Goal: Task Accomplishment & Management: Complete application form

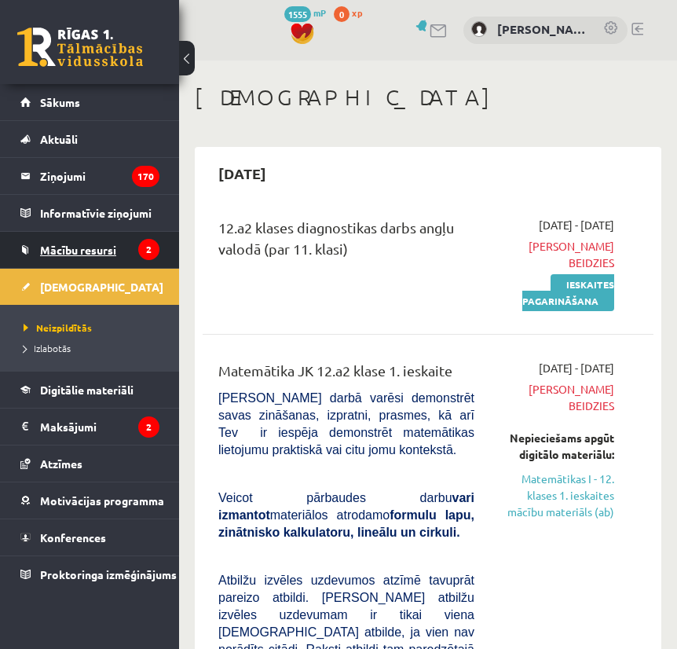
click at [84, 244] on span "Mācību resursi" at bounding box center [78, 250] width 76 height 14
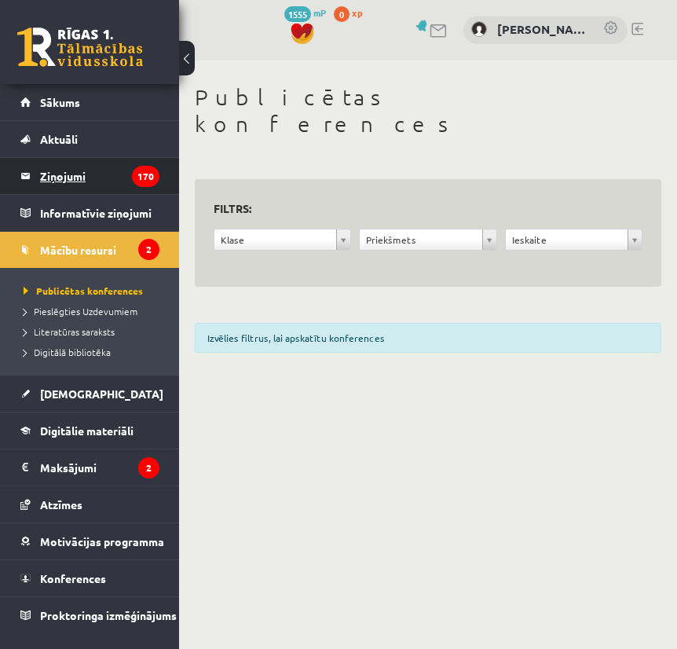
click at [115, 172] on legend "Ziņojumi 170" at bounding box center [99, 176] width 119 height 36
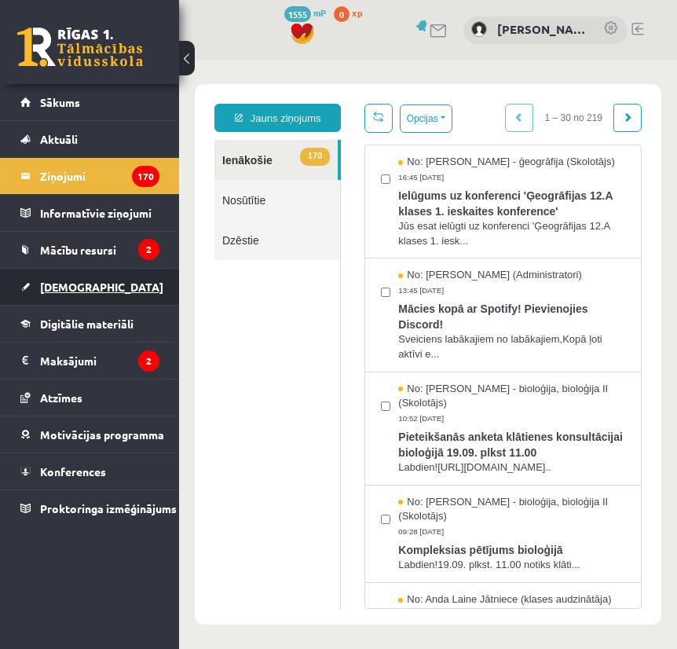
click at [107, 295] on link "[DEMOGRAPHIC_DATA]" at bounding box center [89, 287] width 139 height 36
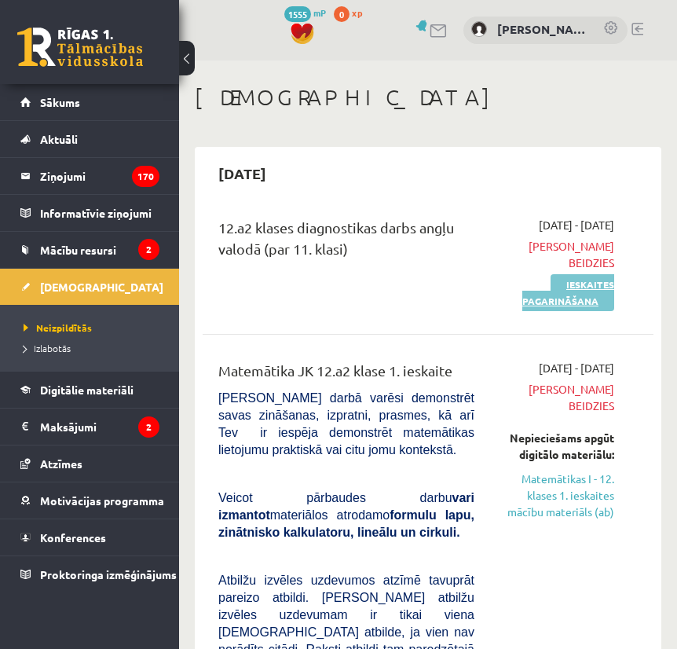
click at [577, 294] on link "Ieskaites pagarināšana" at bounding box center [568, 292] width 92 height 37
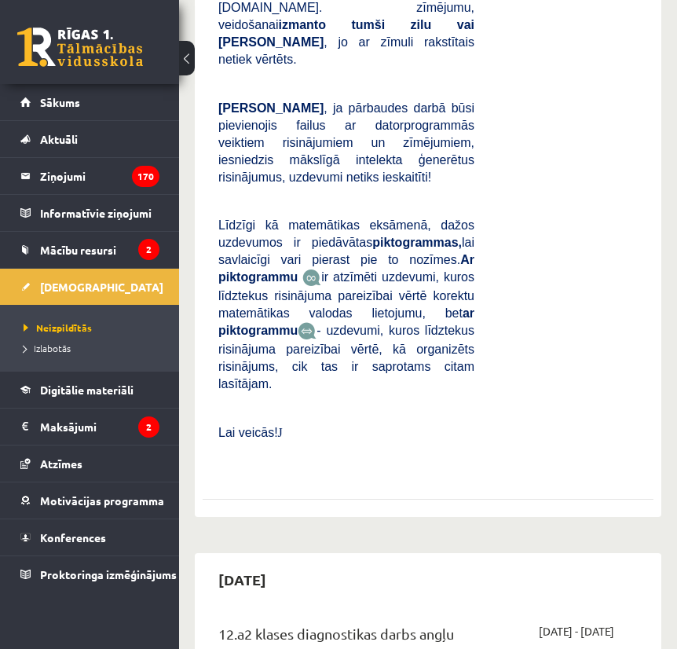
scroll to position [976, 0]
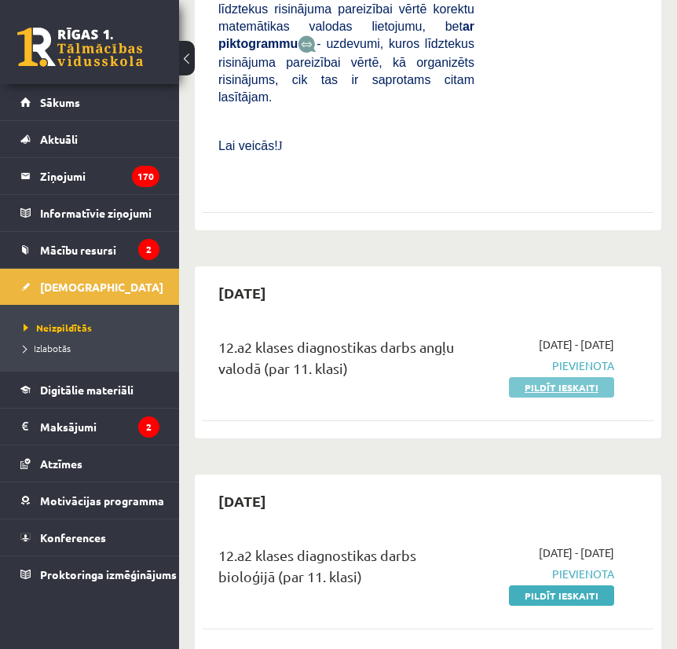
click at [562, 377] on link "Pildīt ieskaiti" at bounding box center [561, 387] width 105 height 20
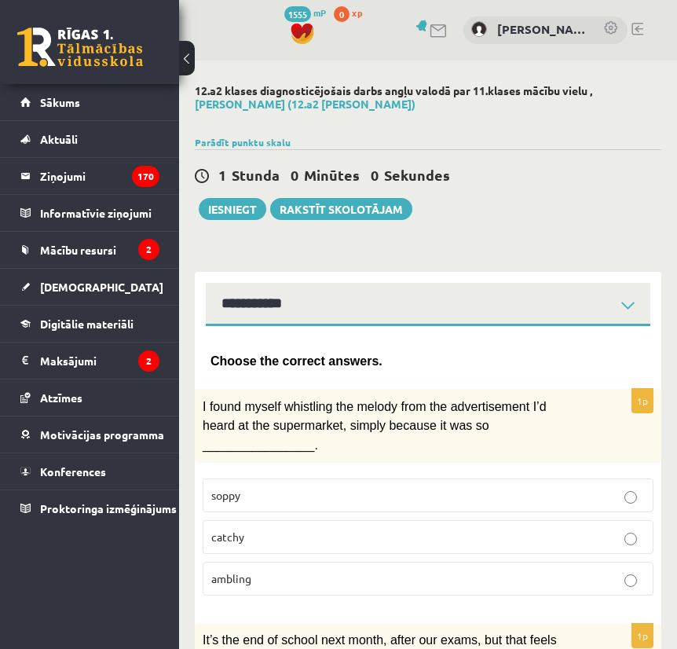
select select "**********"
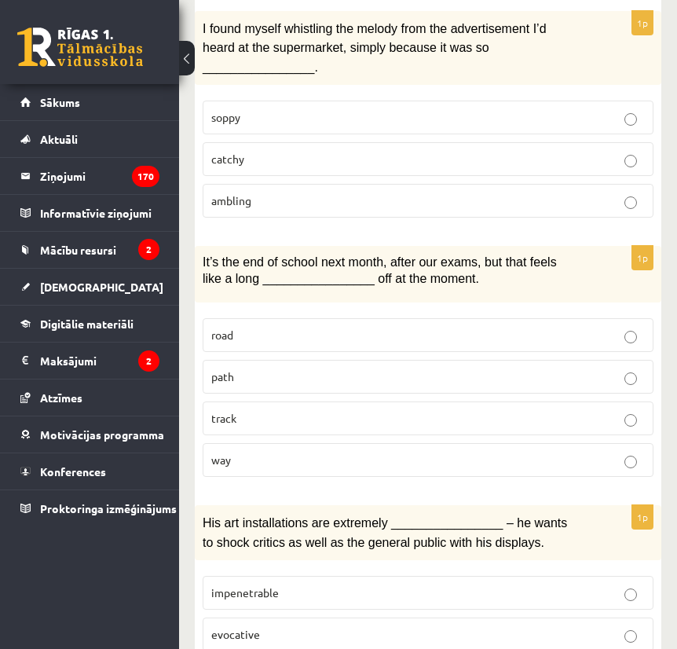
scroll to position [379, 0]
click at [559, 150] on p "catchy" at bounding box center [428, 158] width 434 height 16
click at [365, 456] on p "way" at bounding box center [428, 459] width 434 height 16
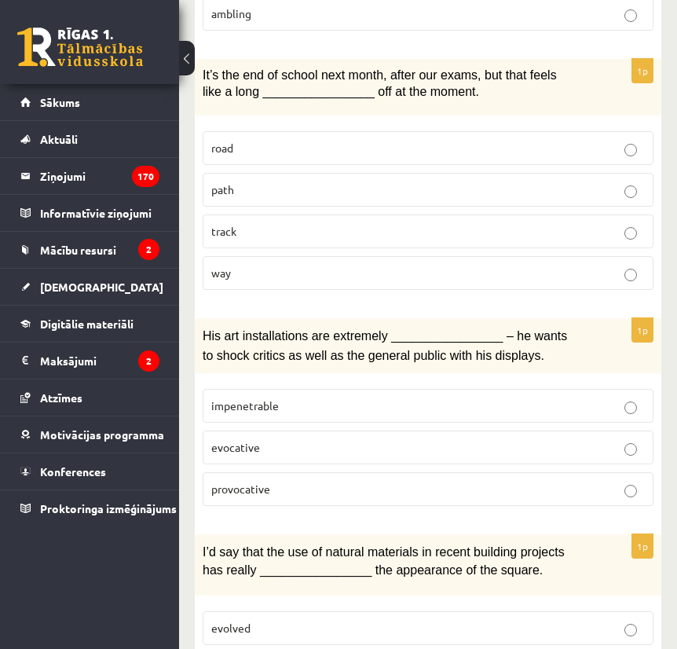
scroll to position [622, 0]
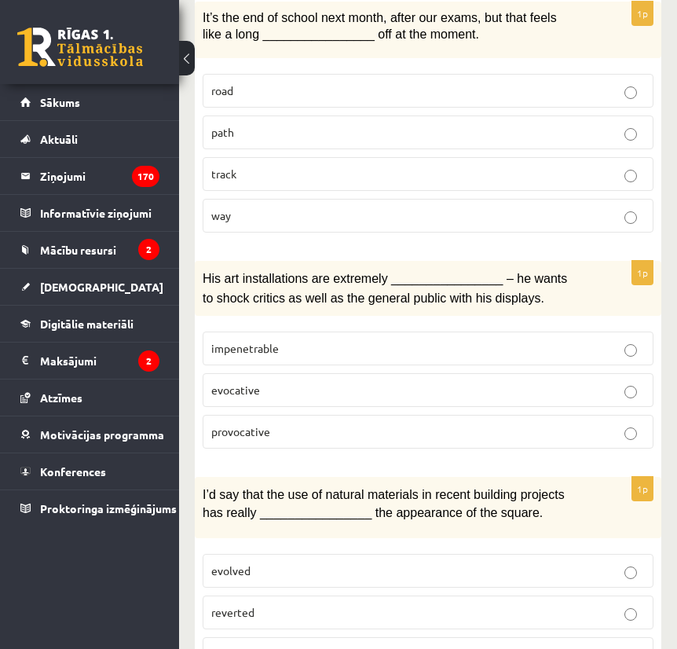
click at [331, 387] on p "evocative" at bounding box center [428, 390] width 434 height 16
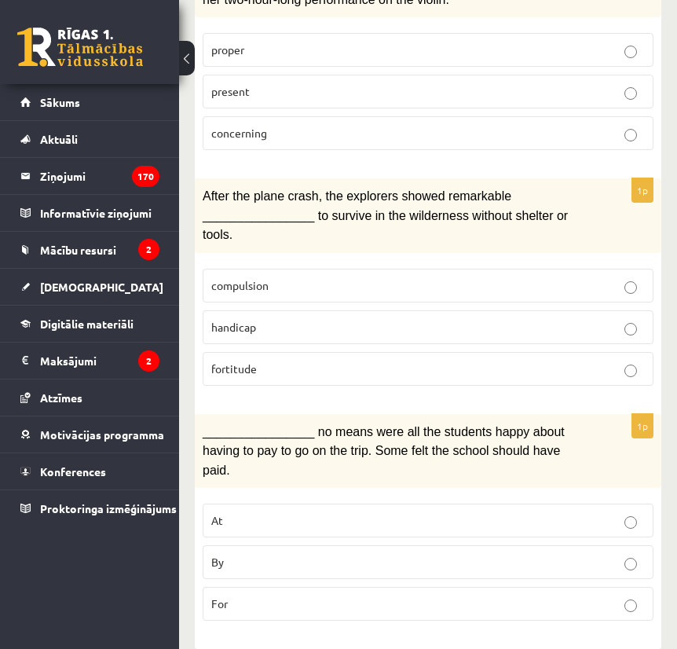
scroll to position [2500, 0]
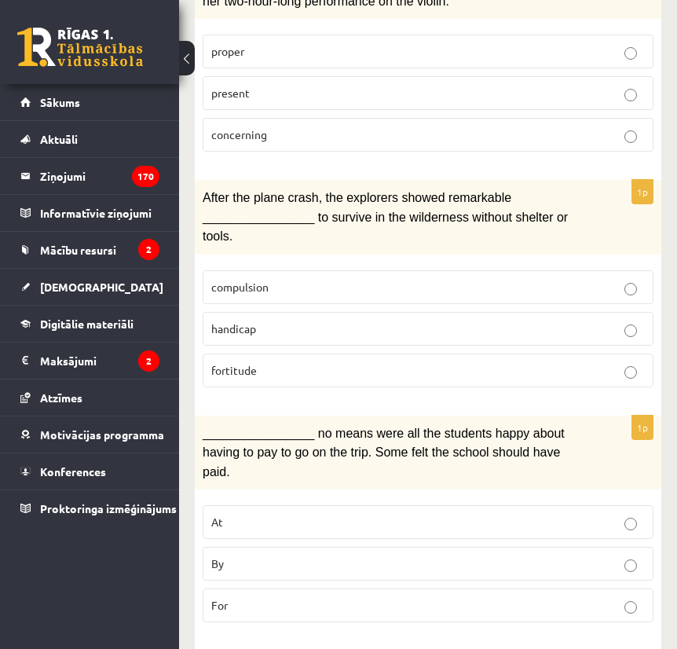
click at [277, 362] on p "fortitude" at bounding box center [428, 370] width 434 height 16
click at [247, 555] on p "By" at bounding box center [428, 563] width 434 height 16
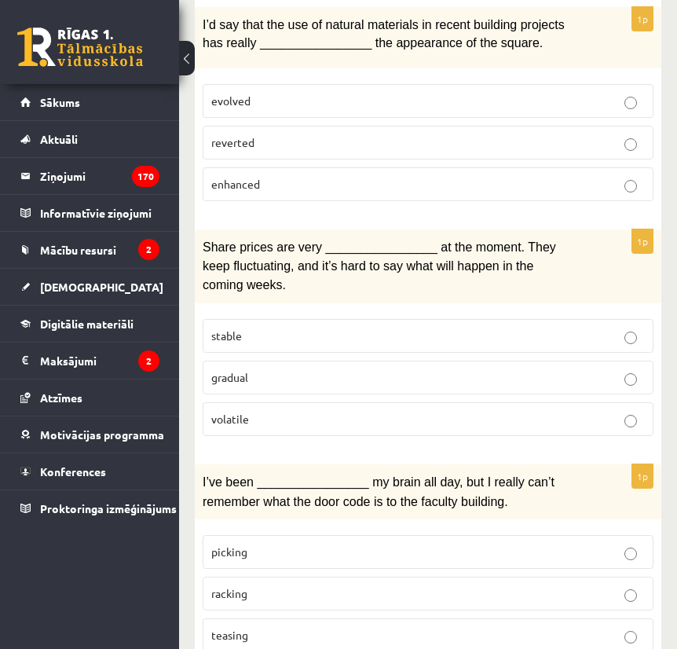
scroll to position [1097, 0]
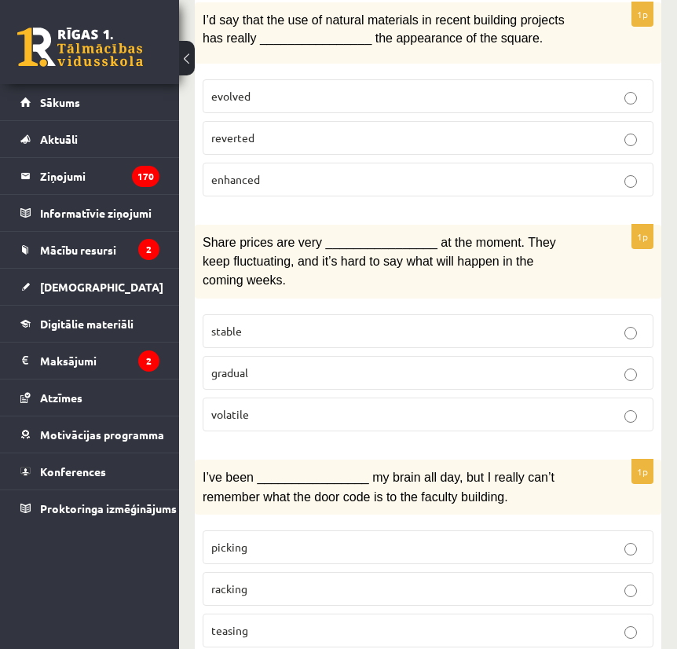
click at [412, 171] on p "enhanced" at bounding box center [428, 179] width 434 height 16
click at [327, 406] on p "volatile" at bounding box center [428, 414] width 434 height 16
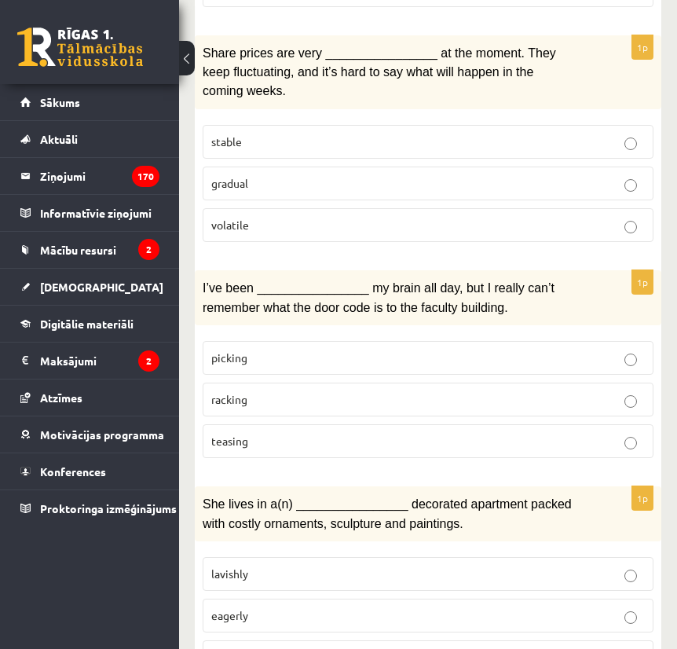
scroll to position [1288, 0]
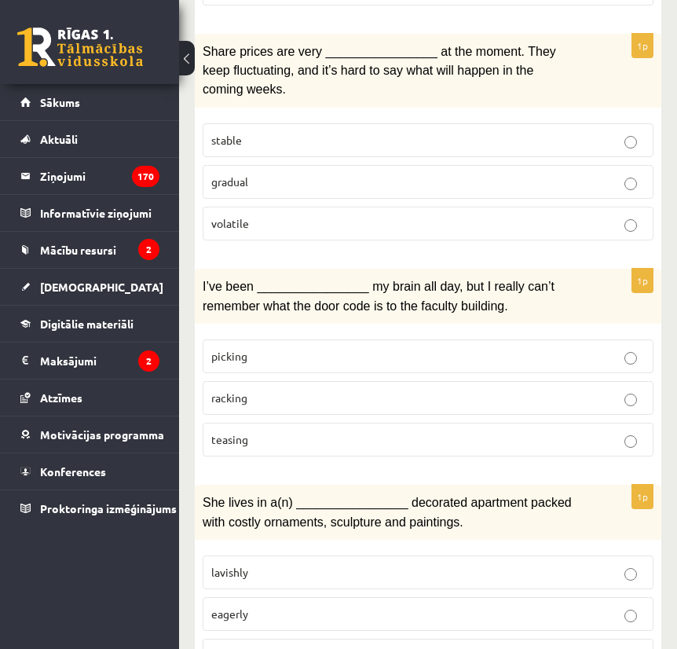
click at [301, 381] on label "racking" at bounding box center [428, 398] width 451 height 34
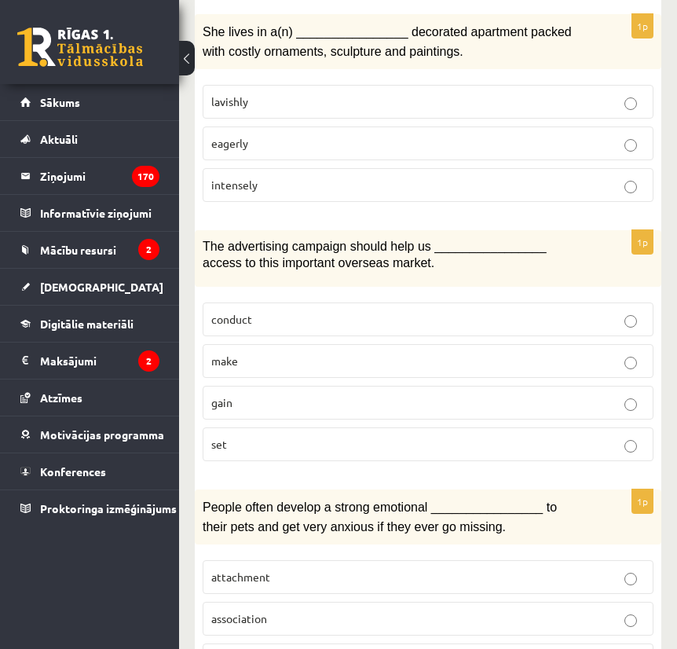
scroll to position [1761, 0]
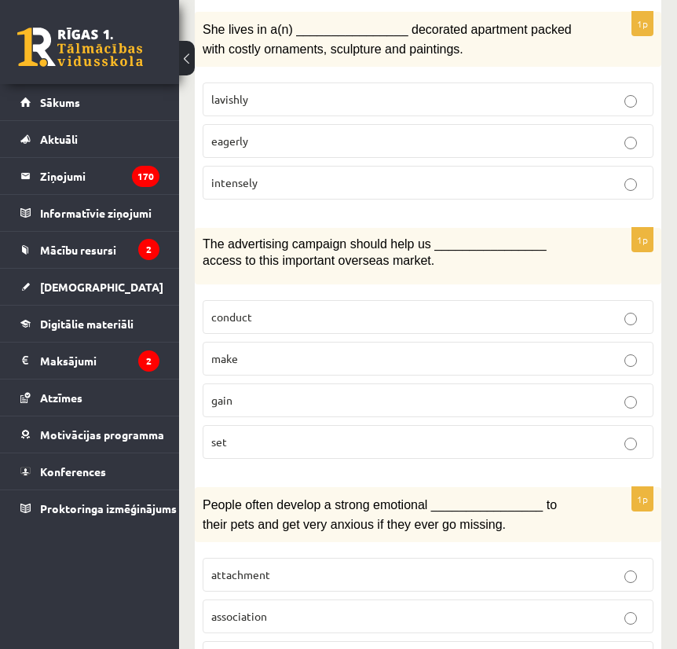
click at [346, 91] on p "lavishly" at bounding box center [428, 99] width 434 height 16
click at [251, 392] on p "gain" at bounding box center [428, 400] width 434 height 16
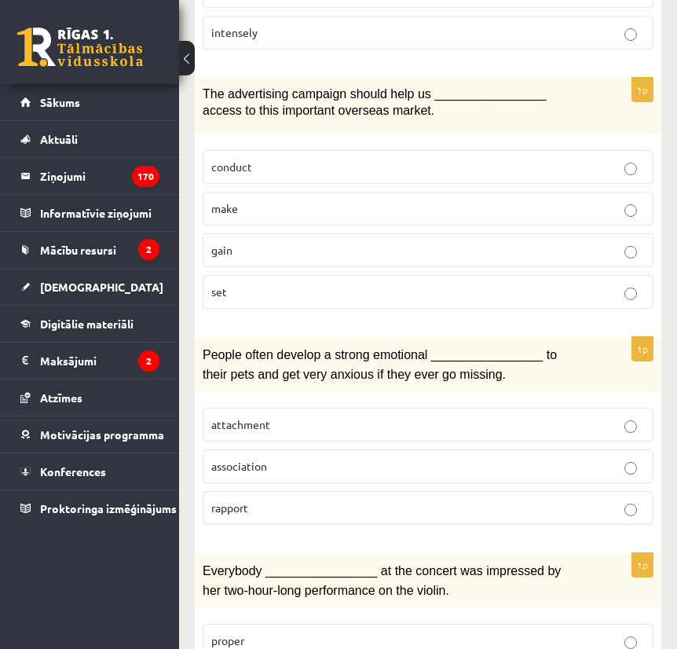
click at [255, 417] on span "attachment" at bounding box center [240, 424] width 59 height 14
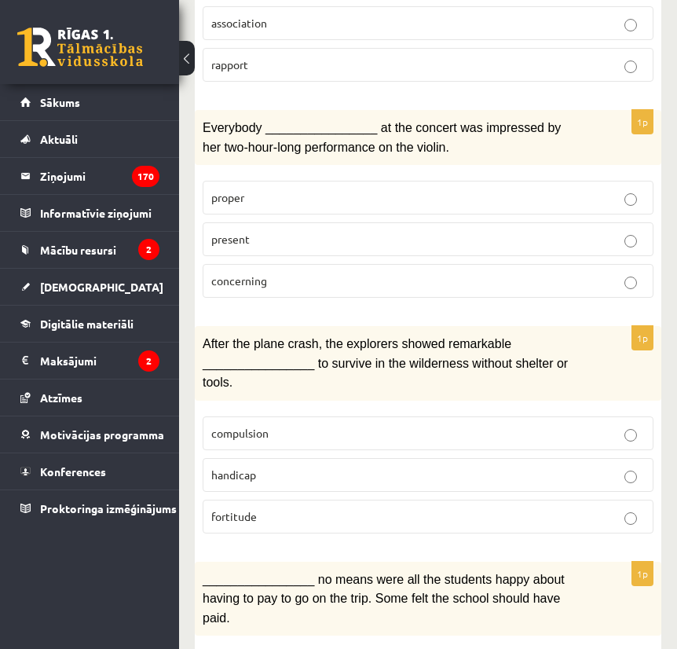
scroll to position [2353, 0]
click at [353, 189] on label "proper" at bounding box center [428, 198] width 451 height 34
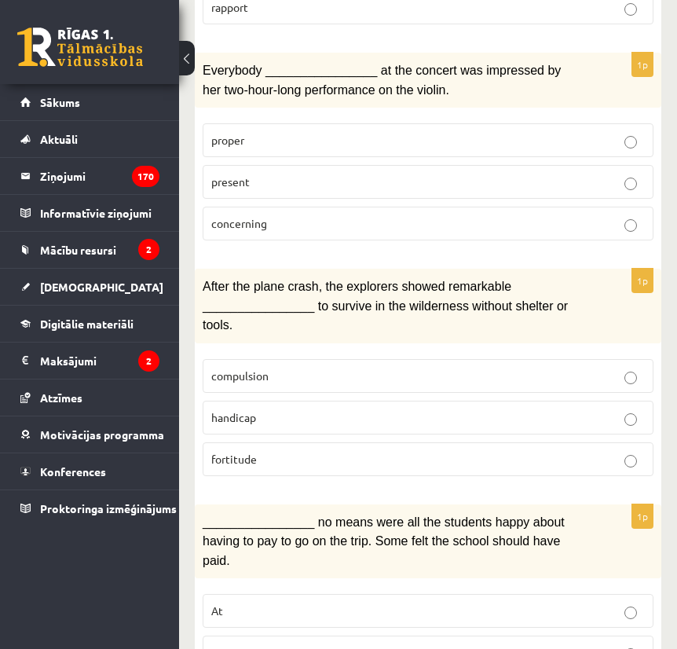
scroll to position [2398, 0]
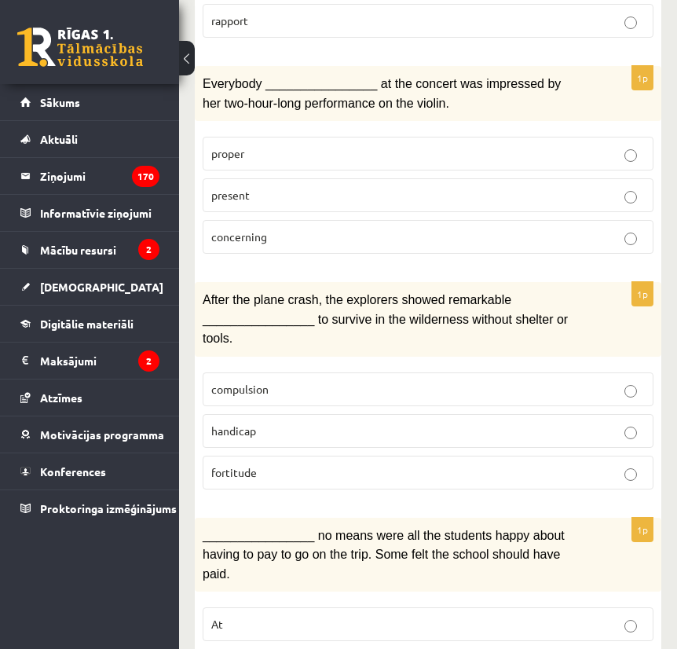
click at [514, 187] on label "present" at bounding box center [428, 195] width 451 height 34
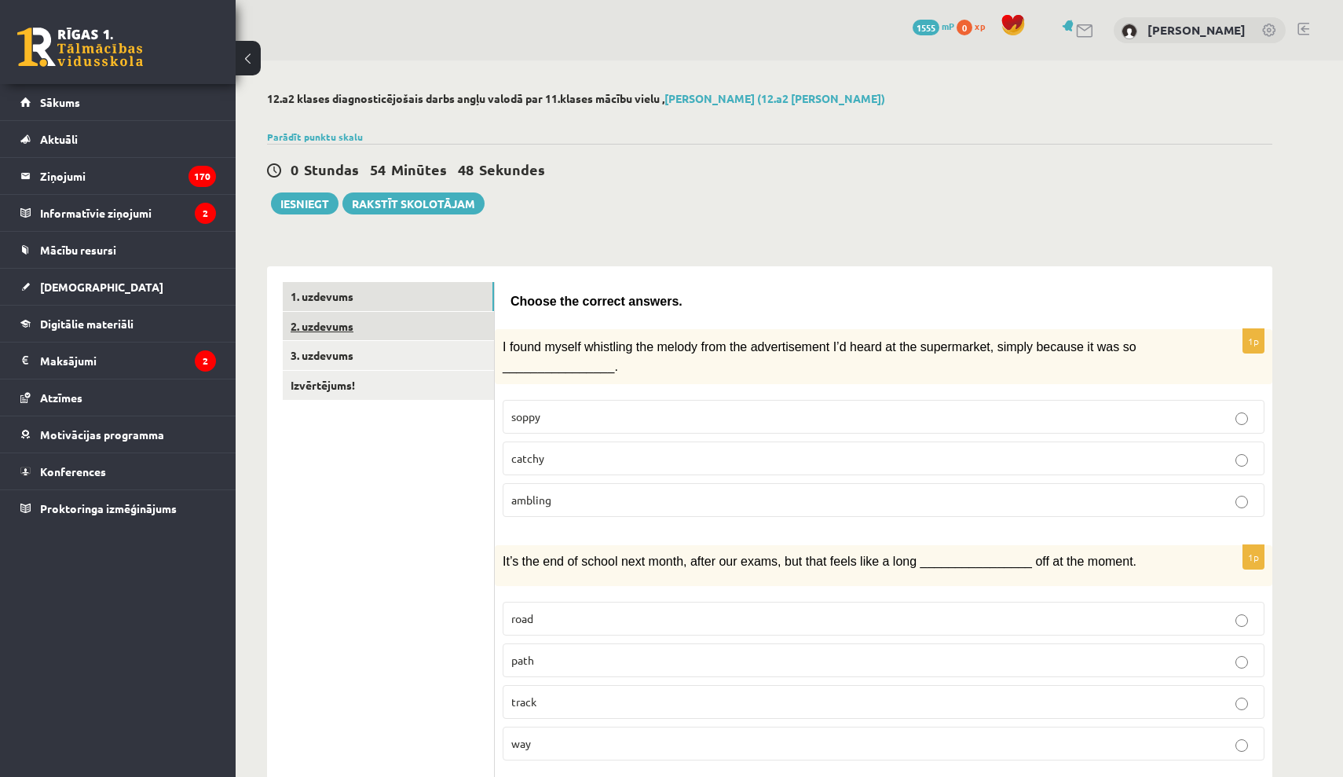
scroll to position [0, 0]
click at [464, 332] on link "2. uzdevums" at bounding box center [388, 326] width 211 height 29
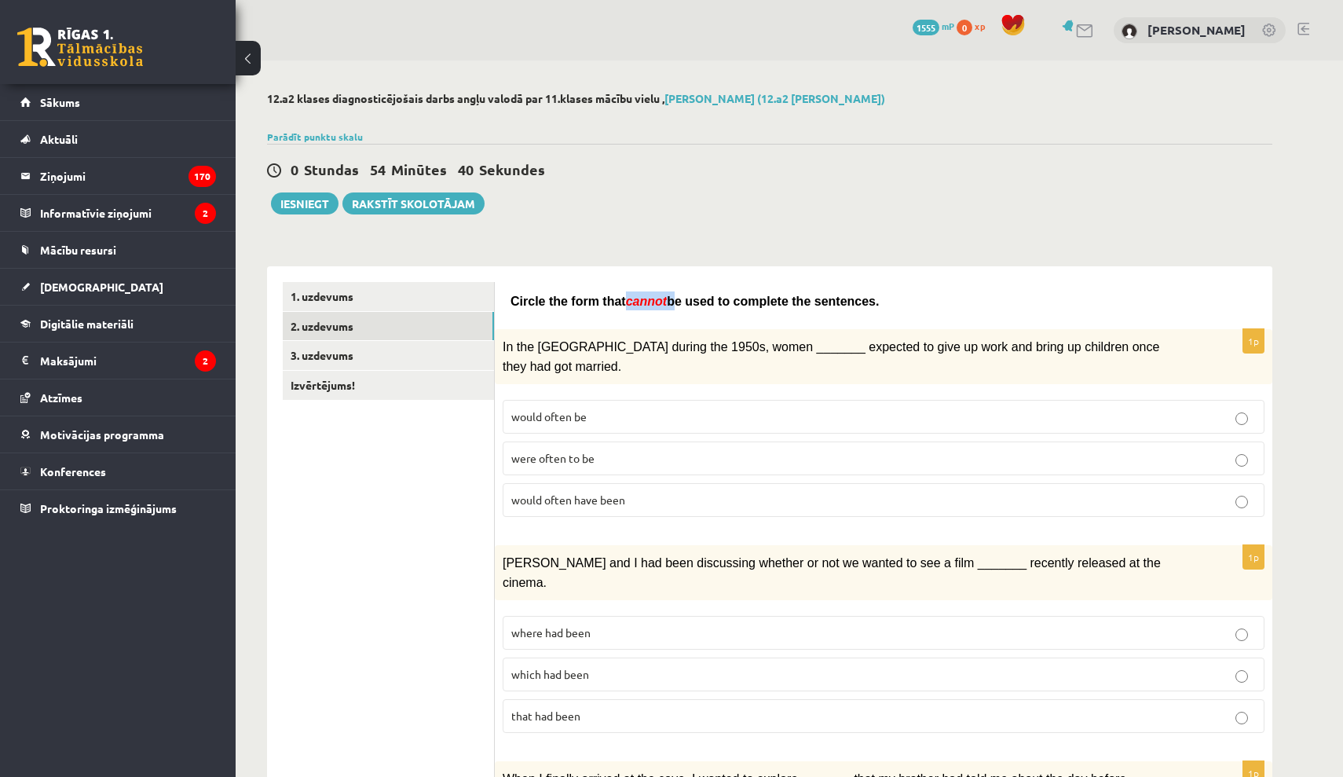
drag, startPoint x: 632, startPoint y: 300, endPoint x: 673, endPoint y: 302, distance: 40.1
click at [673, 302] on span "Circle the form that cannot be used to complete the sentences." at bounding box center [695, 301] width 368 height 13
drag, startPoint x: 510, startPoint y: 298, endPoint x: 983, endPoint y: 300, distance: 473.0
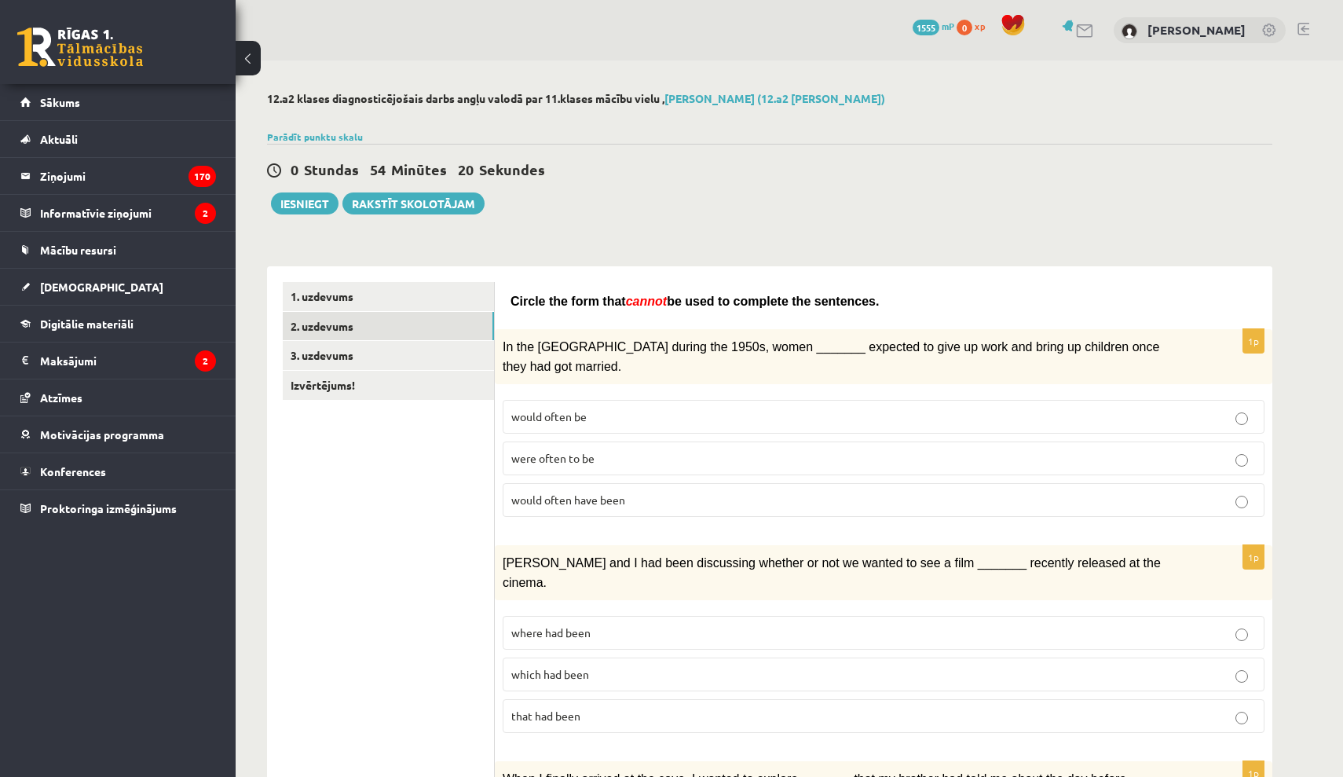
click at [512, 291] on p "Circle the form that cannot be used to complete the sentences." at bounding box center [884, 300] width 746 height 19
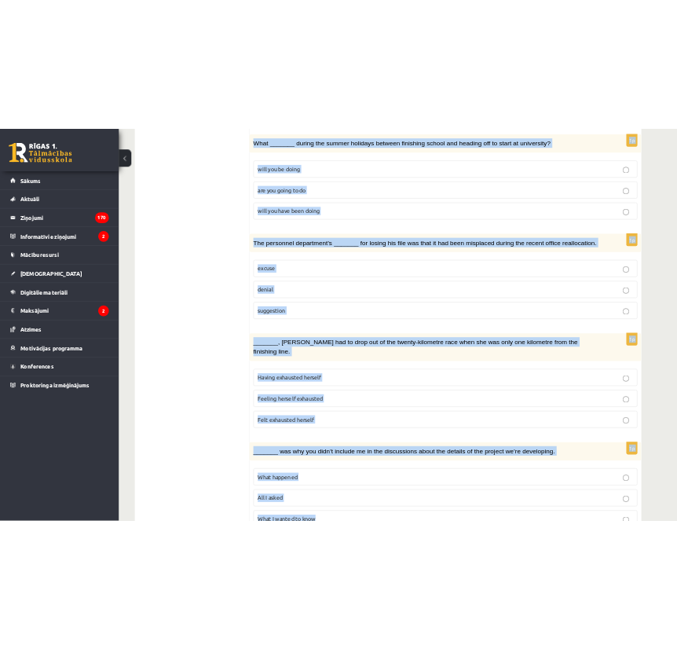
scroll to position [1541, 0]
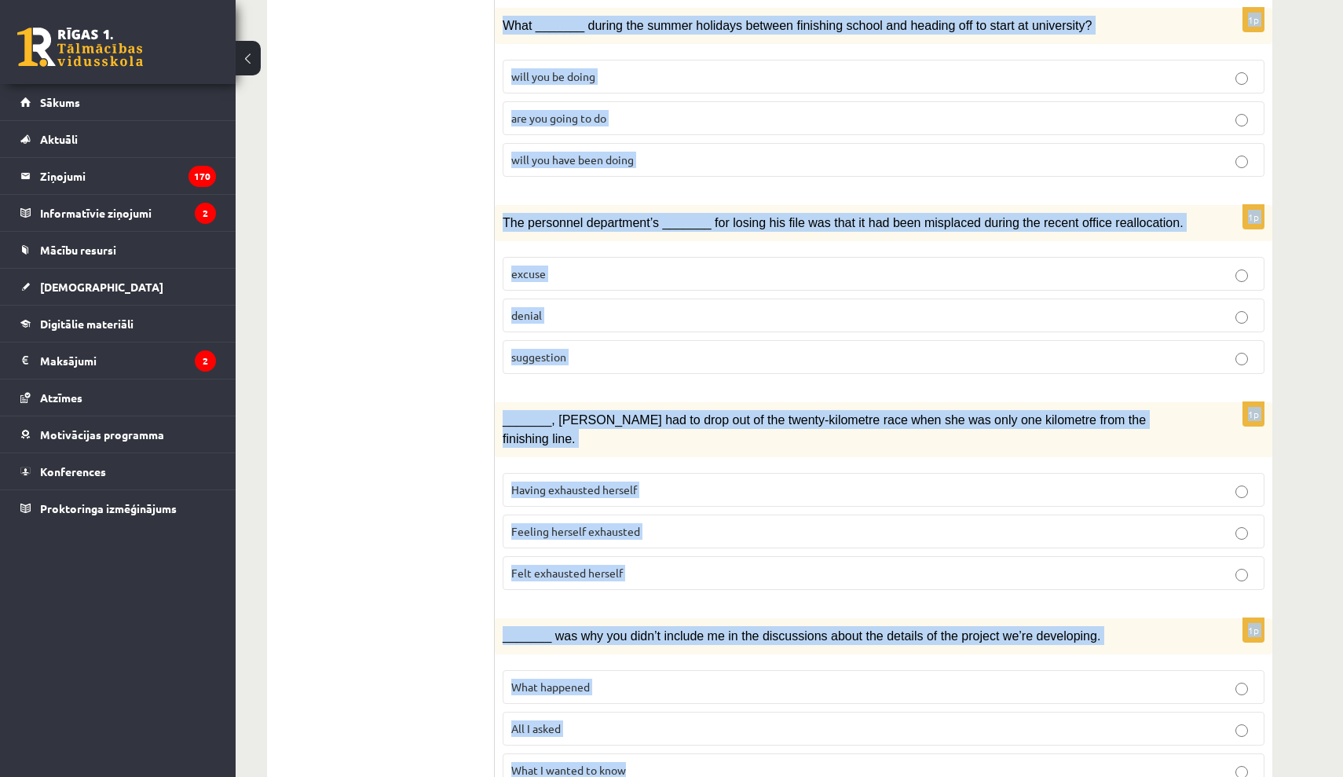
drag, startPoint x: 512, startPoint y: 295, endPoint x: 1025, endPoint y: 776, distance: 703.1
copy form "Circle the form that cannot be used to complete the sentences. 1p In the USA du…"
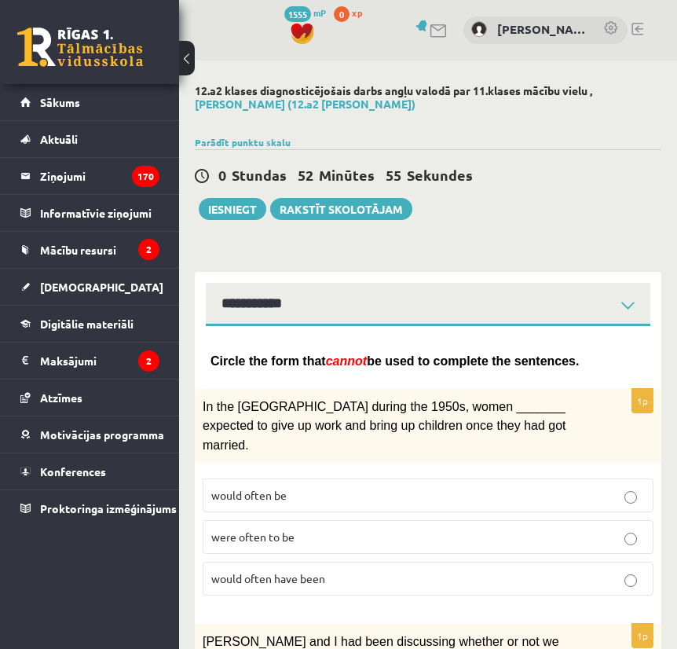
scroll to position [0, 0]
click at [348, 487] on p "would often be" at bounding box center [428, 495] width 434 height 16
click at [341, 570] on p "would often have been" at bounding box center [428, 578] width 434 height 16
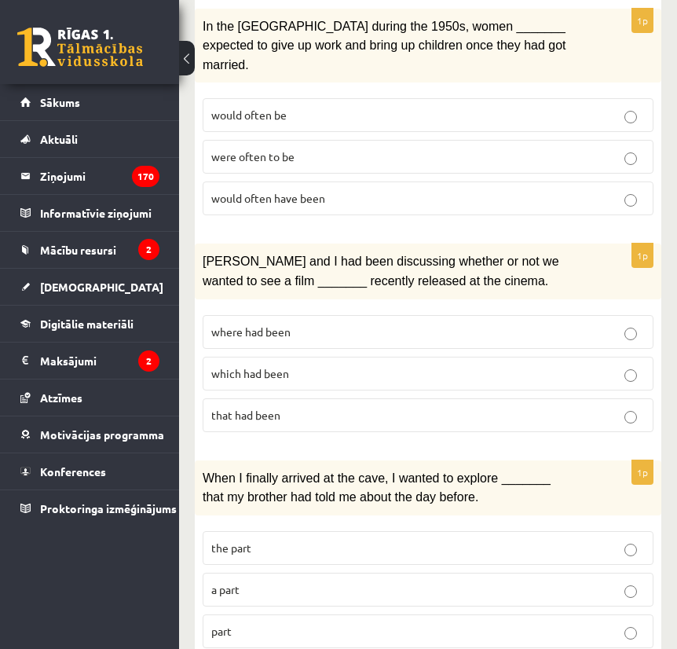
scroll to position [382, 0]
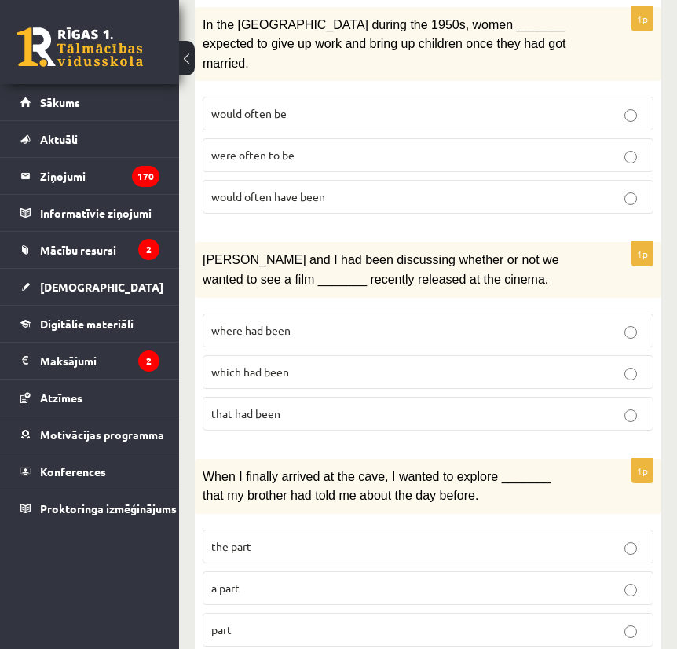
click at [335, 322] on p "where had been" at bounding box center [428, 330] width 434 height 16
click at [267, 538] on p "the part" at bounding box center [428, 546] width 434 height 16
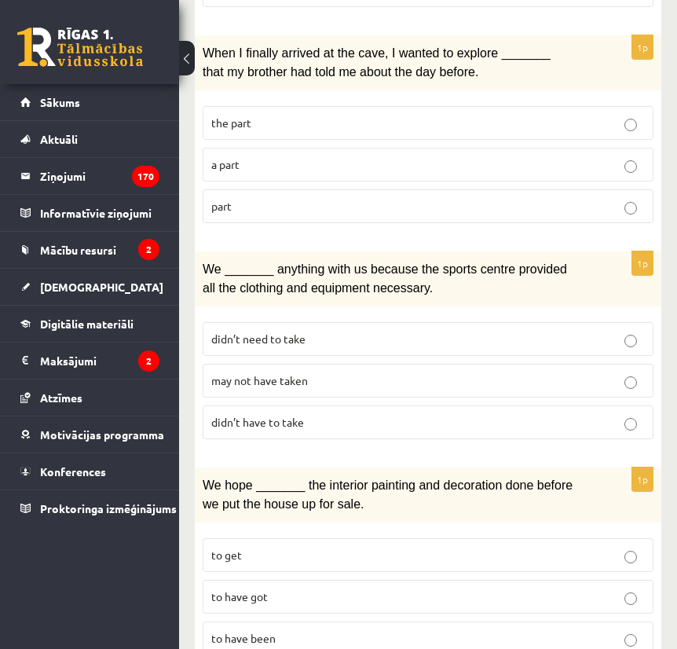
scroll to position [806, 0]
click at [361, 372] on p "may not have taken" at bounding box center [428, 380] width 434 height 16
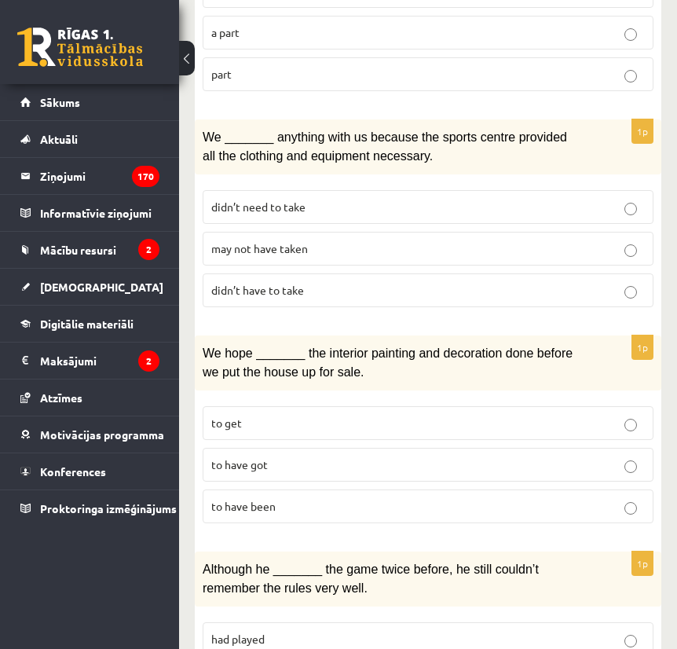
scroll to position [1087, 0]
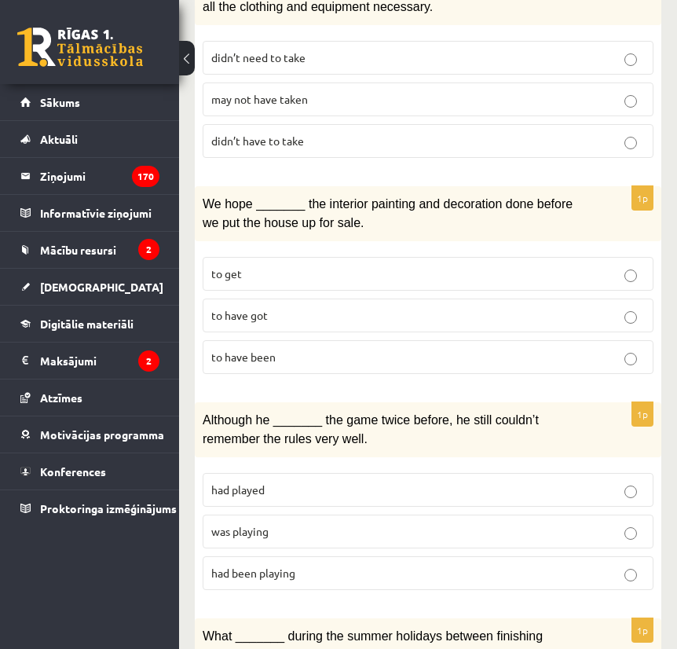
click at [325, 349] on p "to have been" at bounding box center [428, 357] width 434 height 16
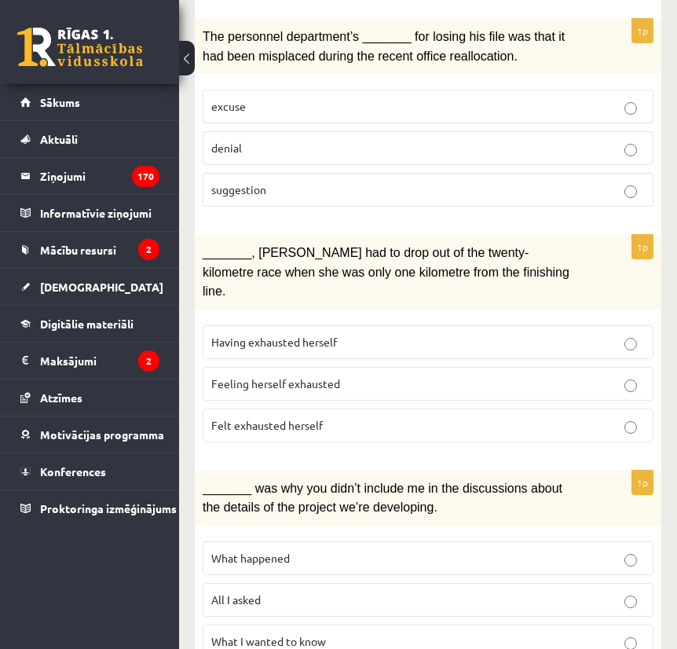
scroll to position [1901, 0]
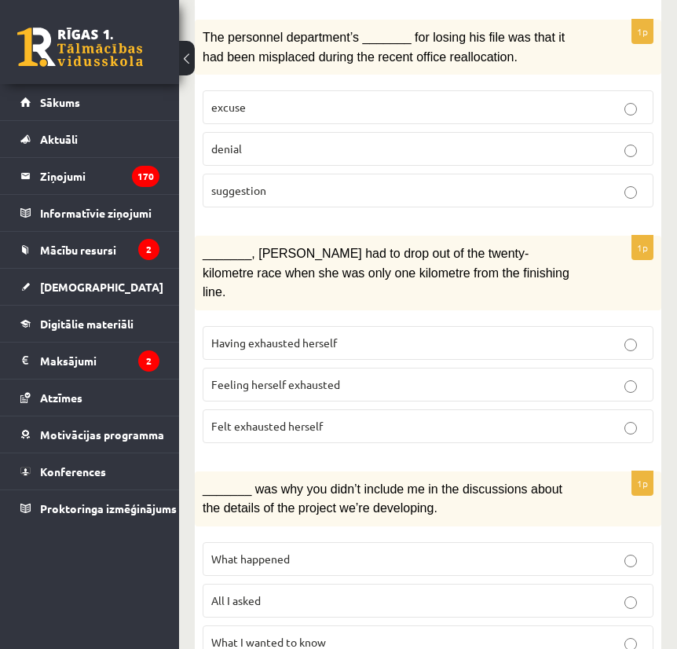
click at [348, 592] on p "All I asked" at bounding box center [428, 600] width 434 height 16
click at [328, 174] on label "suggestion" at bounding box center [428, 191] width 451 height 34
click at [279, 419] on span "Felt exhausted herself" at bounding box center [267, 426] width 112 height 14
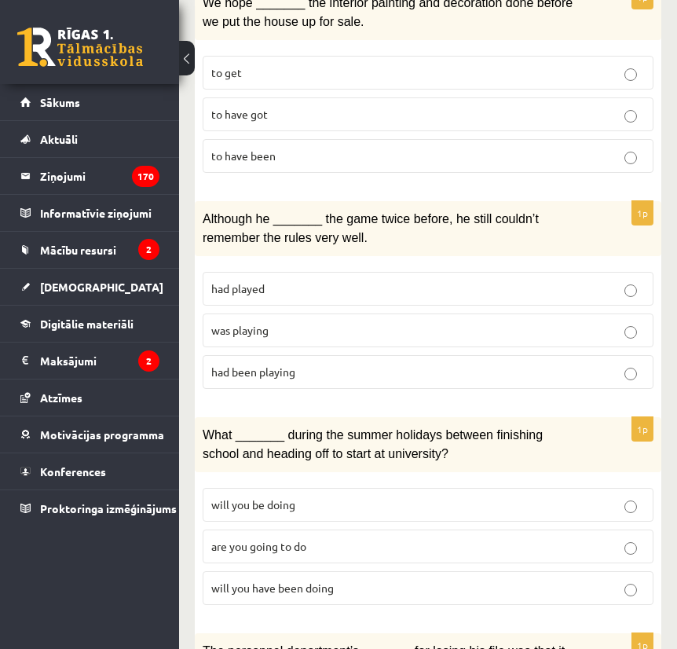
scroll to position [1291, 0]
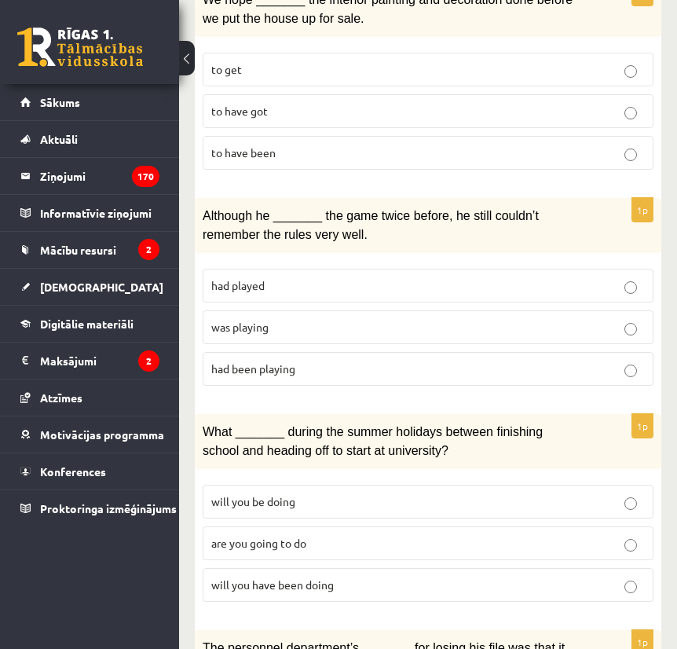
click at [339, 535] on p "are you going to do" at bounding box center [428, 543] width 434 height 16
click at [370, 319] on p "was playing" at bounding box center [428, 327] width 434 height 16
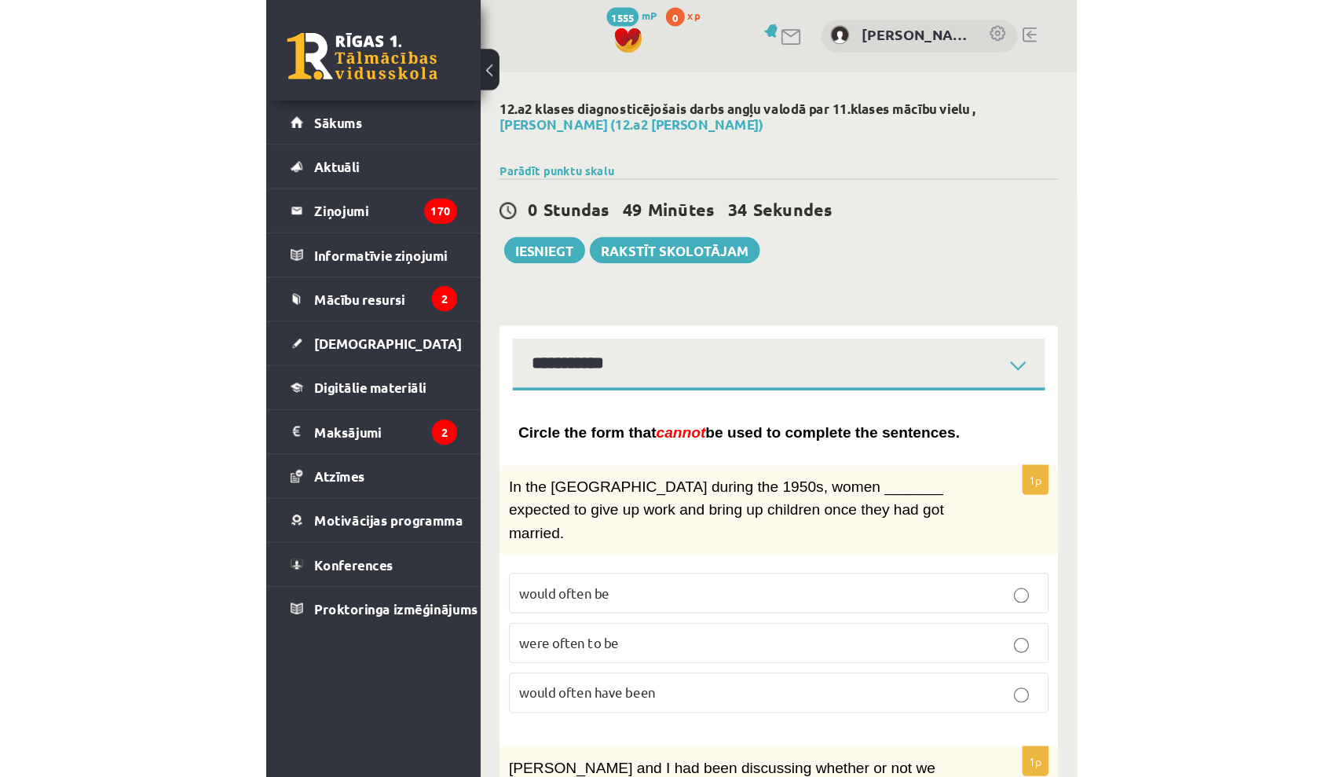
scroll to position [0, 0]
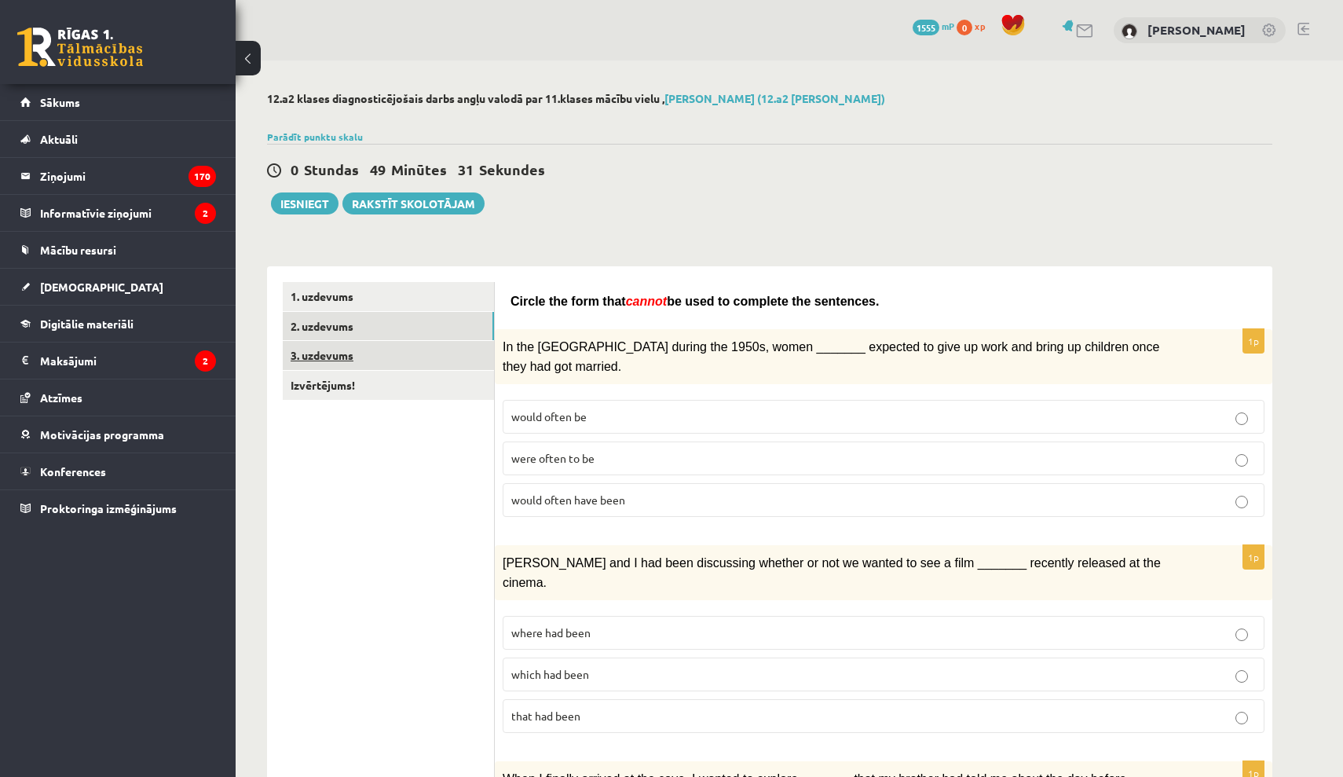
click at [326, 353] on link "3. uzdevums" at bounding box center [388, 355] width 211 height 29
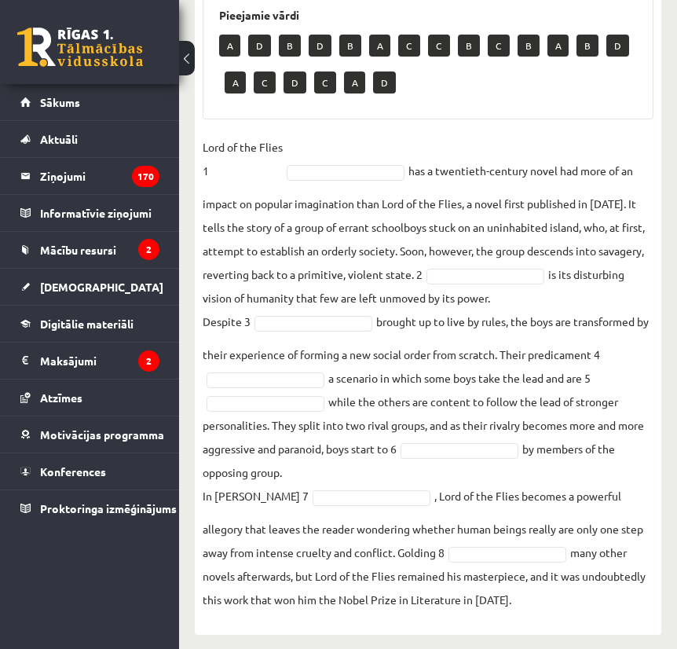
scroll to position [722, 0]
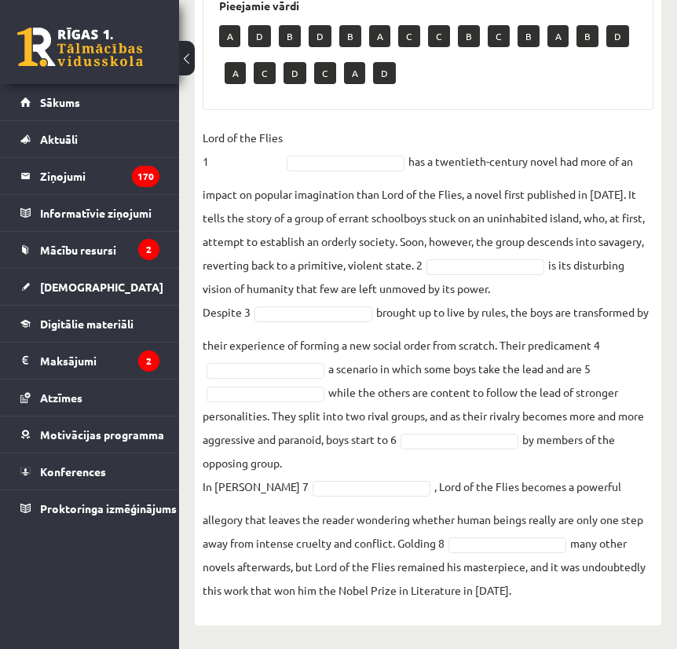
drag, startPoint x: 225, startPoint y: 138, endPoint x: 624, endPoint y: 731, distance: 714.9
copy div "a No sooner b Rarely c Only when d Not only 2. a So b Scarcely c Seldom d Such …"
click at [579, 603] on div "8p Complete the text with the correct words (a–d). 1. a No sooner b Rarely c On…" at bounding box center [428, 157] width 467 height 907
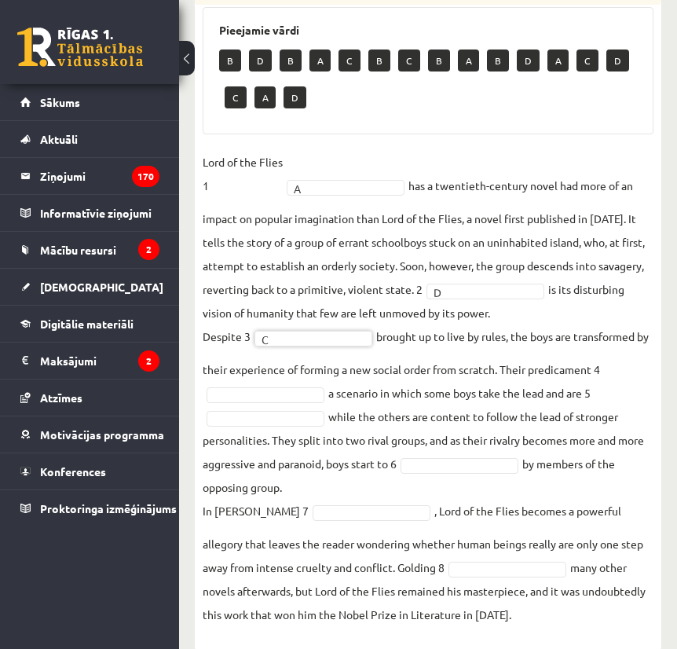
scroll to position [631, 0]
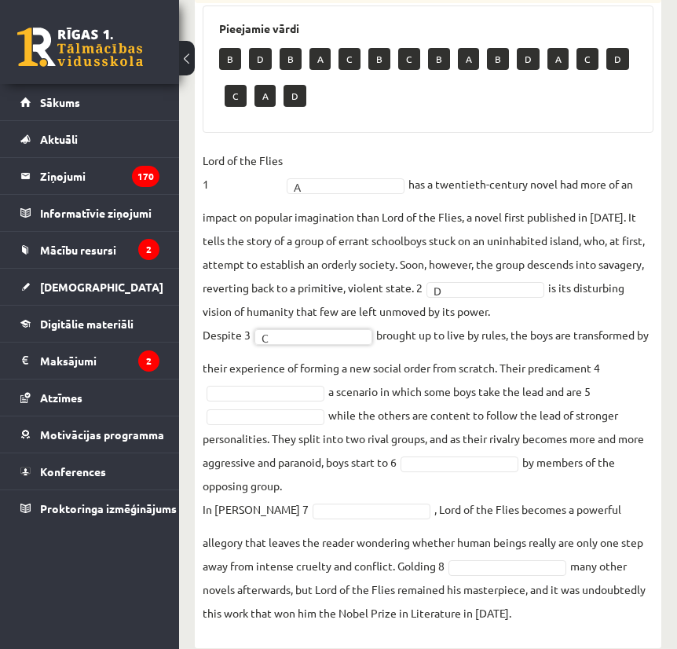
click at [282, 451] on fieldset "Lord of the Flies 1 A * has a twentieth-century novel had more of an impact on …" at bounding box center [428, 386] width 451 height 476
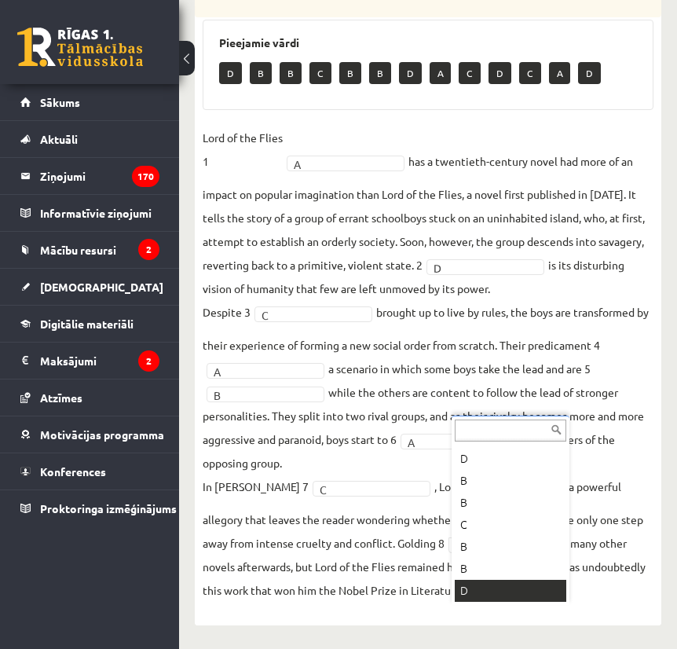
scroll to position [685, 0]
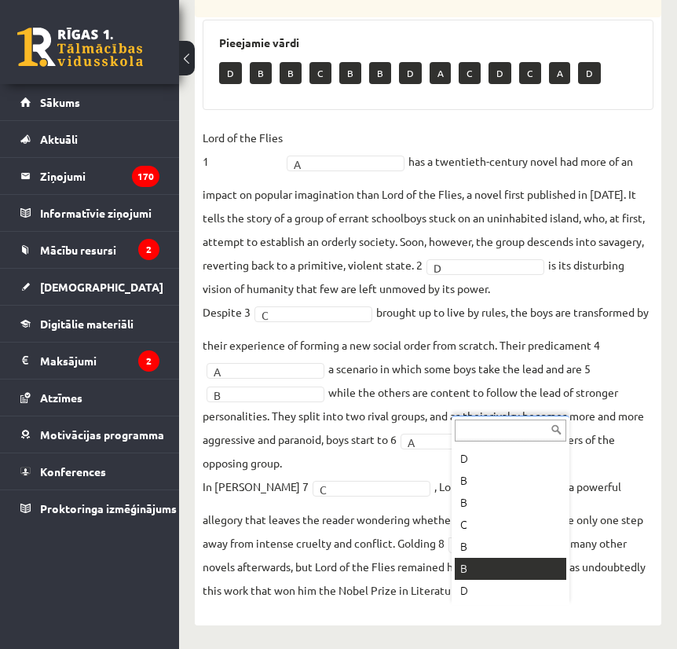
drag, startPoint x: 499, startPoint y: 519, endPoint x: 497, endPoint y: 497, distance: 22.1
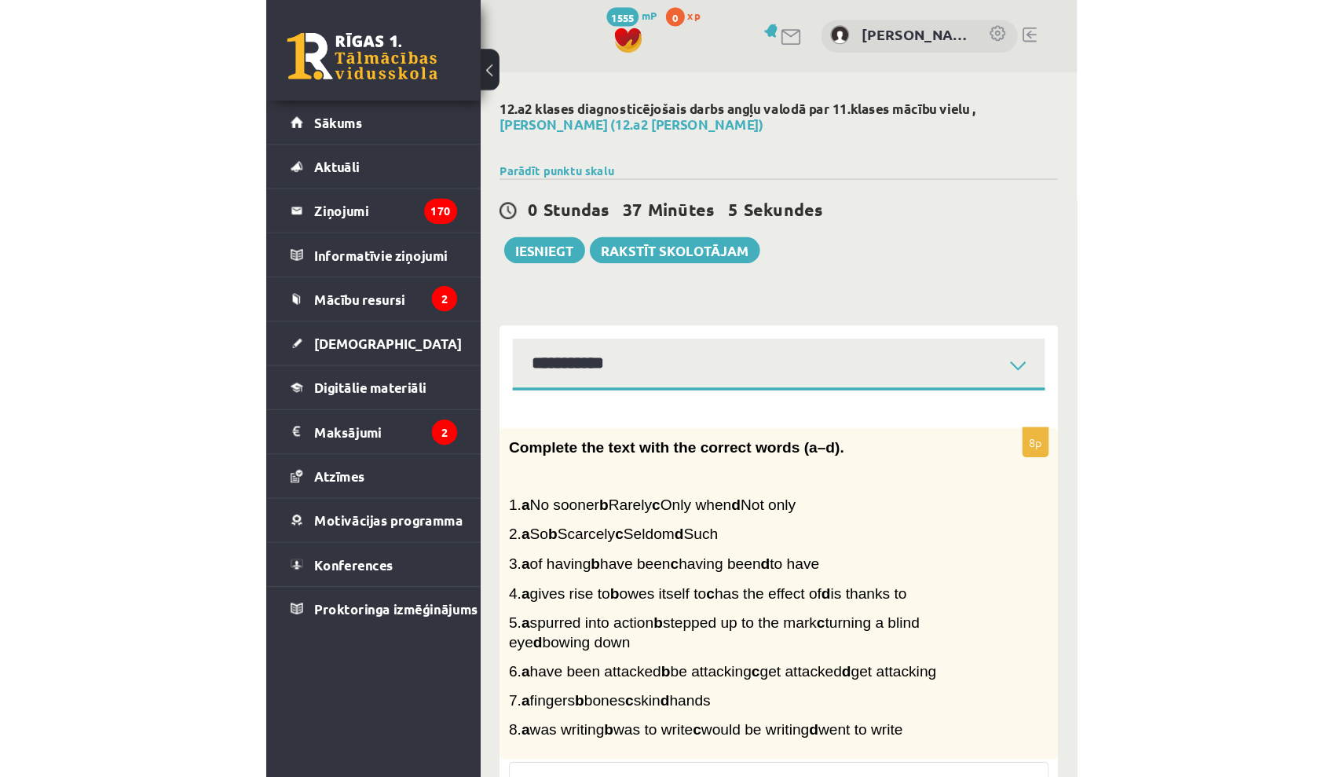
scroll to position [0, 0]
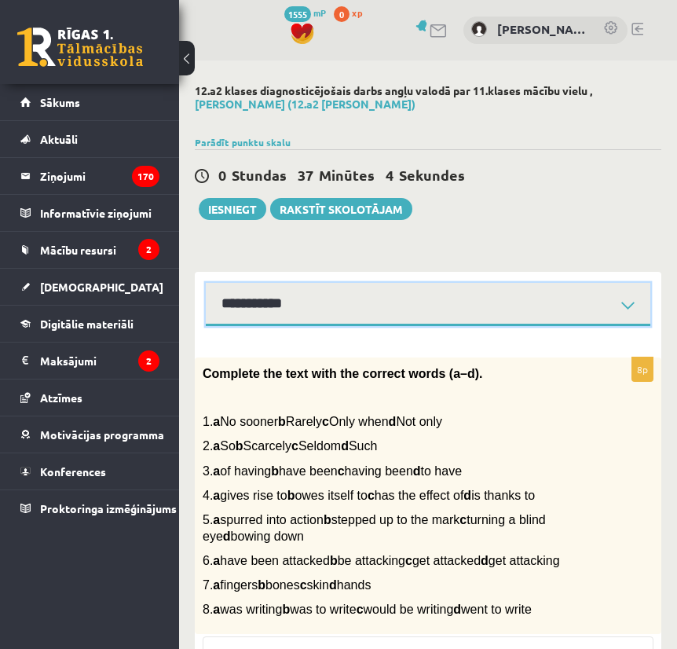
click at [283, 302] on select "**********" at bounding box center [428, 304] width 445 height 43
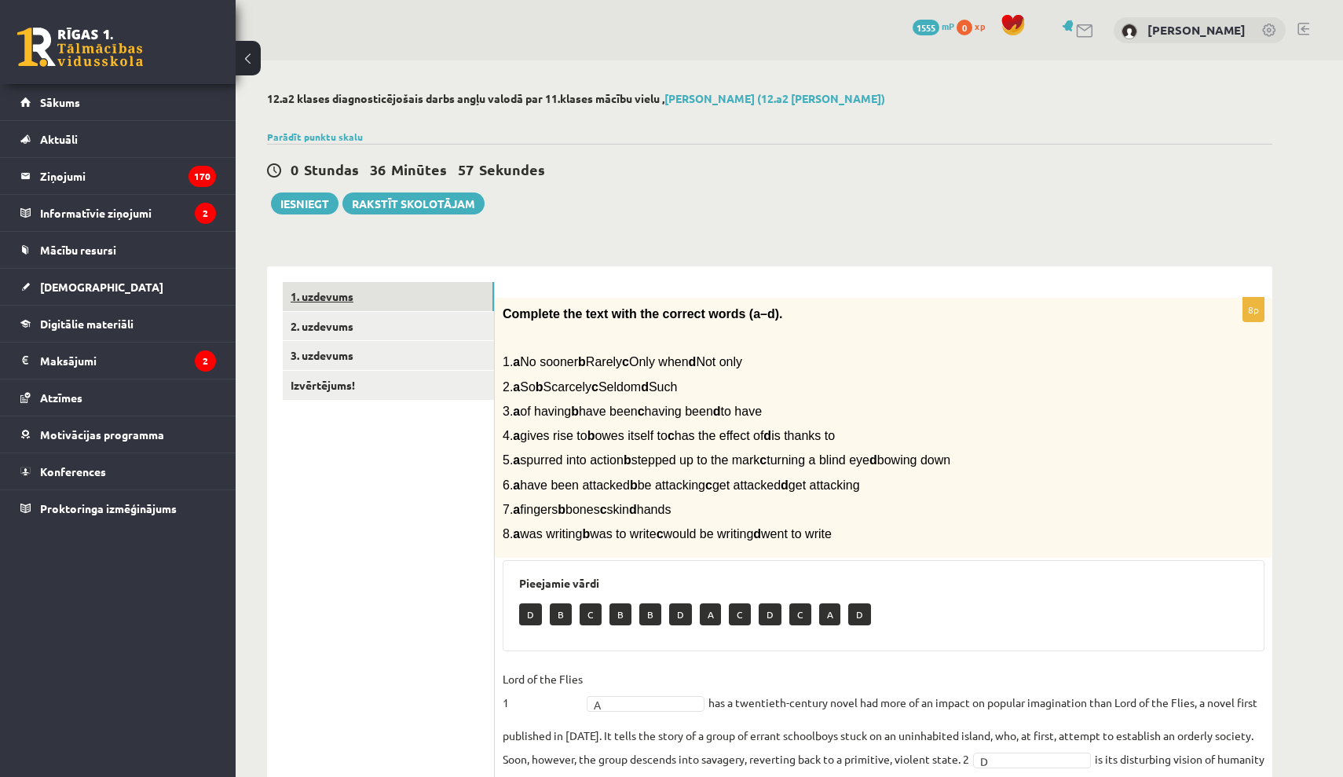
click at [431, 306] on link "1. uzdevums" at bounding box center [388, 296] width 211 height 29
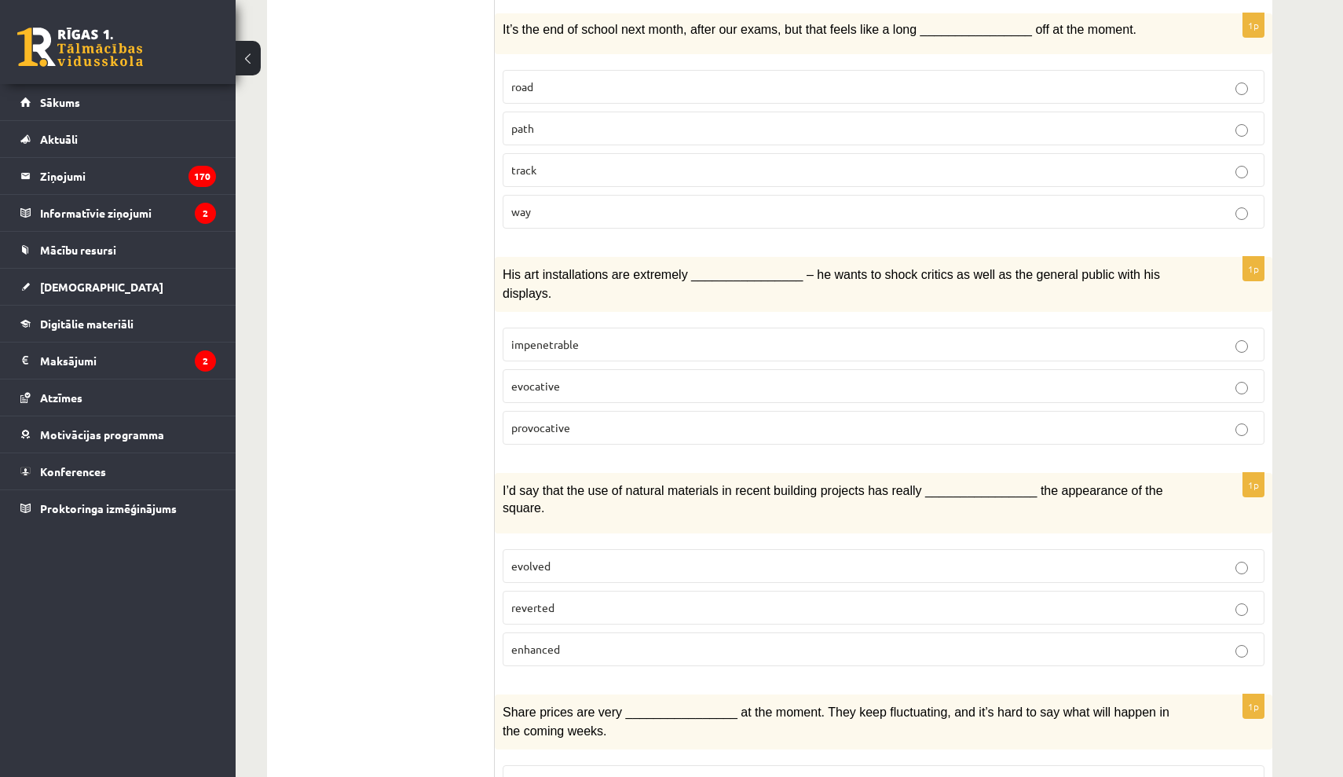
scroll to position [167, 0]
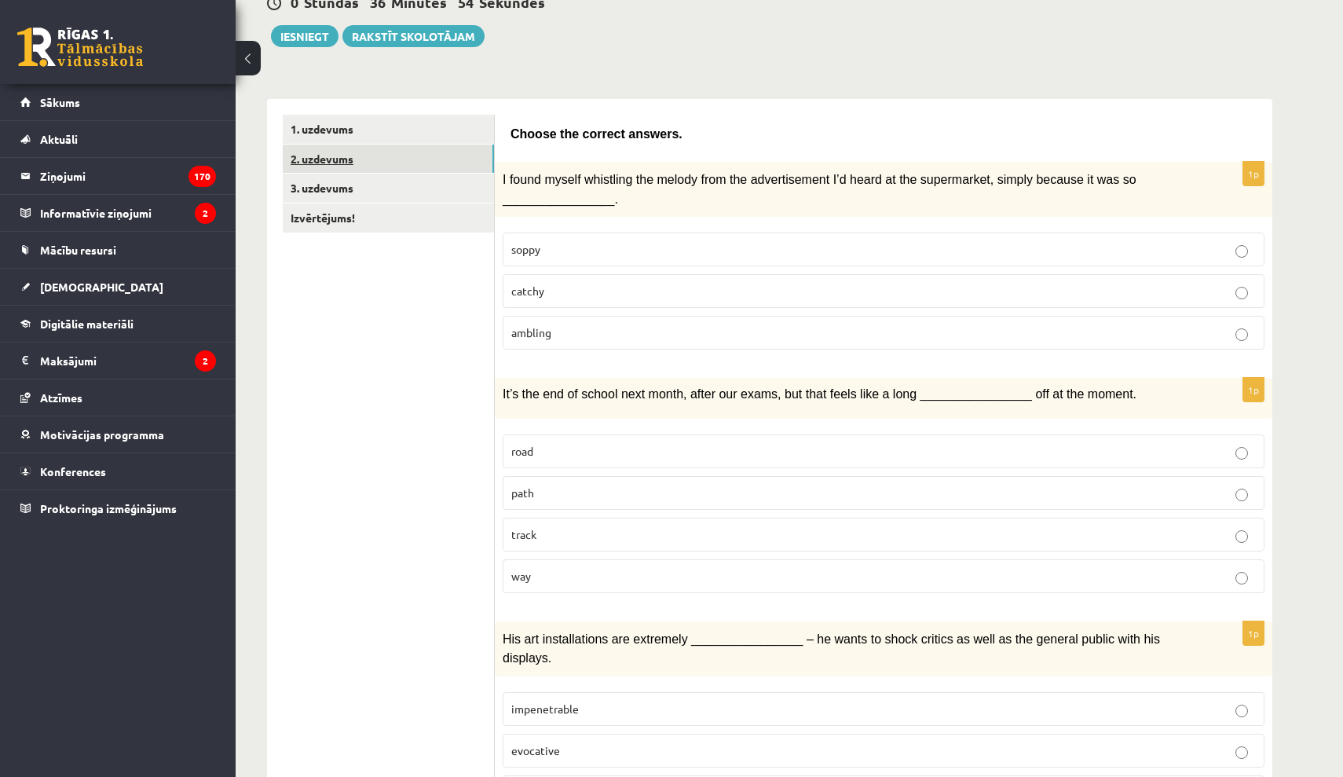
click at [437, 148] on link "2. uzdevums" at bounding box center [388, 159] width 211 height 29
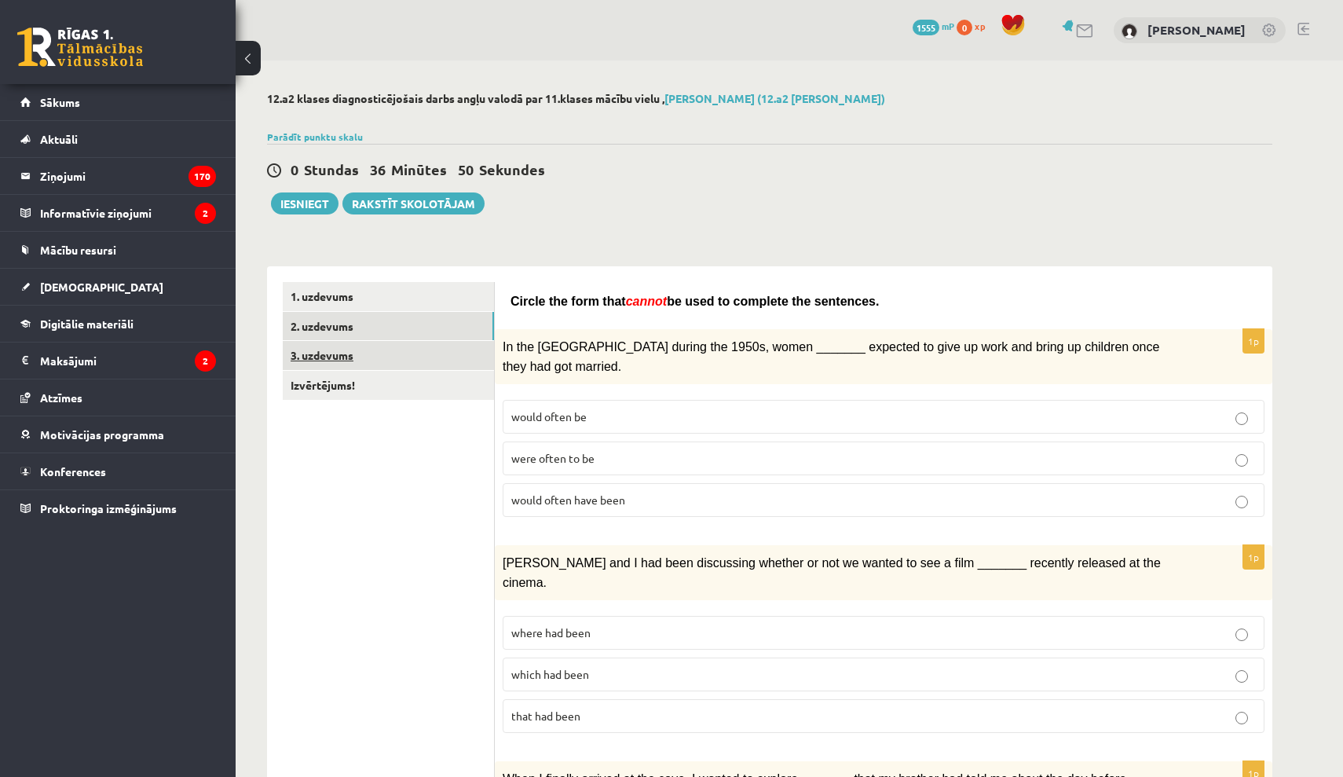
scroll to position [0, 0]
click at [417, 349] on link "3. uzdevums" at bounding box center [388, 355] width 211 height 29
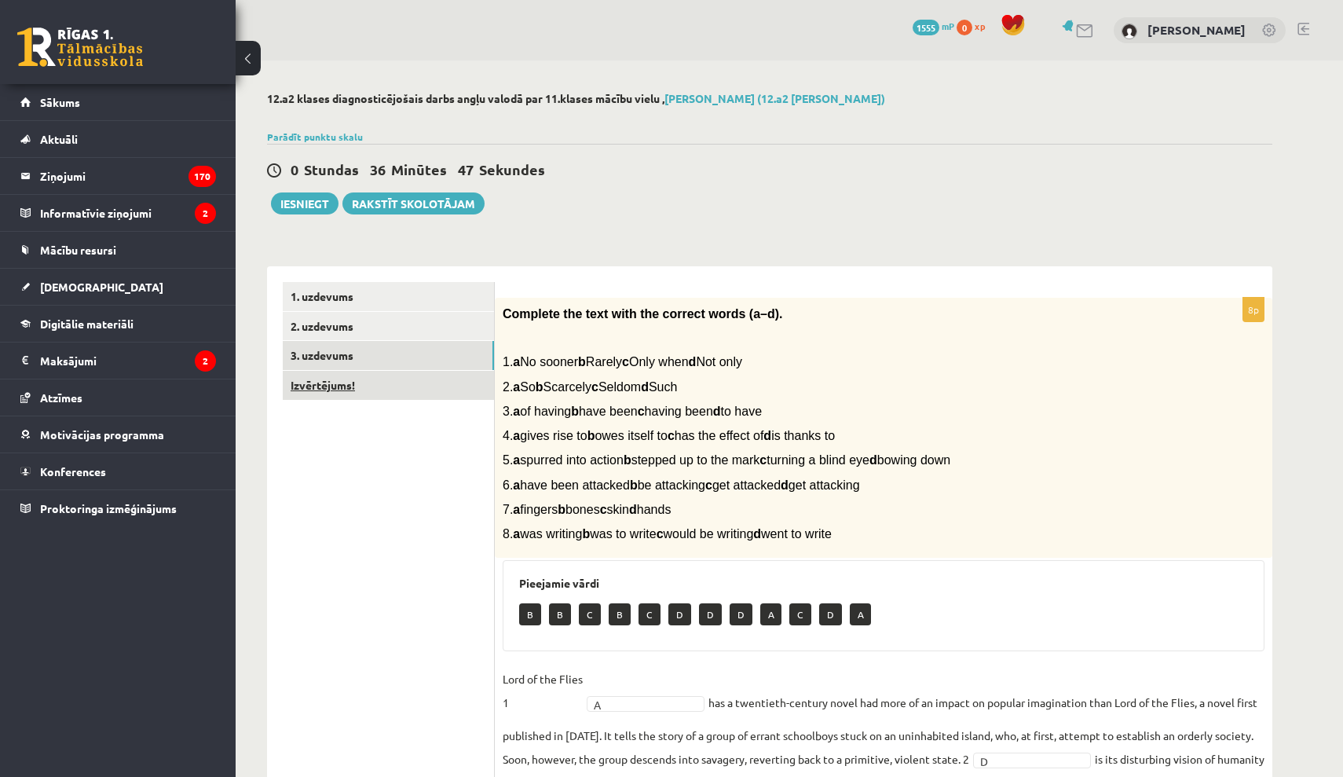
click at [409, 392] on link "Izvērtējums!" at bounding box center [388, 385] width 211 height 29
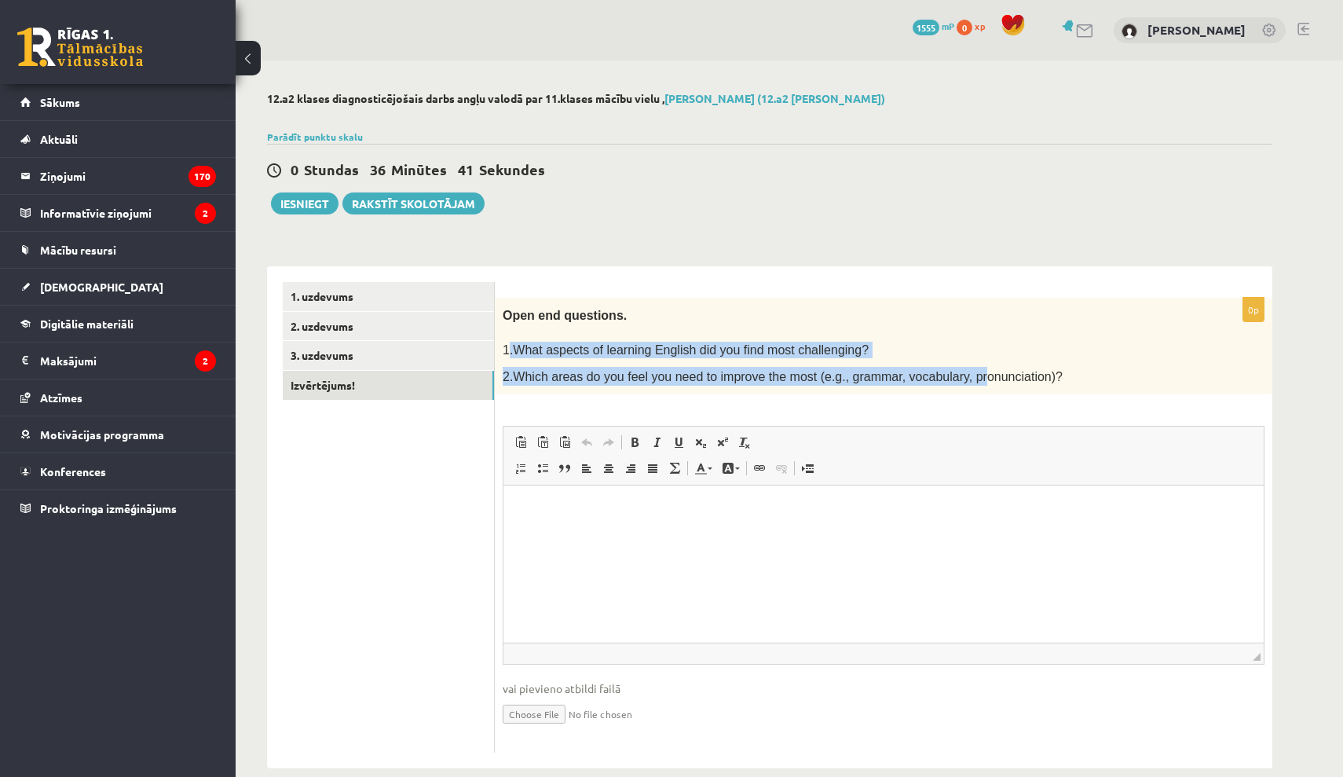
drag, startPoint x: 511, startPoint y: 349, endPoint x: 991, endPoint y: 376, distance: 480.0
click at [676, 376] on div "Open end questions. 1.What aspects of learning English did you find most challe…" at bounding box center [884, 346] width 778 height 97
drag, startPoint x: 1074, startPoint y: 379, endPoint x: 504, endPoint y: 346, distance: 570.6
click at [504, 346] on div "Open end questions. 1.What aspects of learning English did you find most challe…" at bounding box center [884, 346] width 778 height 97
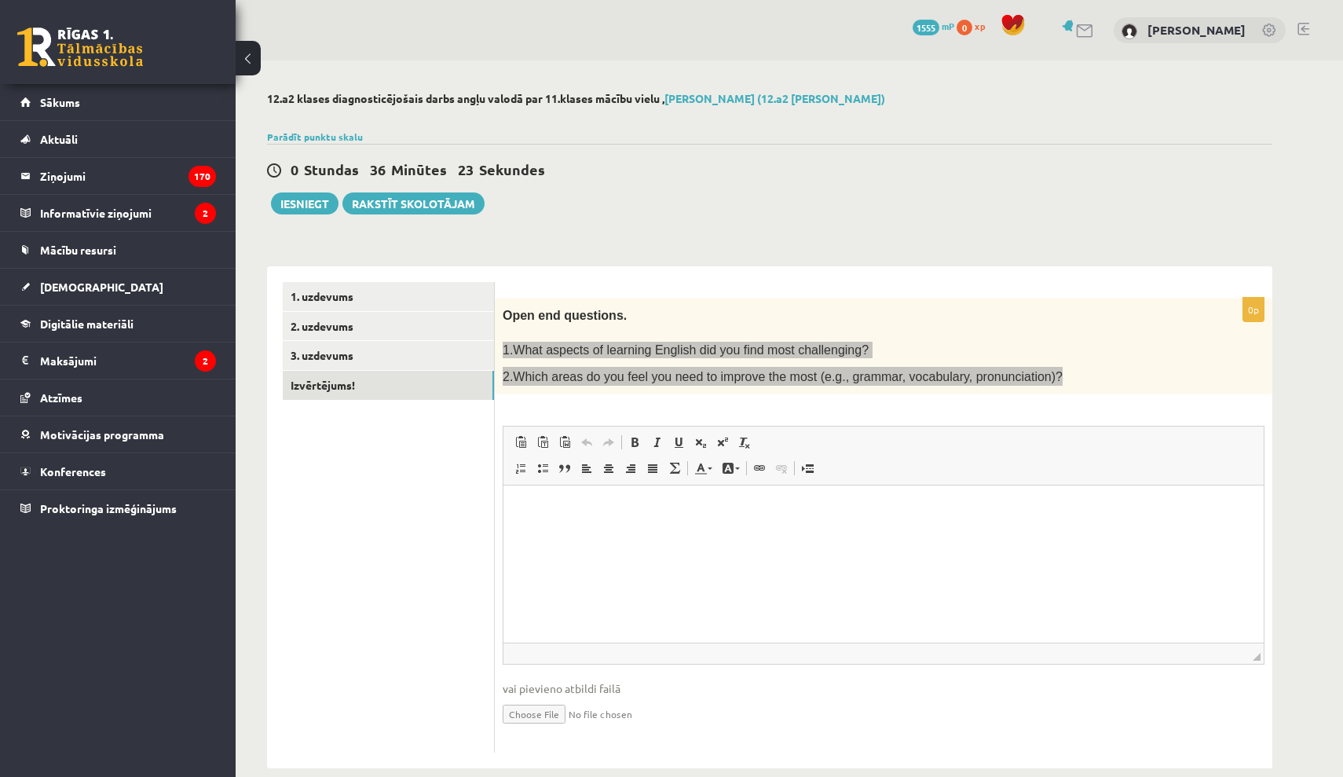
click at [610, 533] on html at bounding box center [884, 510] width 760 height 48
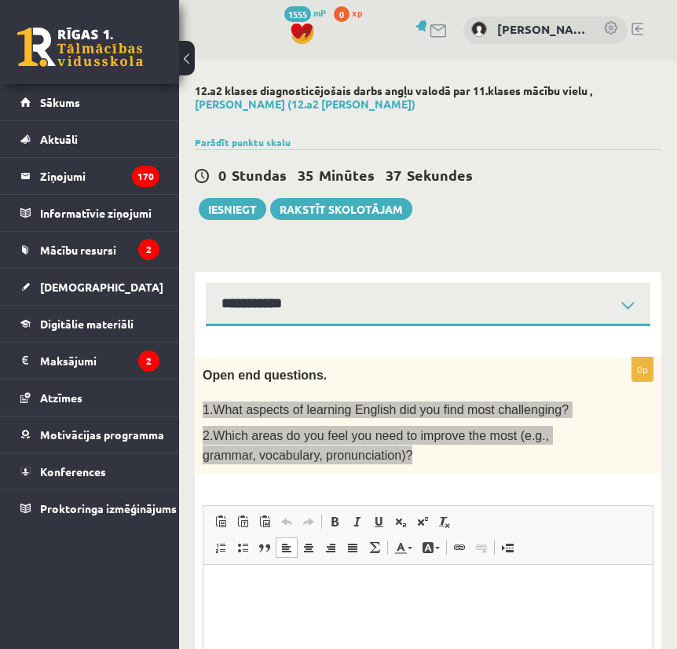
click at [266, 612] on html at bounding box center [427, 588] width 449 height 48
click at [261, 612] on html at bounding box center [427, 588] width 449 height 48
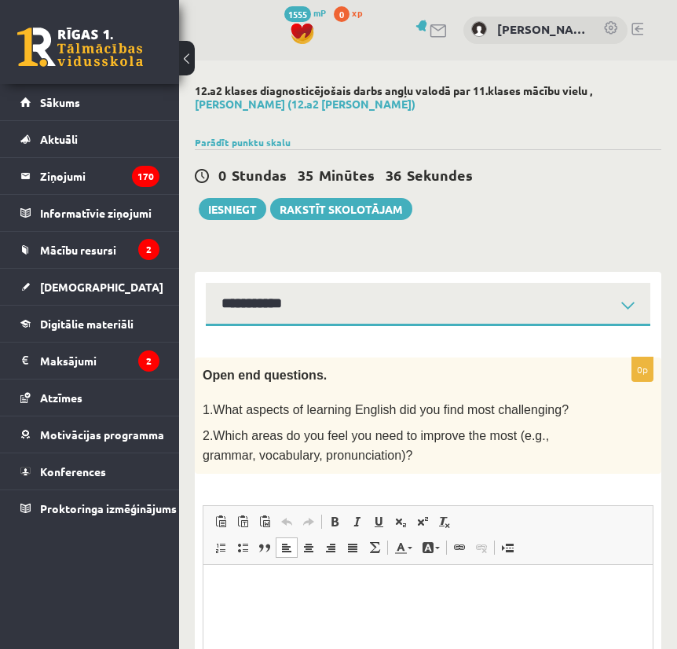
click at [413, 488] on div "0p Open end questions. 1.What aspects of learning English did you find most cha…" at bounding box center [428, 594] width 467 height 475
click at [349, 601] on html at bounding box center [427, 588] width 449 height 48
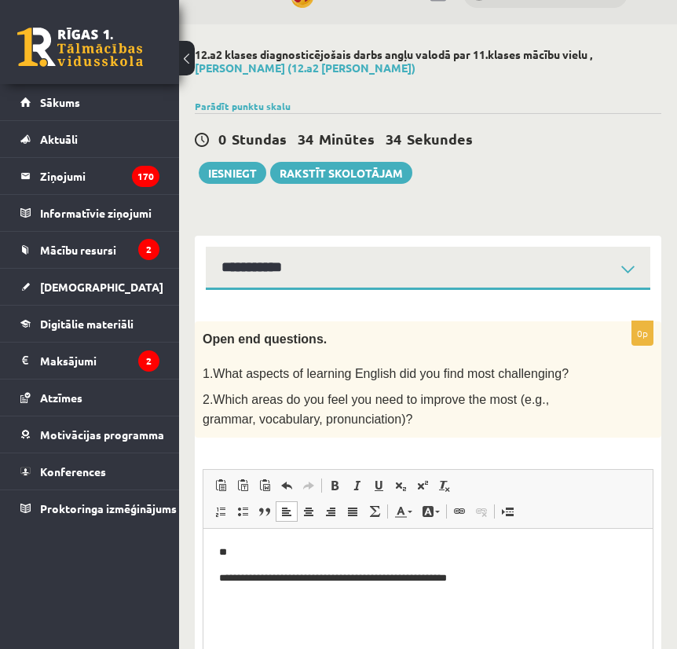
click at [286, 557] on p "**" at bounding box center [428, 552] width 418 height 16
click at [224, 578] on p "**********" at bounding box center [428, 578] width 418 height 16
click at [246, 551] on p "**" at bounding box center [428, 552] width 418 height 16
click at [244, 178] on button "Iesniegt" at bounding box center [233, 173] width 68 height 22
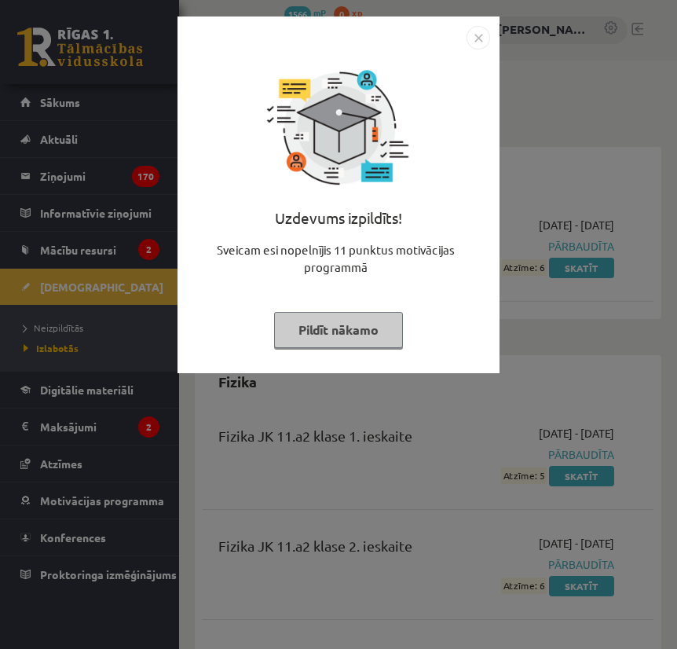
click at [376, 319] on button "Pildīt nākamo" at bounding box center [338, 330] width 129 height 36
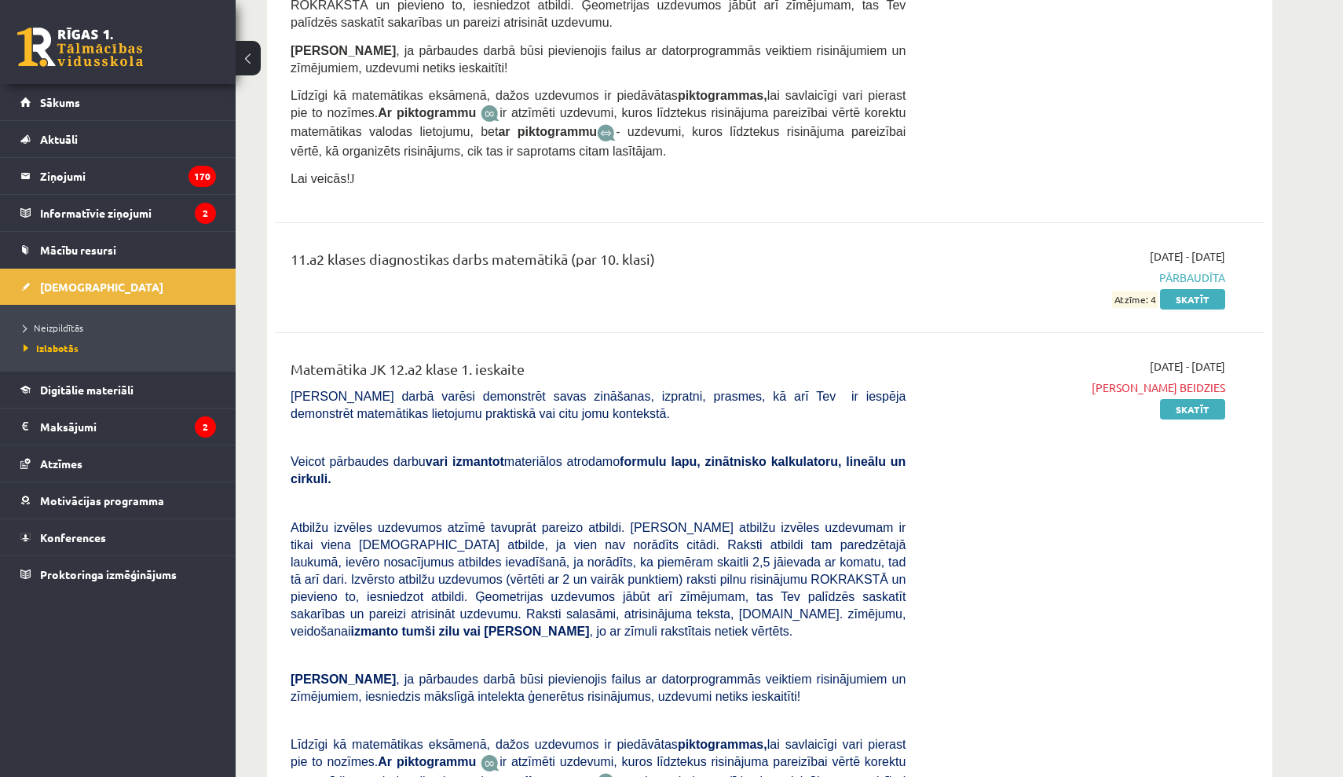
scroll to position [3517, 0]
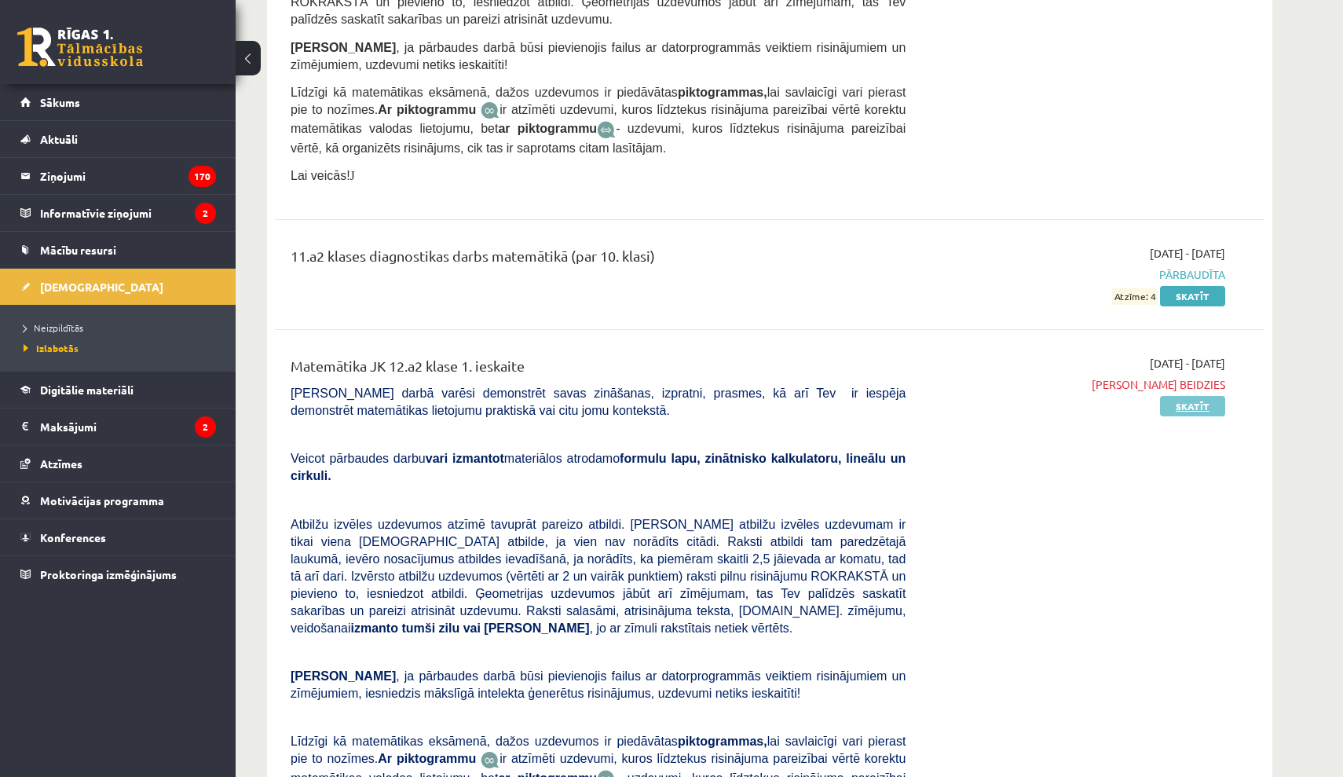
click at [676, 404] on link "Skatīt" at bounding box center [1192, 406] width 65 height 20
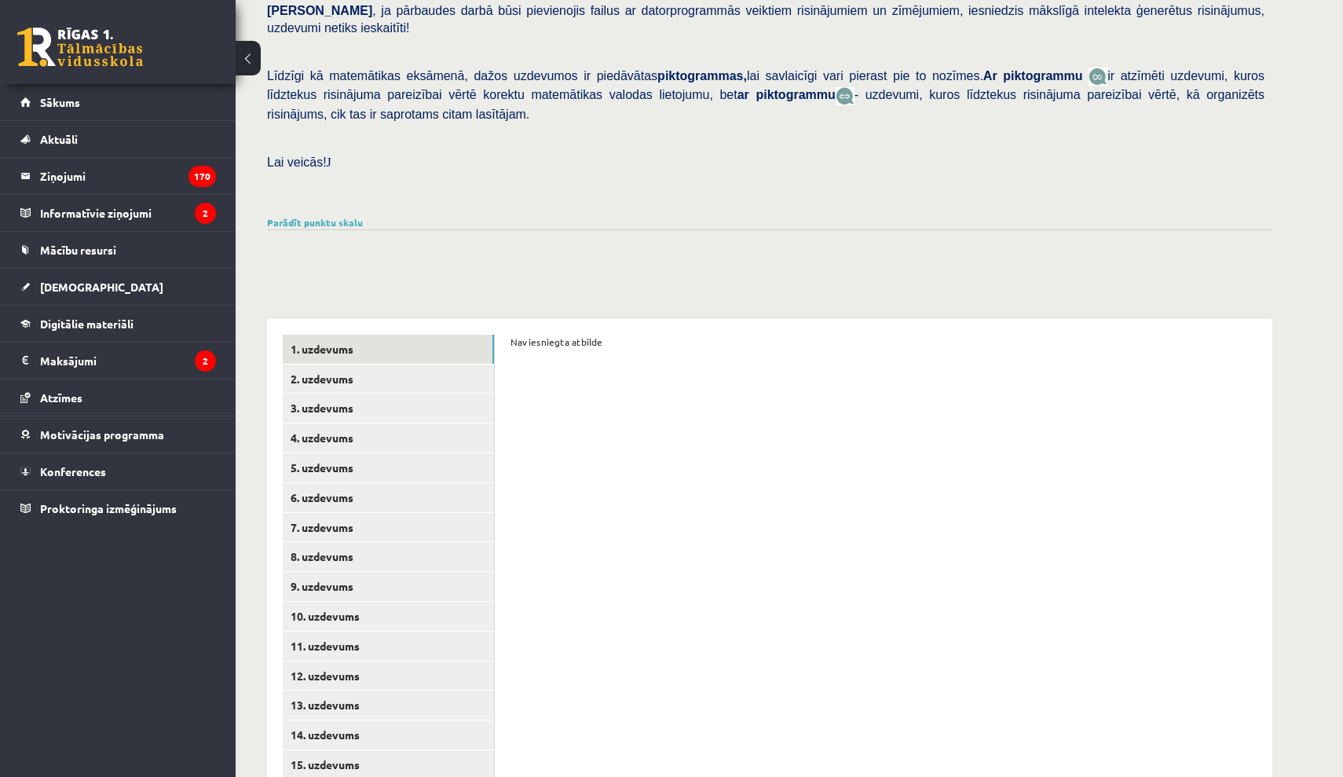
scroll to position [332, 0]
click at [92, 295] on link "[DEMOGRAPHIC_DATA]" at bounding box center [118, 287] width 196 height 36
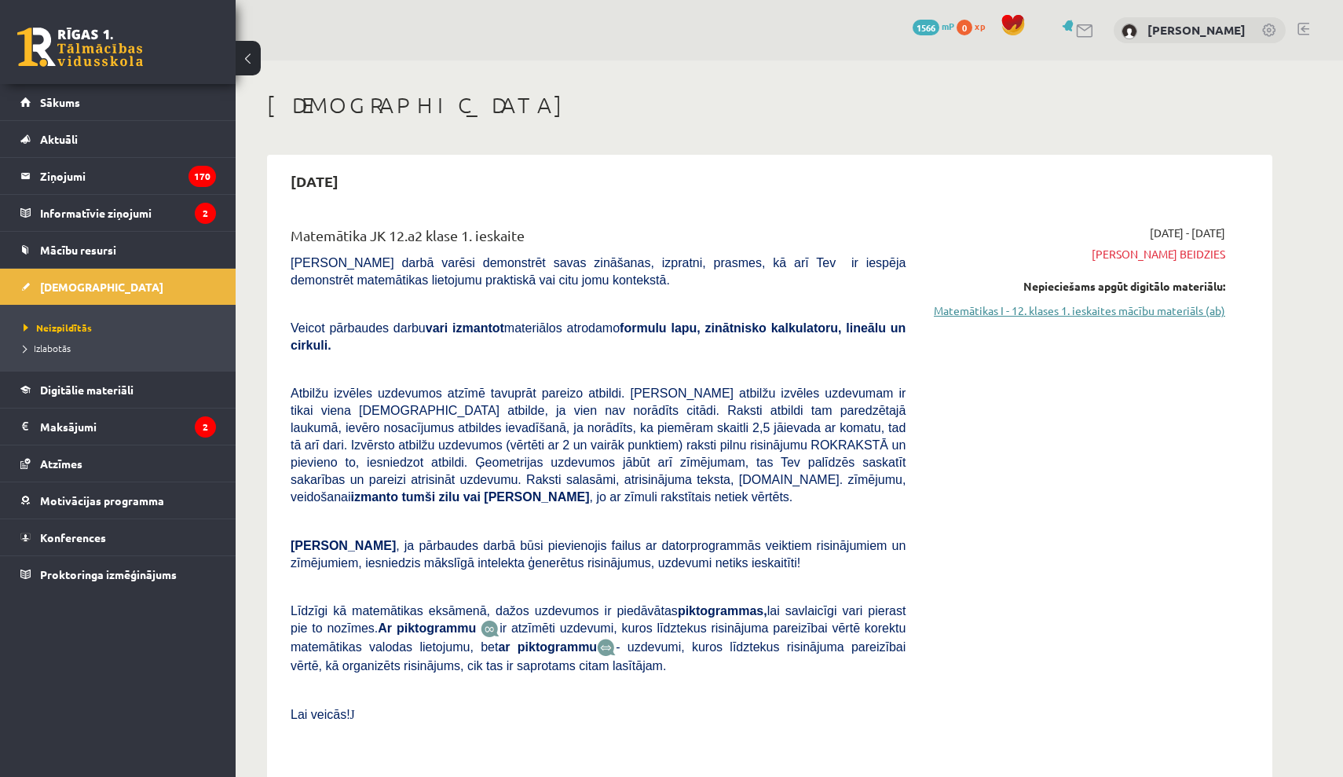
click at [1164, 313] on link "Matemātikas I - 12. klases 1. ieskaites mācību materiāls (ab)" at bounding box center [1077, 310] width 296 height 16
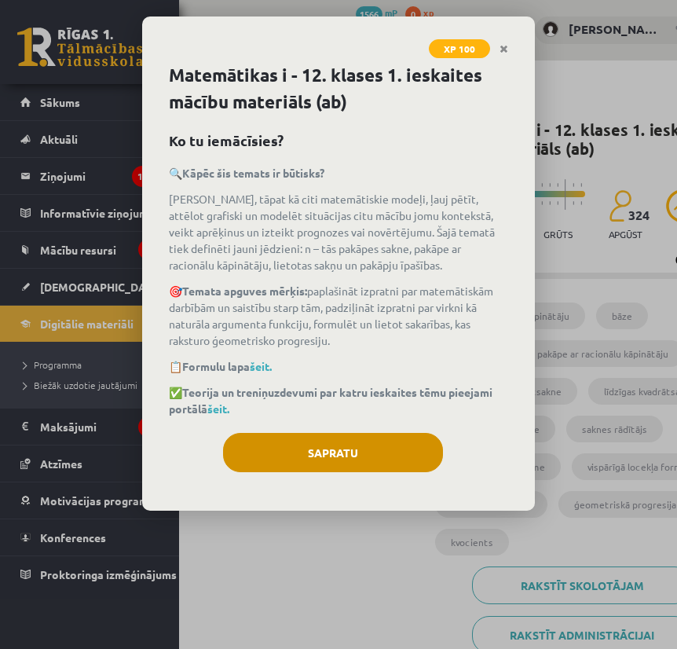
click at [327, 457] on button "Sapratu" at bounding box center [333, 452] width 220 height 39
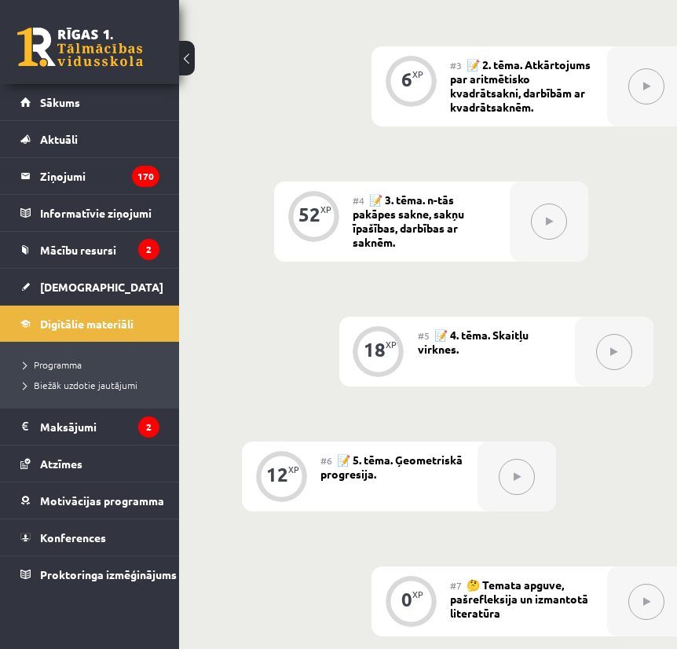
scroll to position [691, 0]
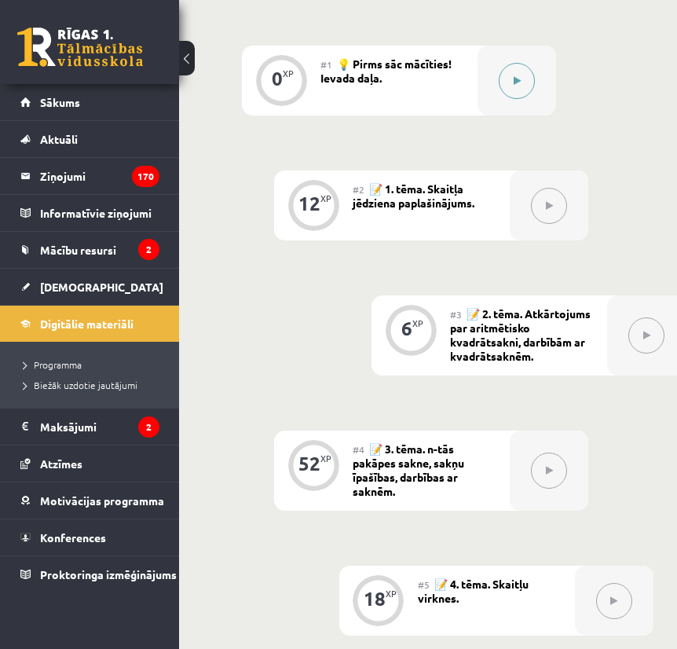
click at [526, 75] on button at bounding box center [517, 81] width 36 height 36
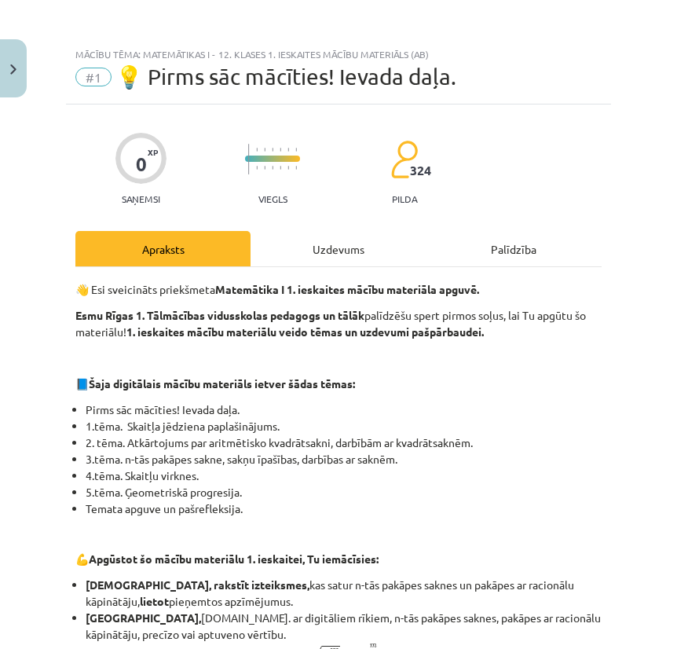
click at [363, 251] on div "Uzdevums" at bounding box center [338, 248] width 175 height 35
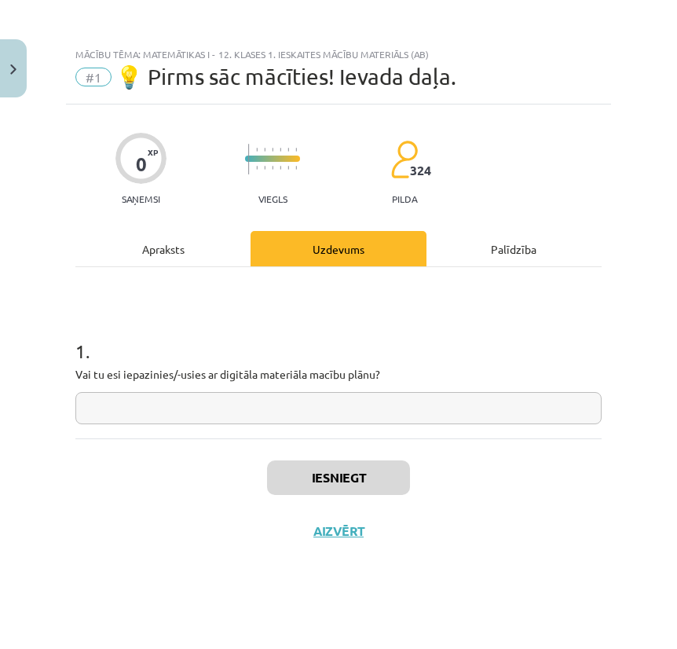
click at [210, 406] on input "text" at bounding box center [338, 408] width 526 height 32
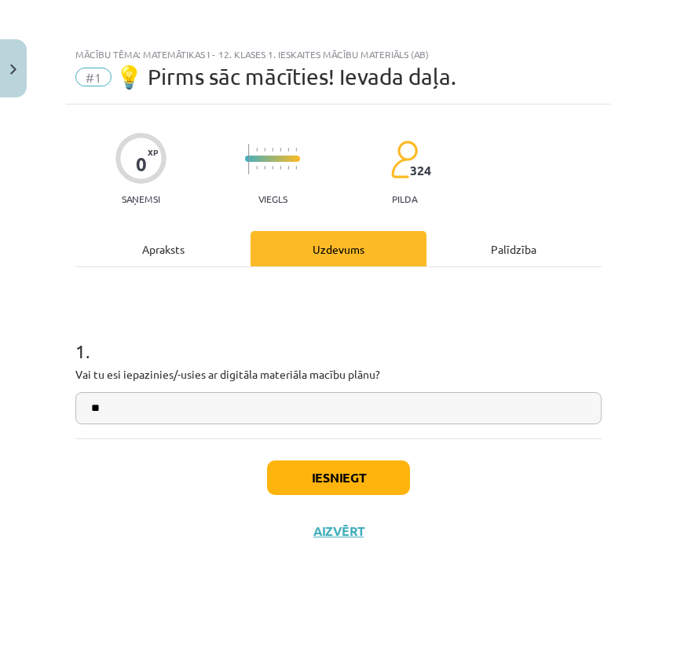
type input "**"
click at [306, 478] on button "Iesniegt" at bounding box center [338, 477] width 143 height 35
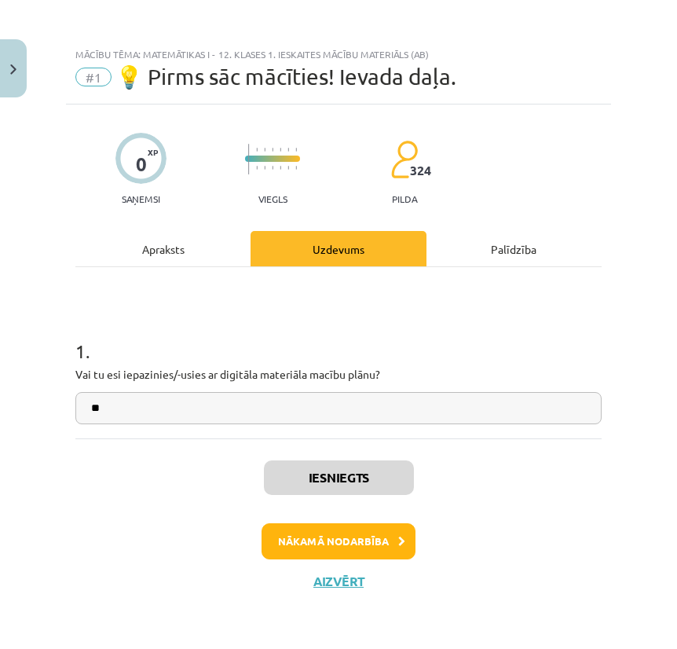
click at [327, 546] on button "Nākamā nodarbība" at bounding box center [339, 541] width 154 height 36
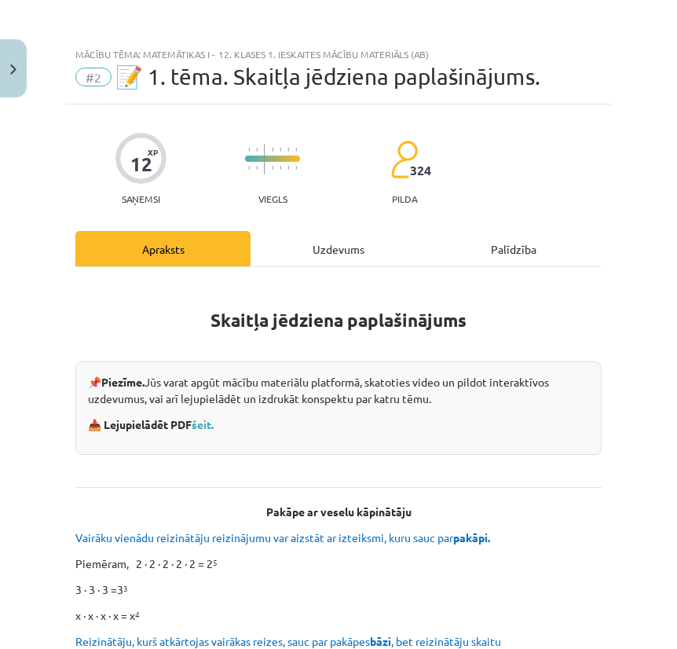
click at [321, 262] on div "Uzdevums" at bounding box center [338, 248] width 175 height 35
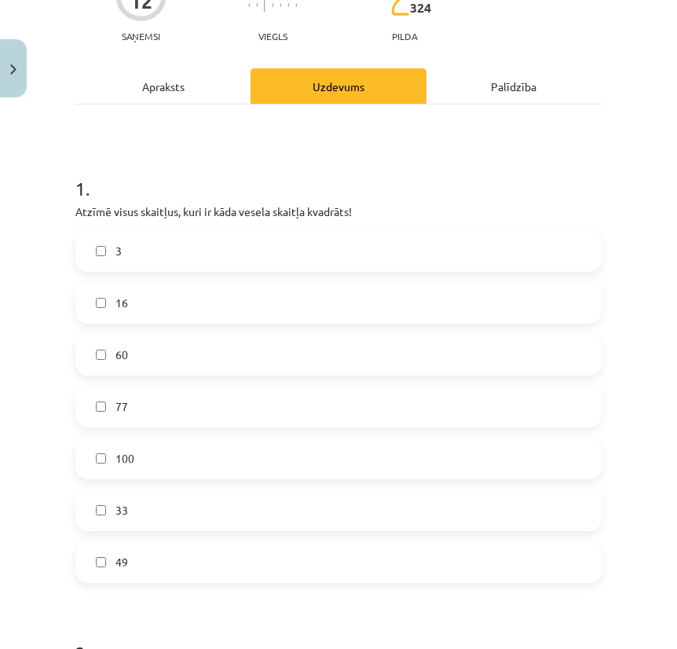
scroll to position [176, 0]
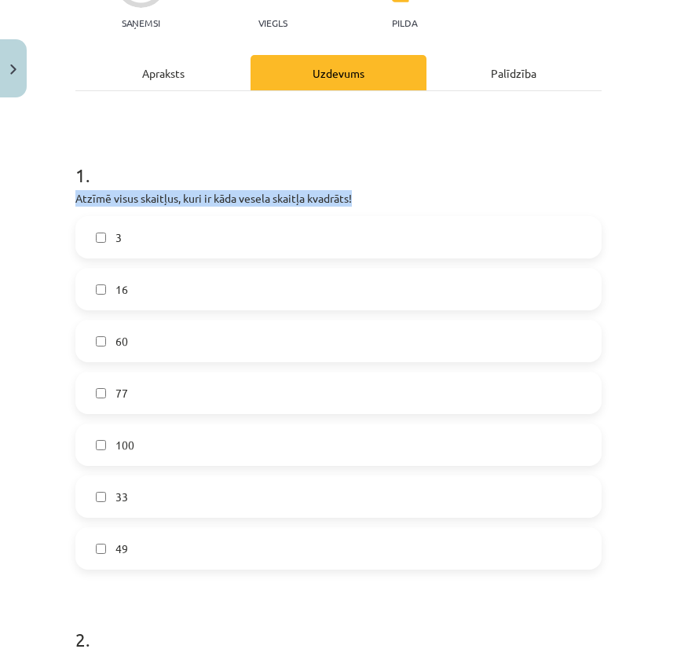
drag, startPoint x: 361, startPoint y: 196, endPoint x: 73, endPoint y: 200, distance: 287.6
click at [73, 200] on div "12 XP Saņemsi Viegls 324 pilda Apraksts Uzdevums Palīdzība 1 . Atzīmē visus ska…" at bounding box center [338, 610] width 545 height 1363
copy p "Atzīmē visus skaitļus, kuri ir kāda vesela skaitļa kvadrāts!"
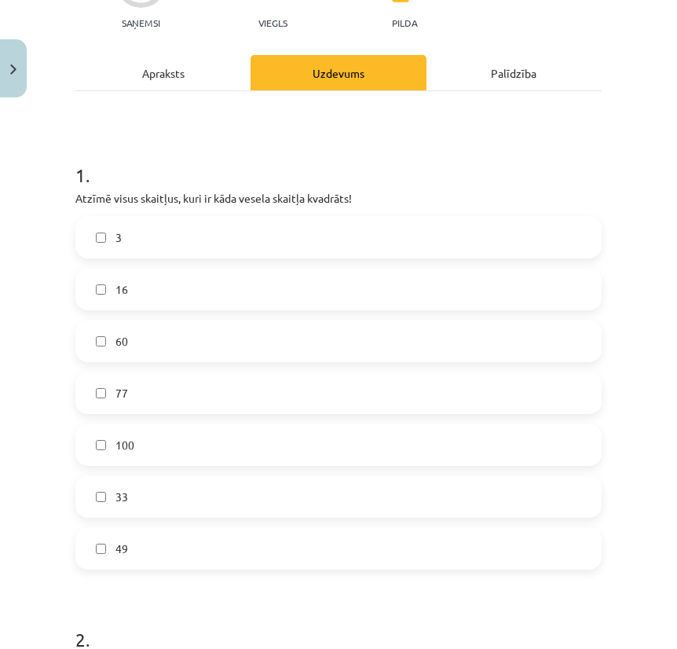
click at [49, 328] on div "Mācību tēma: Matemātikas i - 12. klases 1. ieskaites mācību materiāls (ab) #2 📝…" at bounding box center [338, 324] width 677 height 649
click at [152, 288] on label "16" at bounding box center [338, 288] width 523 height 39
click at [149, 554] on label "49" at bounding box center [338, 548] width 523 height 39
click at [163, 427] on label "100" at bounding box center [338, 444] width 523 height 39
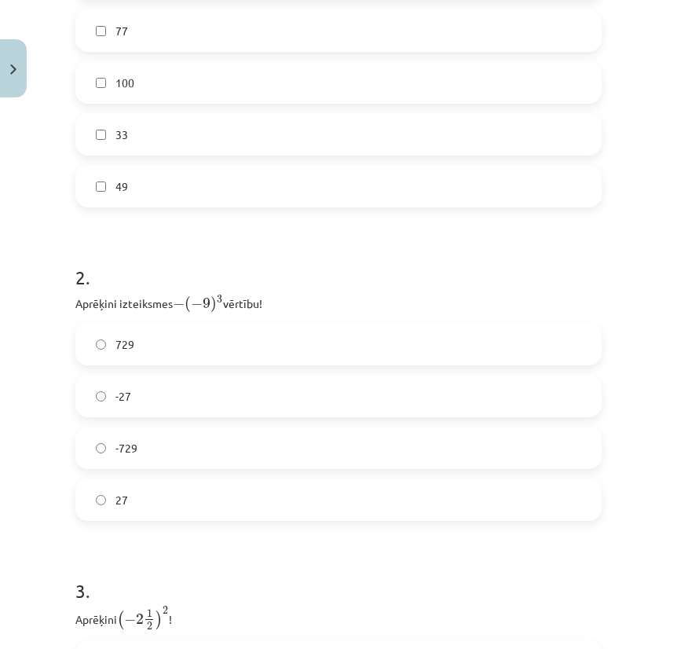
scroll to position [545, 0]
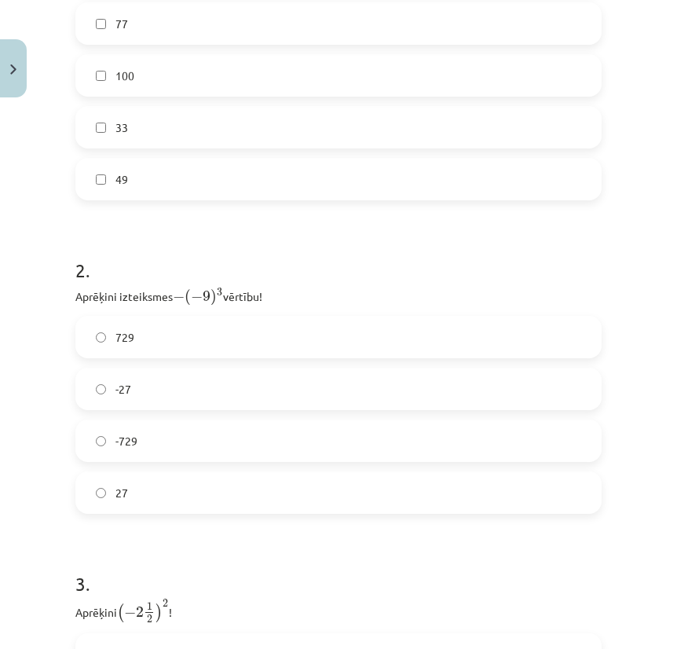
click at [181, 350] on label "729" at bounding box center [338, 336] width 523 height 39
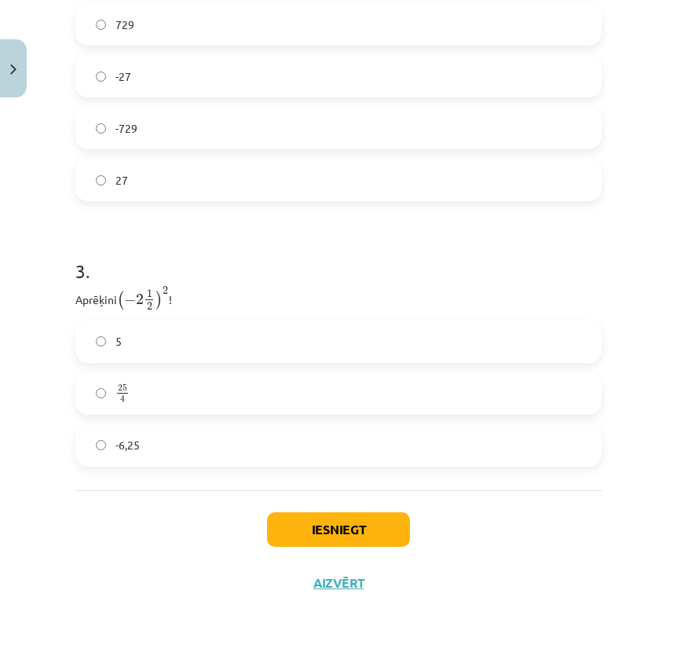
scroll to position [859, 0]
click at [189, 381] on label "25 4 25 4" at bounding box center [338, 393] width 523 height 39
click at [362, 522] on button "Iesniegt" at bounding box center [338, 529] width 143 height 35
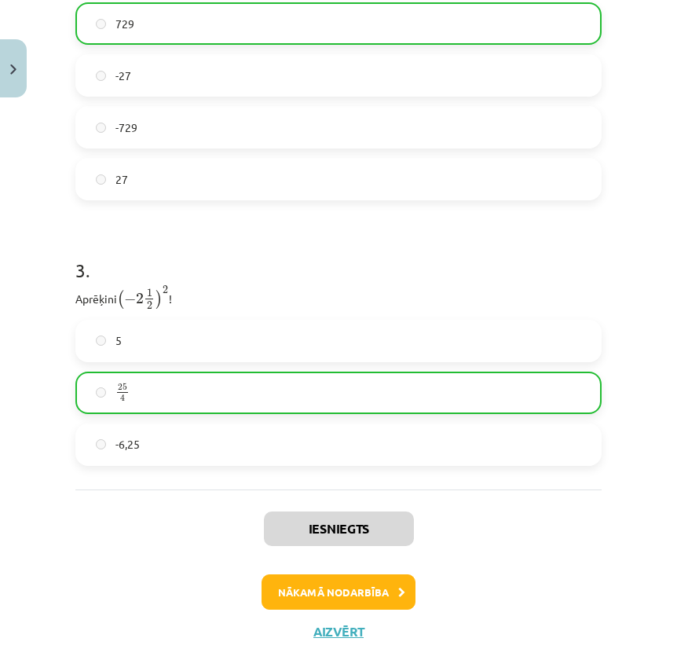
scroll to position [0, 0]
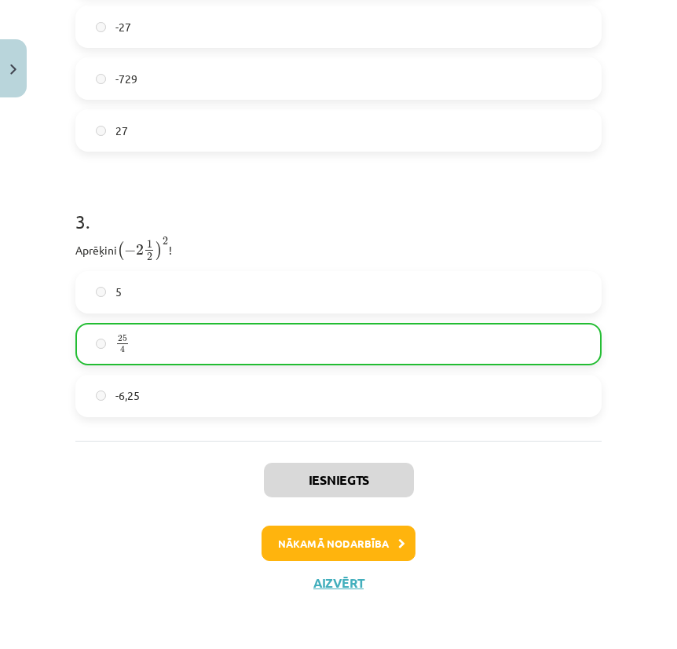
click at [360, 552] on button "Nākamā nodarbība" at bounding box center [339, 544] width 154 height 36
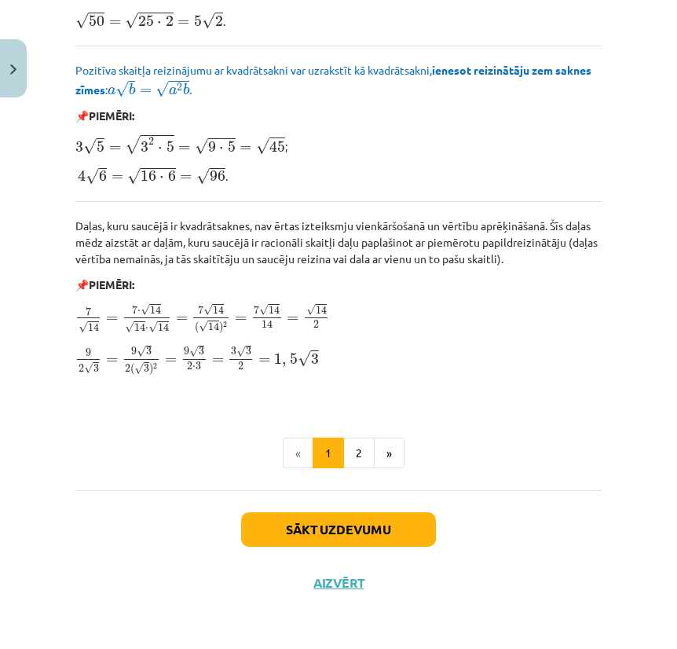
scroll to position [1922, 0]
click at [364, 456] on button "2" at bounding box center [358, 453] width 31 height 31
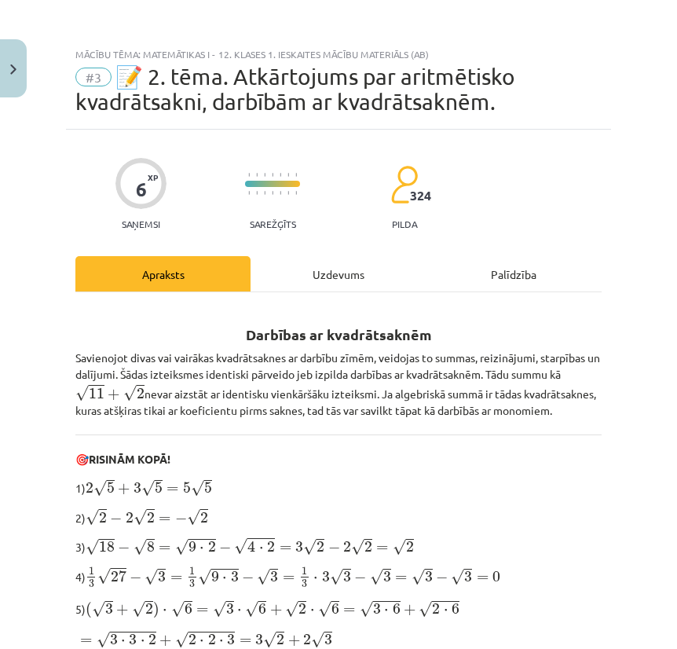
scroll to position [0, 0]
click at [354, 269] on div "Uzdevums" at bounding box center [338, 273] width 175 height 35
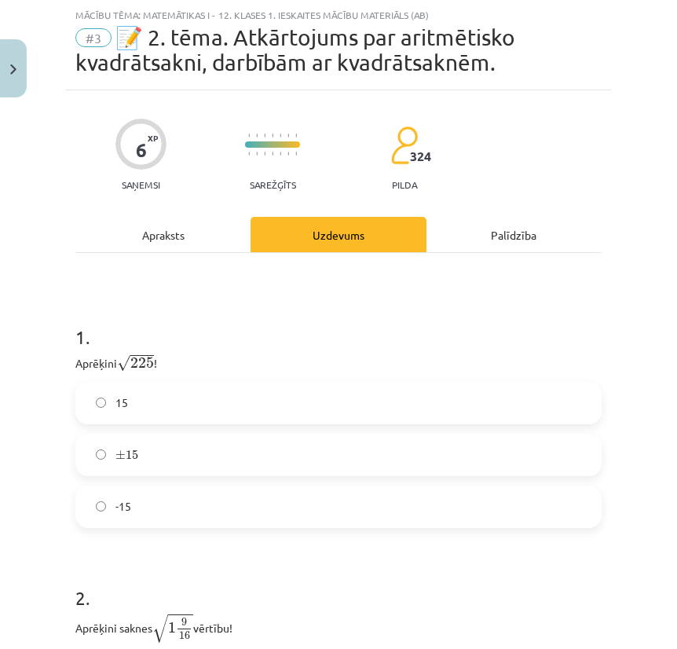
click at [264, 401] on label "15" at bounding box center [338, 402] width 523 height 39
click at [258, 440] on label "± 15 ± 15" at bounding box center [338, 454] width 523 height 39
click at [244, 408] on label "15" at bounding box center [338, 402] width 523 height 39
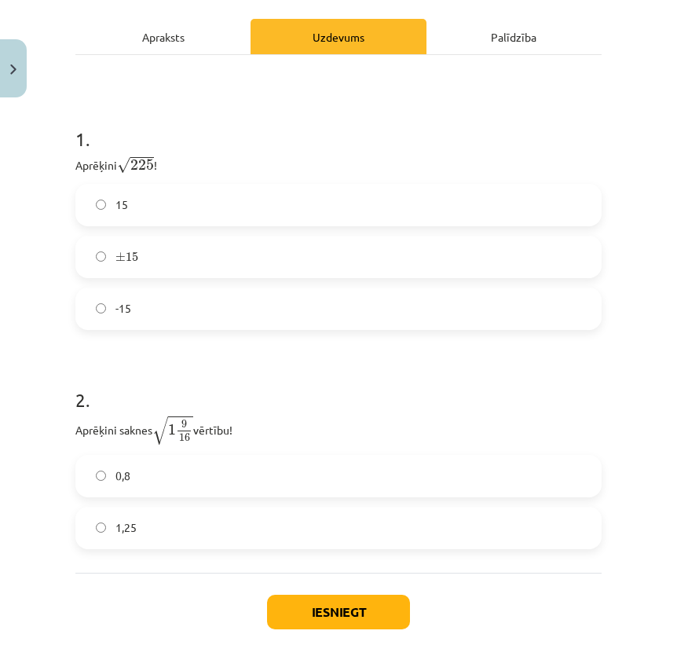
scroll to position [300, 0]
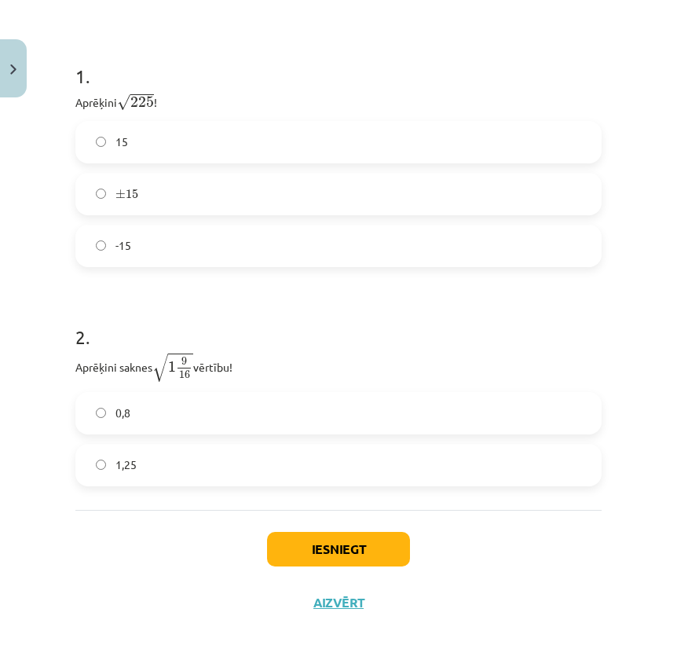
click at [235, 409] on label "0,8" at bounding box center [338, 413] width 523 height 39
click at [207, 493] on div "1 . Aprēķini √ 225 225 ! 15 ± 15 ± 15 -15 2 . Aprēķini saknes √ 1 9 16 1 9 16 v…" at bounding box center [338, 251] width 526 height 518
click at [207, 474] on label "1,25" at bounding box center [338, 464] width 523 height 39
click at [347, 551] on button "Iesniegt" at bounding box center [338, 549] width 143 height 35
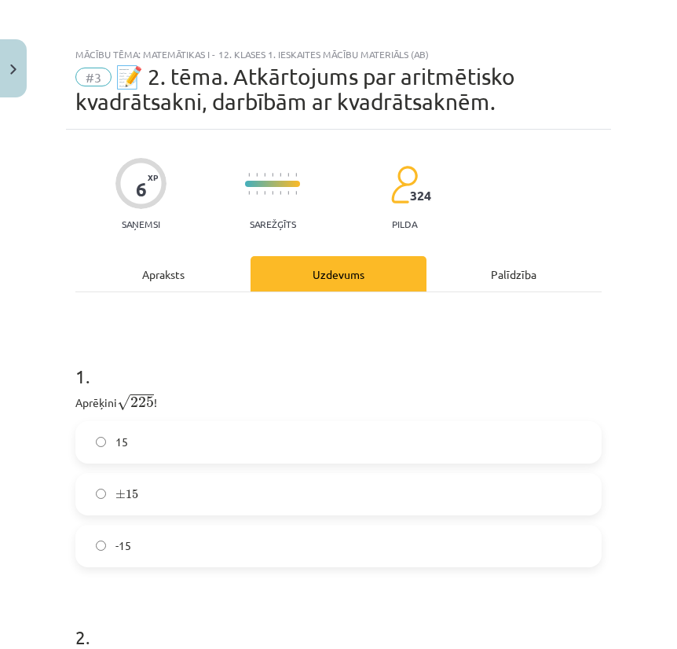
scroll to position [0, 0]
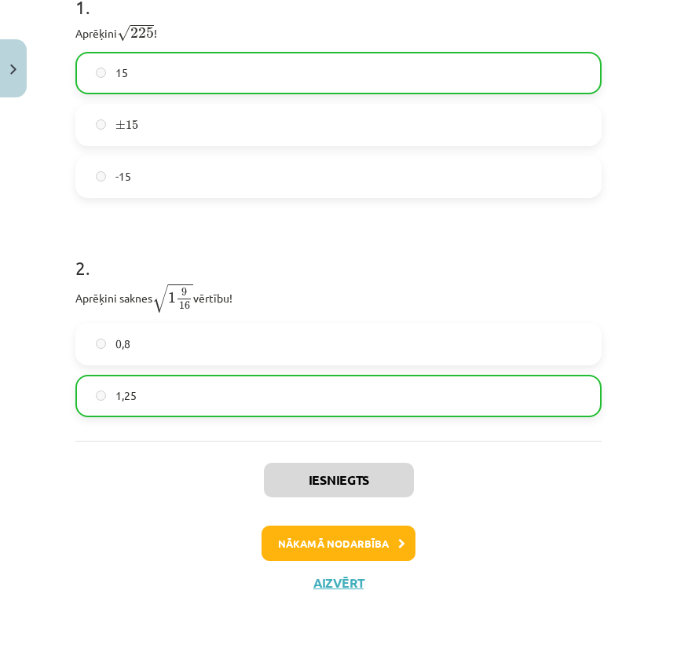
click at [335, 530] on button "Nākamā nodarbība" at bounding box center [339, 544] width 154 height 36
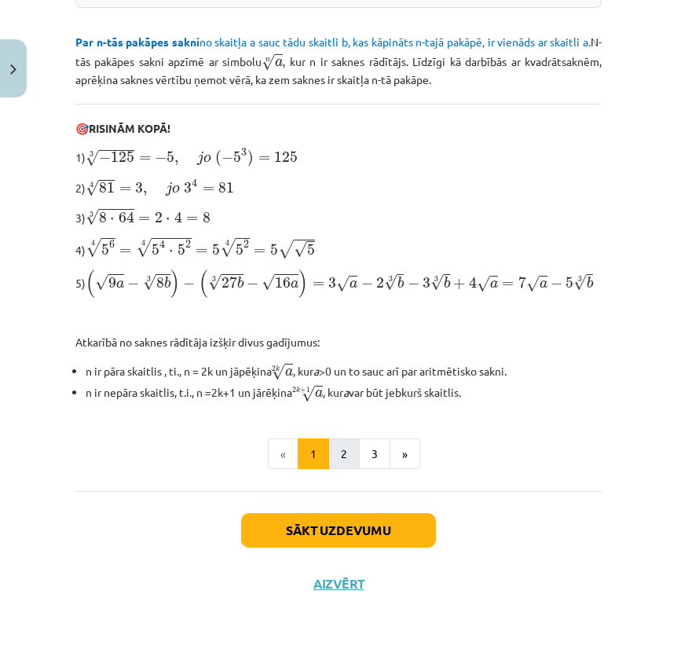
click at [349, 440] on button "2" at bounding box center [343, 453] width 31 height 31
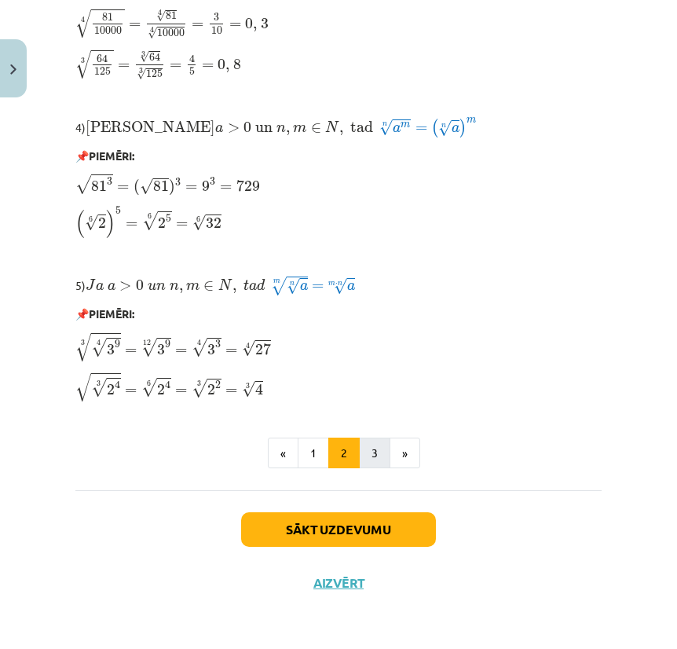
scroll to position [1325, 0]
click at [379, 449] on button "3" at bounding box center [374, 453] width 31 height 31
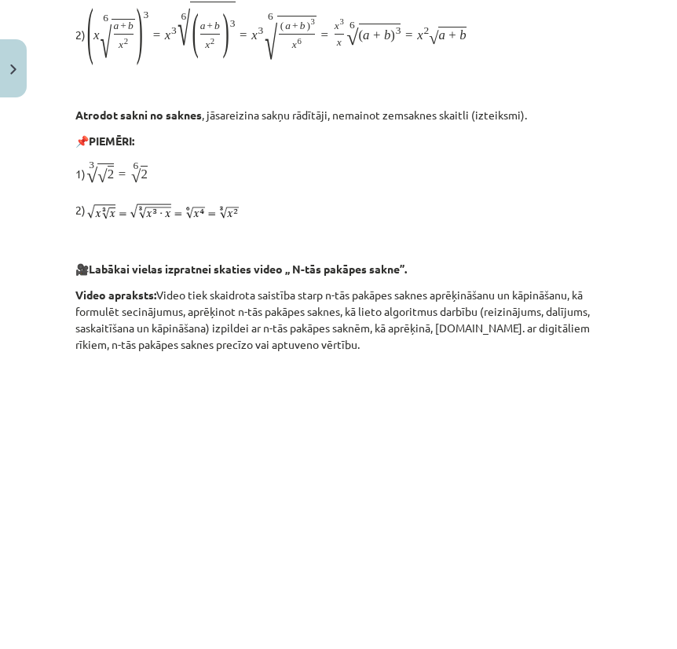
scroll to position [306, 0]
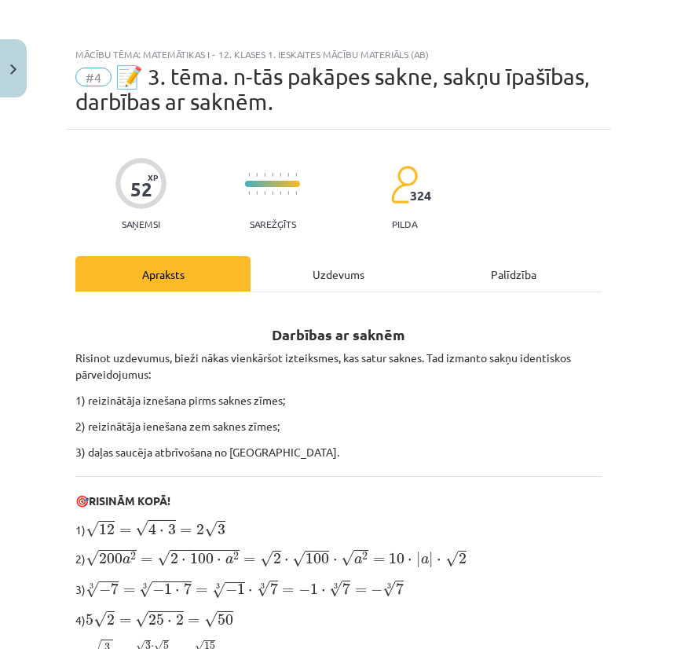
click at [342, 277] on div "Uzdevums" at bounding box center [338, 273] width 175 height 35
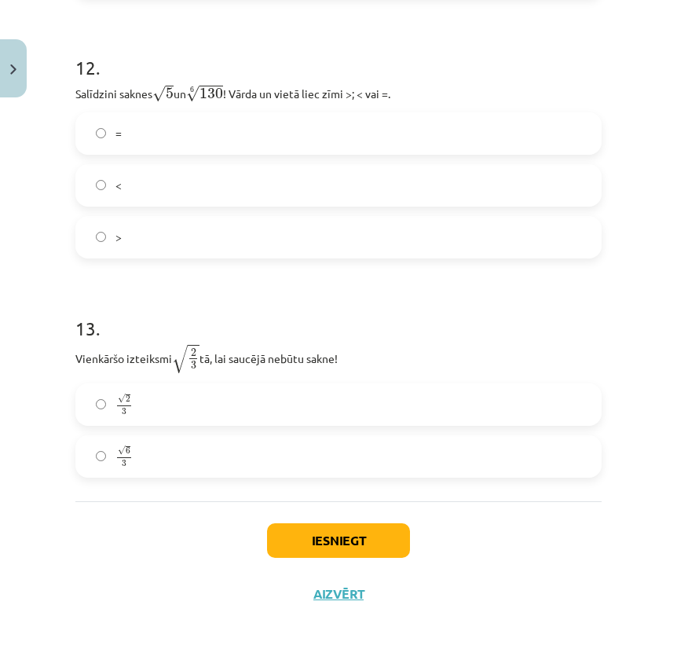
scroll to position [3468, 0]
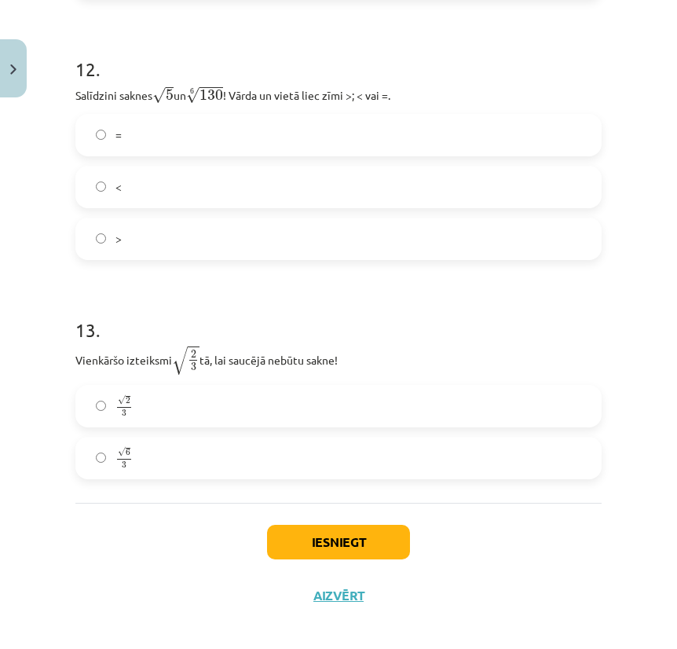
click at [269, 393] on label "√ 2 3 2 3" at bounding box center [338, 406] width 523 height 39
click at [252, 438] on label "√ 6 3 6 3" at bounding box center [338, 457] width 523 height 39
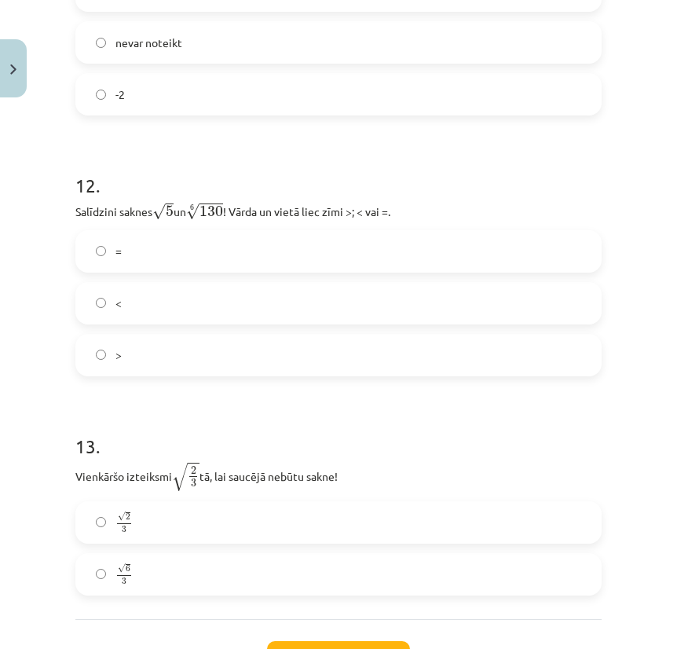
scroll to position [3351, 0]
click at [223, 290] on label "<" at bounding box center [338, 303] width 523 height 39
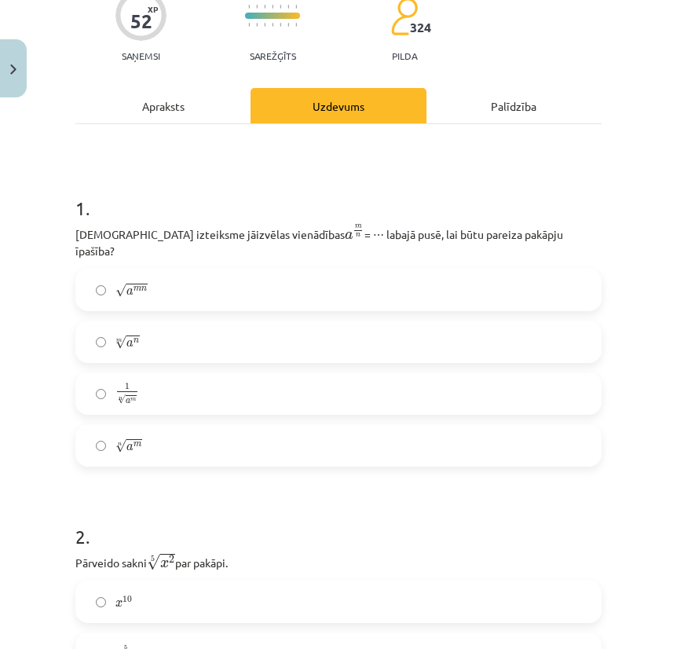
scroll to position [169, 0]
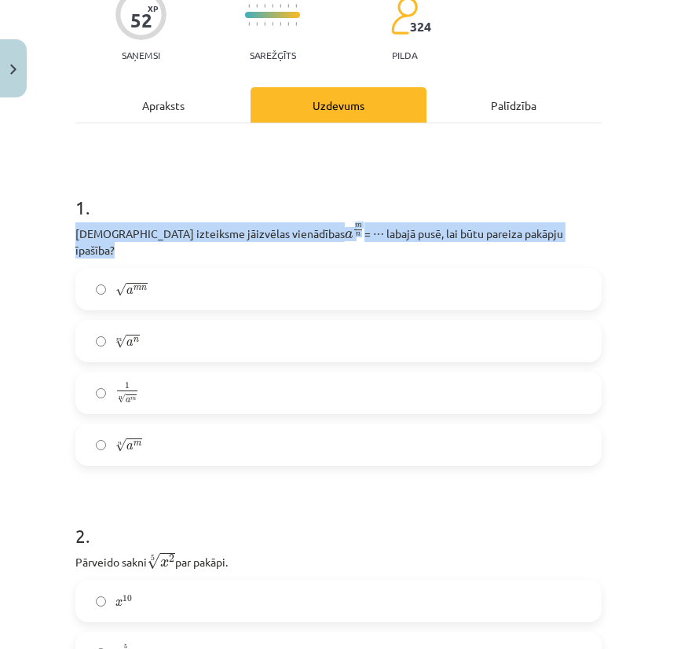
drag, startPoint x: 73, startPoint y: 229, endPoint x: 604, endPoint y: 249, distance: 531.5
copy div "[DEMOGRAPHIC_DATA] izteiksme jāizvēlas vienādības a m n a m n = ⋯ labajā pusē, …"
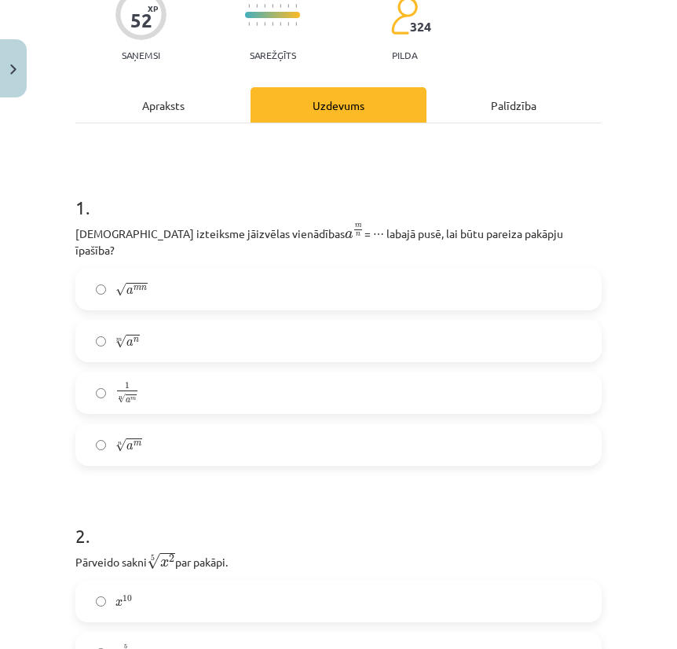
click at [163, 277] on label "√ a m n a m n" at bounding box center [338, 288] width 523 height 39
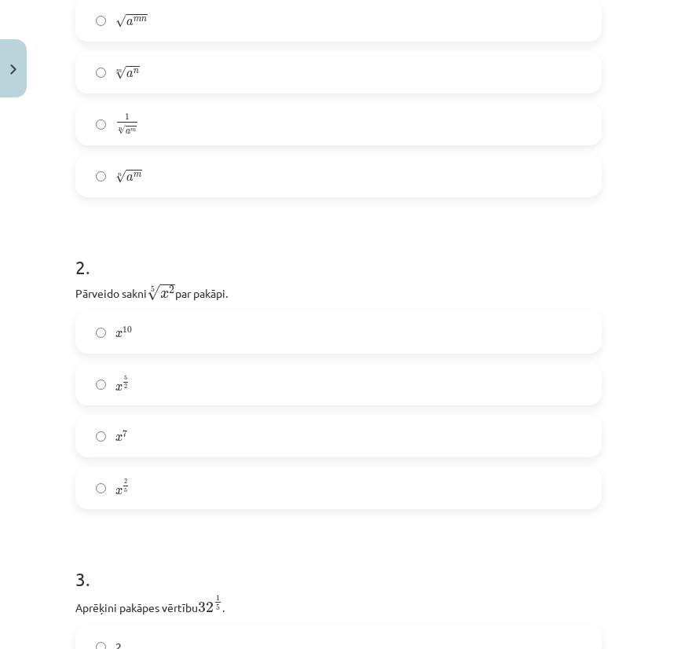
scroll to position [449, 0]
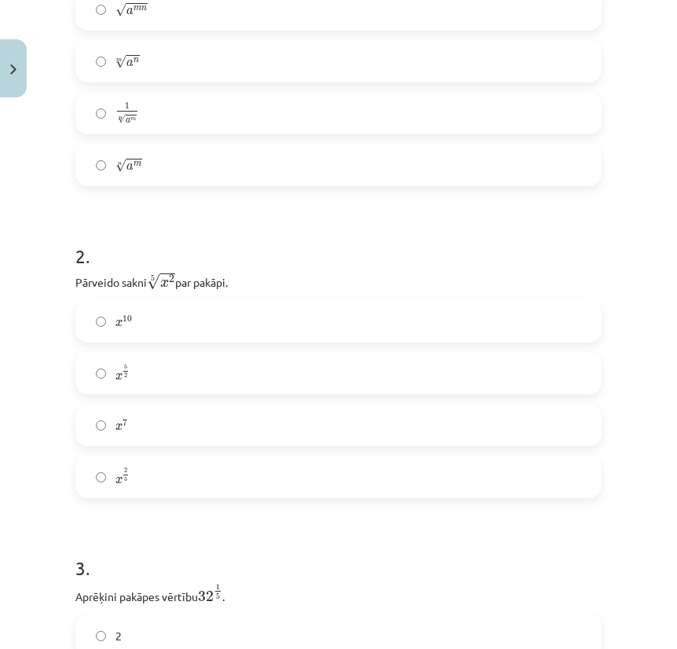
click at [257, 302] on label "x 10 x 10" at bounding box center [338, 321] width 523 height 39
click at [170, 530] on h1 "3 ." at bounding box center [338, 554] width 526 height 49
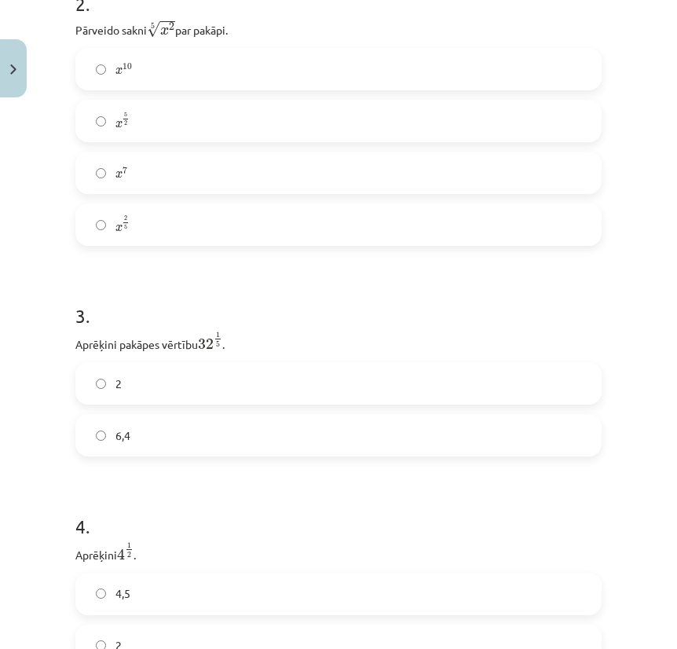
scroll to position [702, 0]
click at [192, 362] on label "2" at bounding box center [338, 381] width 523 height 39
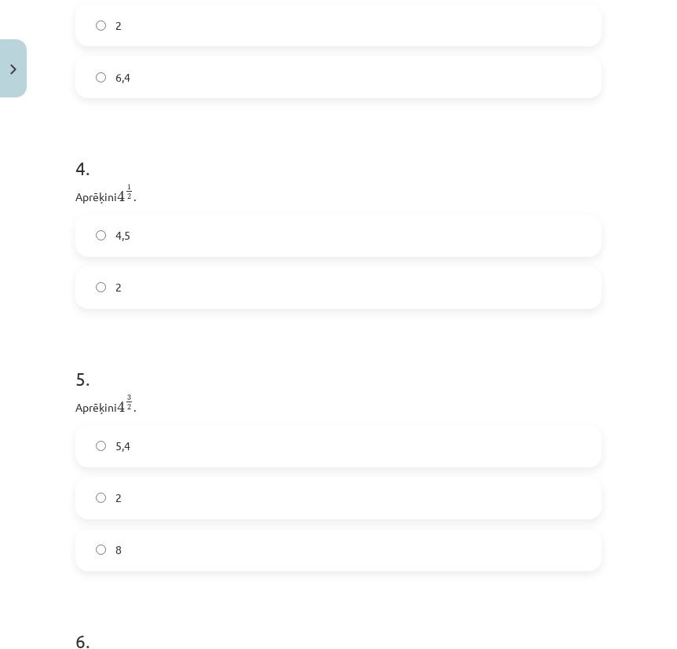
scroll to position [1060, 0]
click at [159, 248] on div "4,5 2" at bounding box center [338, 261] width 526 height 94
click at [159, 267] on label "2" at bounding box center [338, 286] width 523 height 39
click at [138, 545] on label "8" at bounding box center [338, 549] width 523 height 39
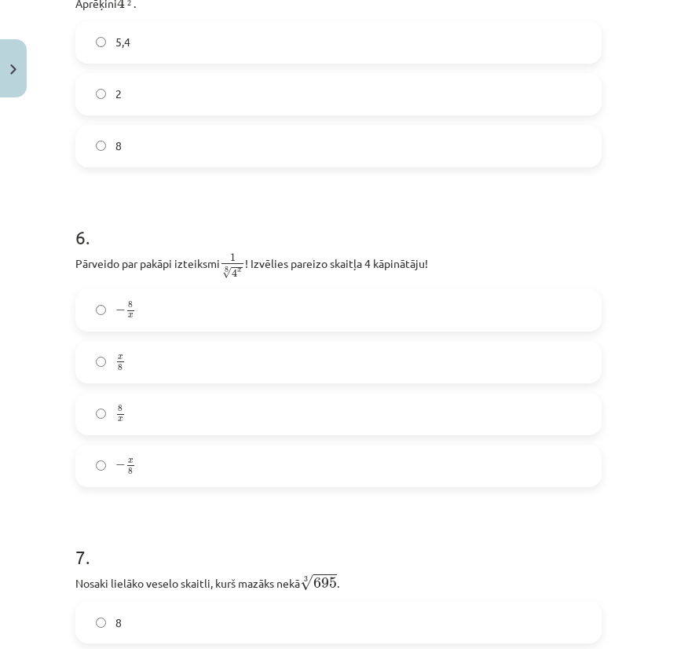
scroll to position [1467, 0]
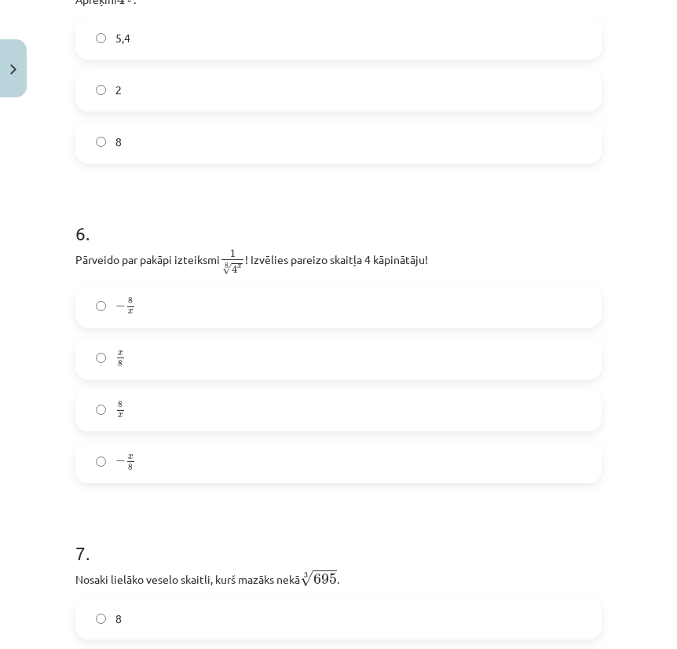
click at [251, 390] on label "8 x 8 x" at bounding box center [338, 409] width 523 height 39
drag, startPoint x: 220, startPoint y: 241, endPoint x: 251, endPoint y: 250, distance: 32.6
click at [251, 250] on p "Pārveido par pakāpi izteiksmi 1 8 √ 4 x 1 4 x 8 ! Izvēlies pareizo skaitļa 4 kā…" at bounding box center [338, 261] width 526 height 27
click at [273, 231] on div "6 . Pārveido par pakāpi izteiksmi 1 8 √ 4 x 1 4 x 8 ! Izvēlies pareizo skaitļa …" at bounding box center [338, 339] width 526 height 288
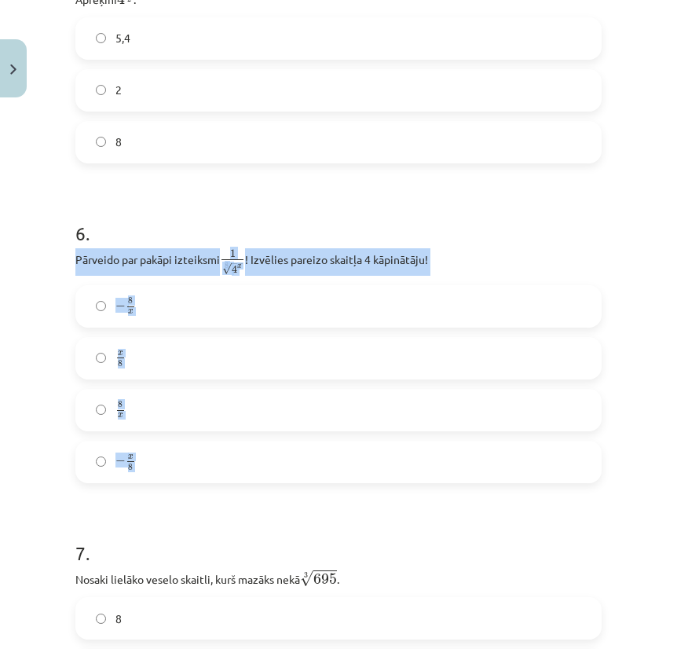
drag, startPoint x: 72, startPoint y: 243, endPoint x: 471, endPoint y: 508, distance: 479.4
click at [471, 508] on div "52 XP Saņemsi Sarežģīts 324 pilda Apraksts Uzdevums Palīdzība 1 . [DEMOGRAPHIC_…" at bounding box center [338, 643] width 545 height 3960
copy div "Pārveido par pakāpi izteiksmi 1 8 √ 4 x 1 4 x 8 ! Izvēlies pareizo skaitļa 4 kā…"
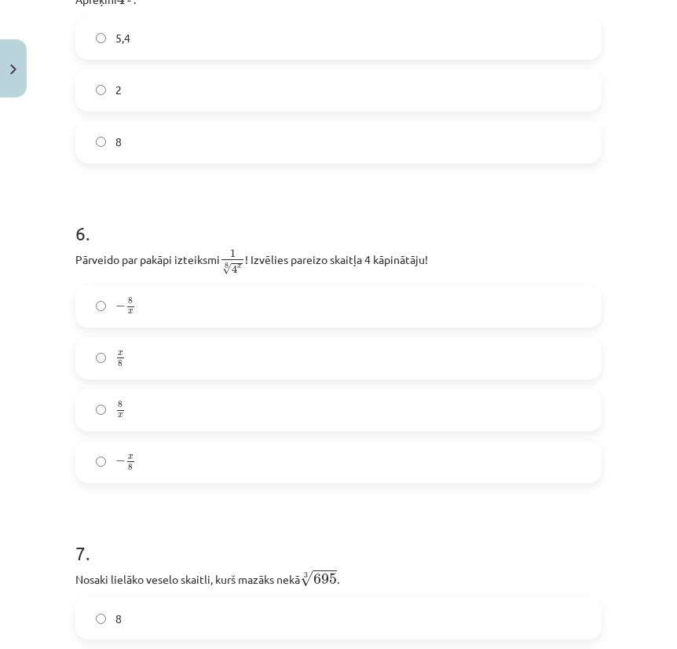
click at [471, 515] on h1 "7 ." at bounding box center [338, 539] width 526 height 49
click at [138, 354] on label "x 8 x 8" at bounding box center [338, 358] width 523 height 39
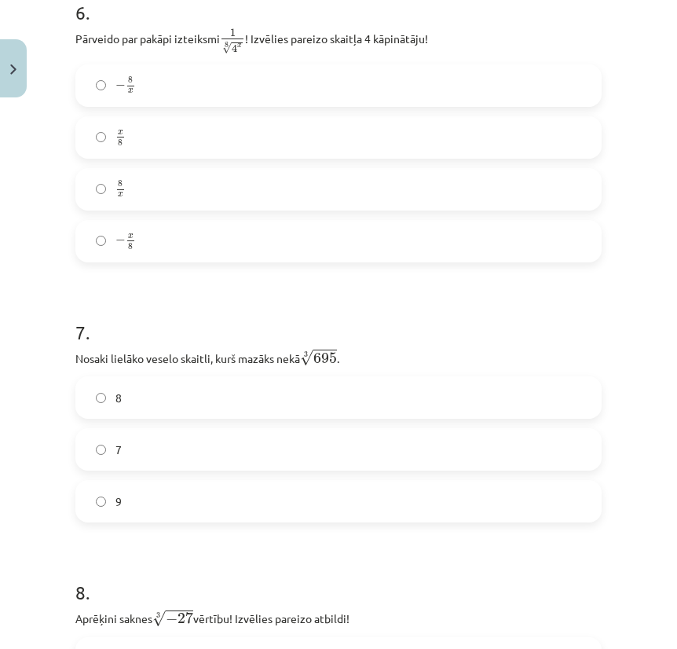
scroll to position [1691, 0]
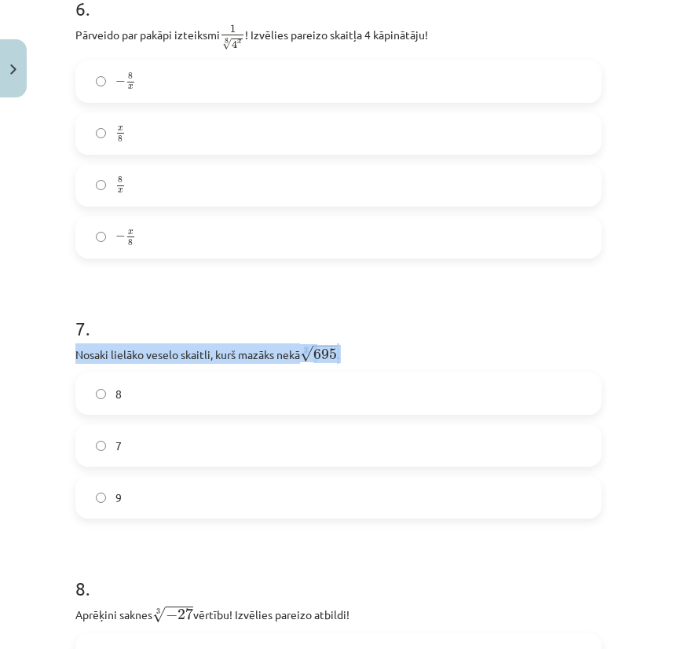
drag, startPoint x: 303, startPoint y: 335, endPoint x: 74, endPoint y: 343, distance: 229.5
click at [74, 343] on div "52 XP Saņemsi Sarežģīts 324 pilda Apraksts Uzdevums Palīdzība 1 . [DEMOGRAPHIC_…" at bounding box center [338, 418] width 545 height 3960
copy p "Nosaki lielāko veselo skaitli, kurš mazāks nekā 3 √ 695 695 3 ."
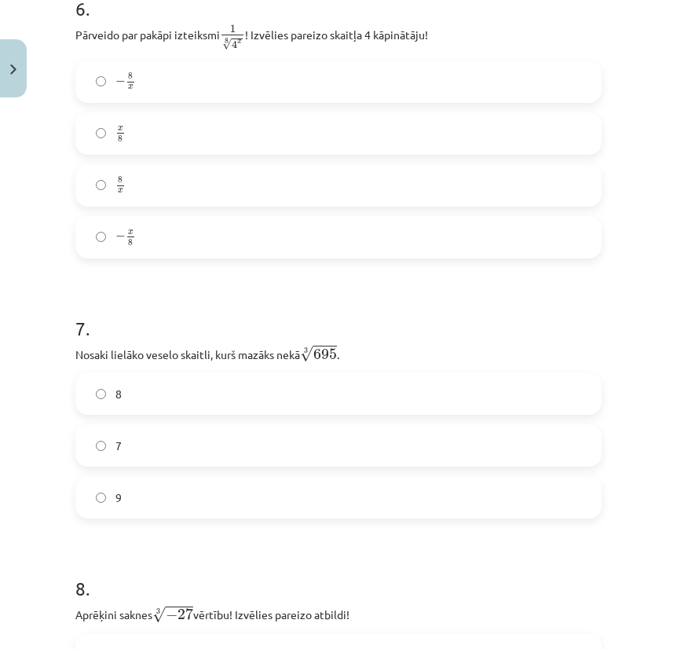
click at [162, 383] on label "8" at bounding box center [338, 393] width 523 height 39
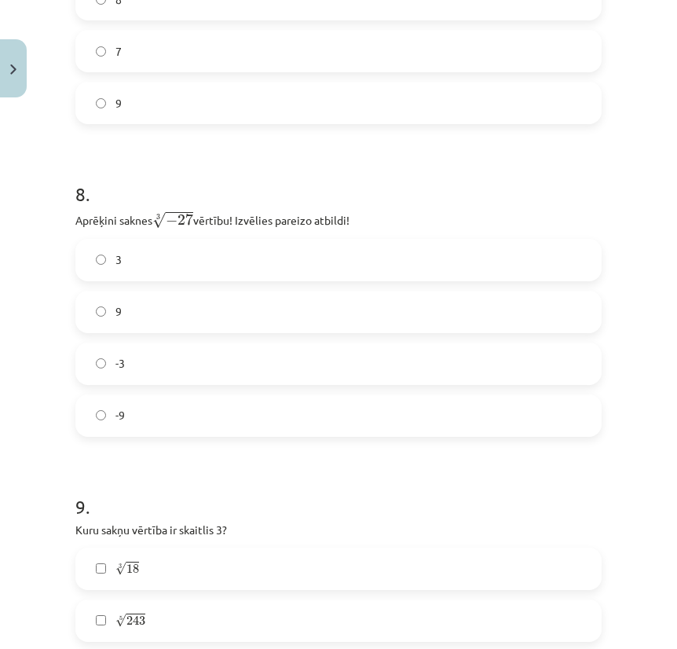
scroll to position [2084, 0]
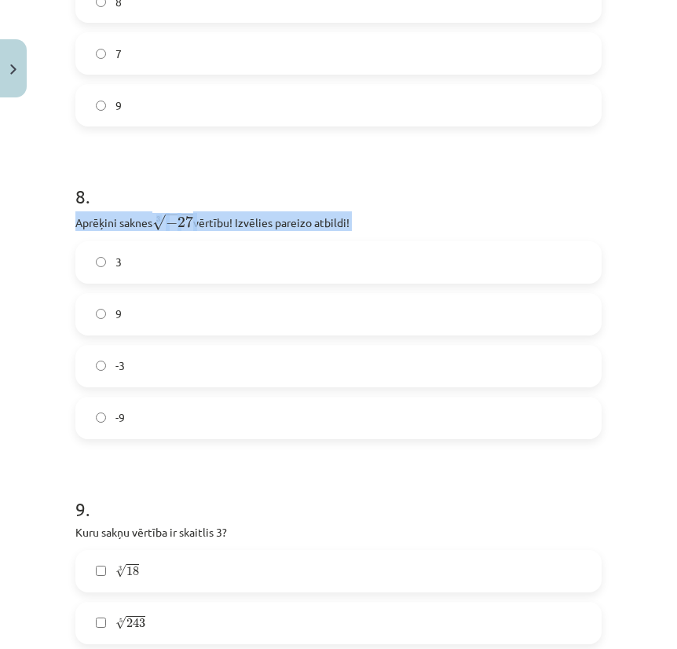
drag, startPoint x: 72, startPoint y: 201, endPoint x: 427, endPoint y: 219, distance: 355.6
click at [427, 219] on div "52 XP Saņemsi Sarežģīts 324 pilda Apraksts Uzdevums Palīdzība 1 . [DEMOGRAPHIC_…" at bounding box center [338, 26] width 545 height 3960
copy div "Aprēķini saknes 3 √ − 27 − 27 3 vērtību! Izvēlies pareizo atbildi!"
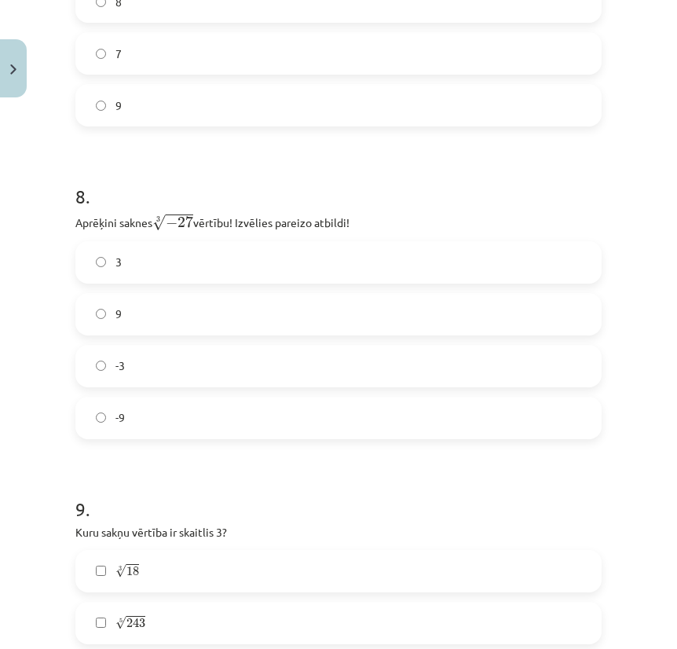
click at [499, 117] on form "1 . [DEMOGRAPHIC_DATA] izteiksme jāizvēlas vienādības a m n a m n = ⋯ labajā pu…" at bounding box center [338, 58] width 526 height 3609
click at [174, 346] on label "-3" at bounding box center [338, 365] width 523 height 39
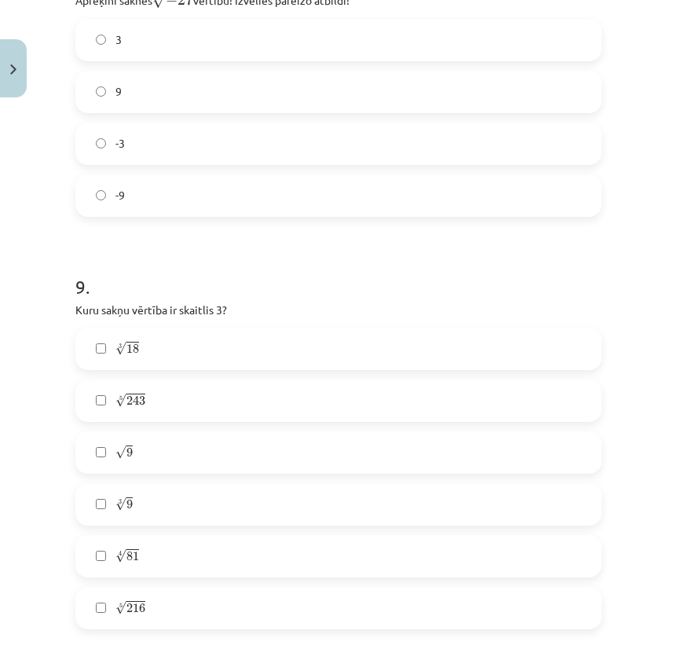
scroll to position [2305, 0]
drag, startPoint x: 239, startPoint y: 299, endPoint x: 72, endPoint y: 297, distance: 166.6
copy p "Kuru sakņu vērtība ir skaitlis 3?"
click at [296, 268] on h1 "9 ." at bounding box center [338, 273] width 526 height 49
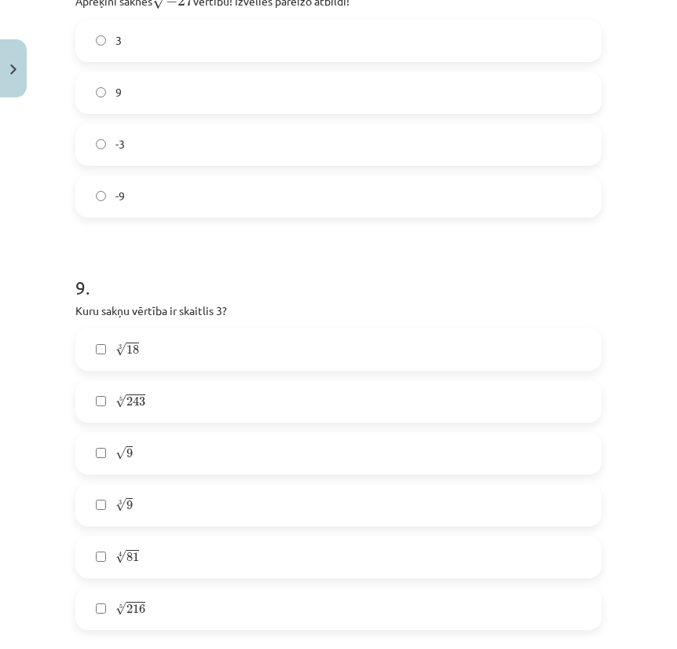
click at [138, 438] on label "√ 9 9" at bounding box center [338, 453] width 523 height 39
click at [185, 545] on label "4 √ 81 81 4" at bounding box center [338, 556] width 523 height 39
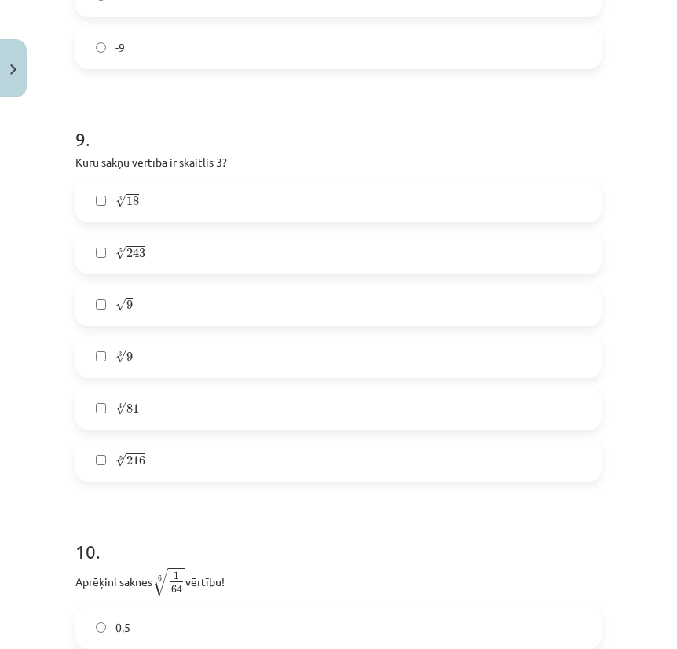
scroll to position [2454, 0]
drag, startPoint x: 113, startPoint y: 176, endPoint x: 163, endPoint y: 460, distance: 288.7
click at [164, 462] on div "3 √ 18 18 3 5 √ 243 243 5 √ 9 9 3 √ 9 9 3 4 √ 81 81 4 5 √ 216 216 5" at bounding box center [338, 330] width 526 height 302
copy div "3 √ 18 18 3 5 √ 243 243 5 √ 9 9 3 √ 9 9 3 4 √ 81 81 4"
click at [346, 512] on h1 "10 ." at bounding box center [338, 536] width 526 height 49
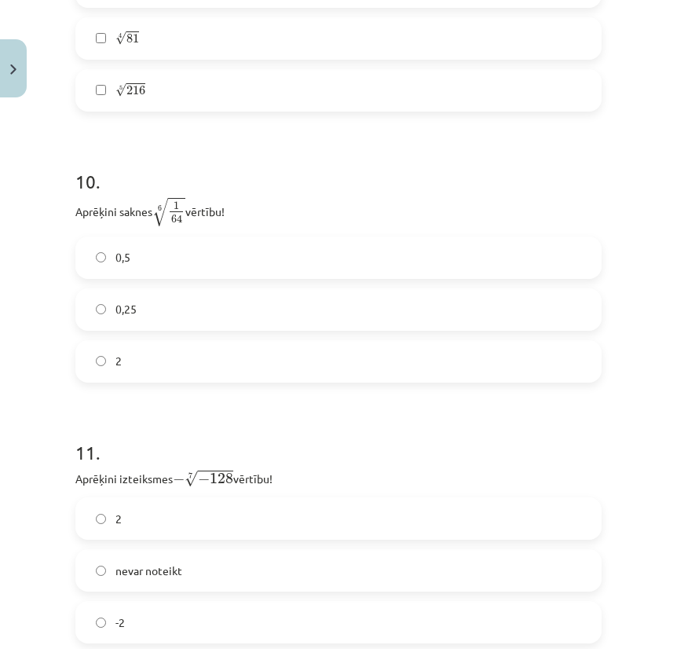
scroll to position [2823, 0]
drag, startPoint x: 72, startPoint y: 192, endPoint x: 246, endPoint y: 203, distance: 174.0
copy p "Aprēķini saknes 6 √ 1 64 1 64 6 vērtību!"
click at [310, 206] on p "Aprēķini saknes 6 √ 1 64 1 64 6 vērtību!" at bounding box center [338, 212] width 526 height 31
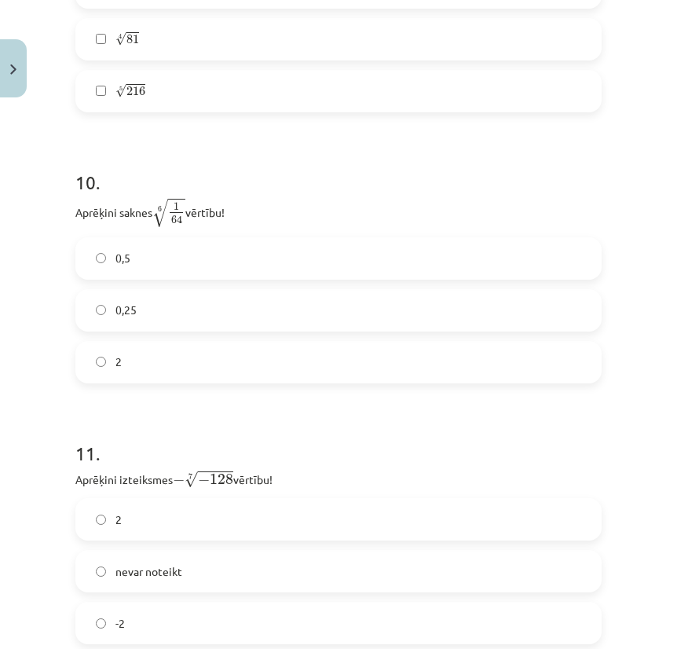
click at [162, 352] on label "2" at bounding box center [338, 362] width 523 height 39
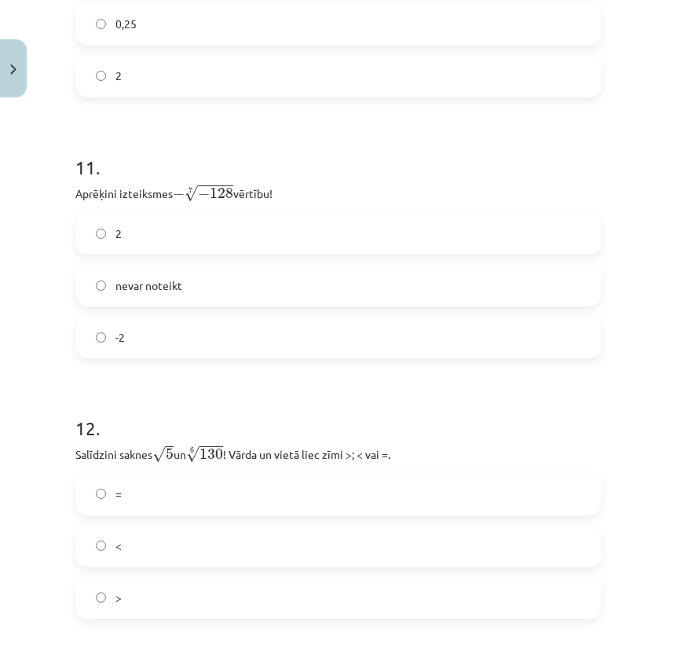
scroll to position [3110, 0]
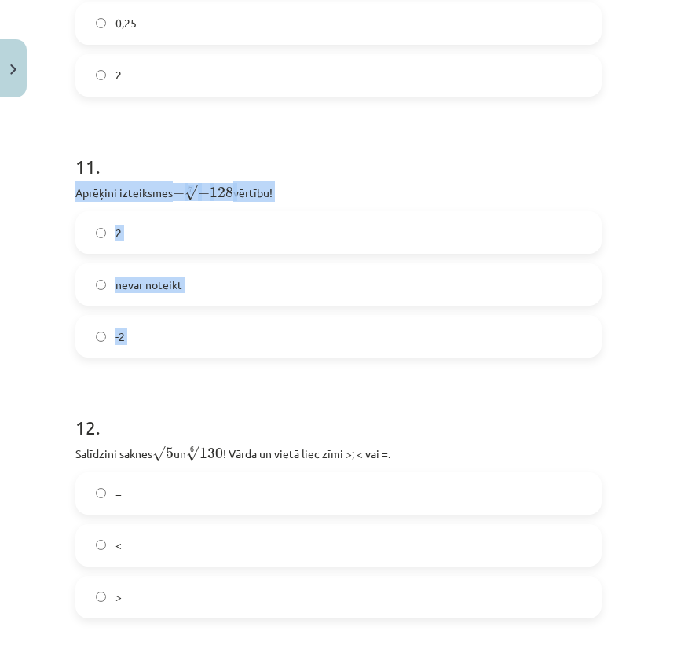
drag, startPoint x: 74, startPoint y: 177, endPoint x: 262, endPoint y: 360, distance: 262.8
copy div "Aprēķini izteiksmes − 7 √ − 128 − − 128 7 vērtību! 2 nevar noteikt -2"
click at [215, 231] on label "2" at bounding box center [338, 232] width 523 height 39
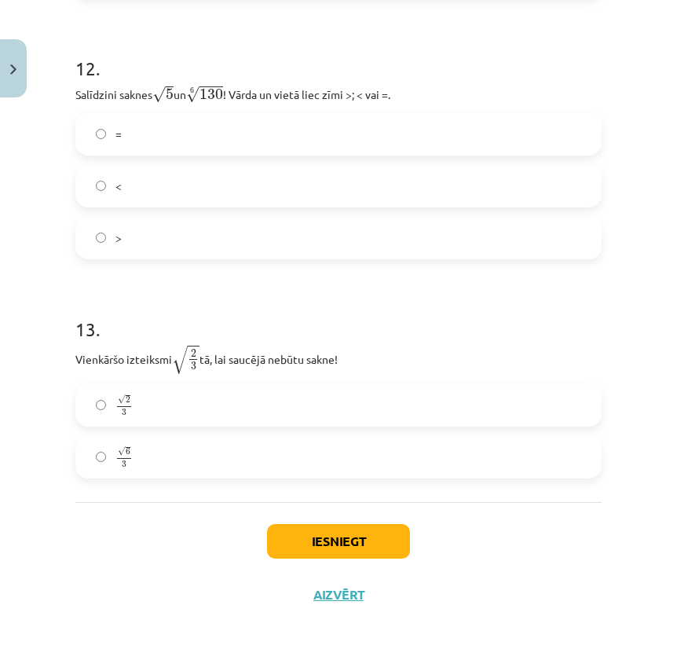
scroll to position [3468, 0]
click at [343, 535] on button "Iesniegt" at bounding box center [338, 542] width 143 height 35
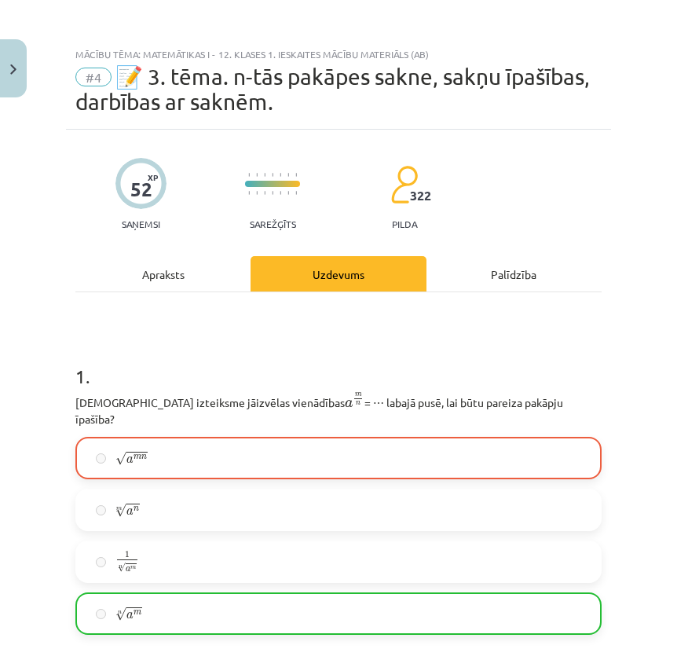
scroll to position [0, 0]
click at [175, 280] on div "Apraksts" at bounding box center [162, 273] width 175 height 35
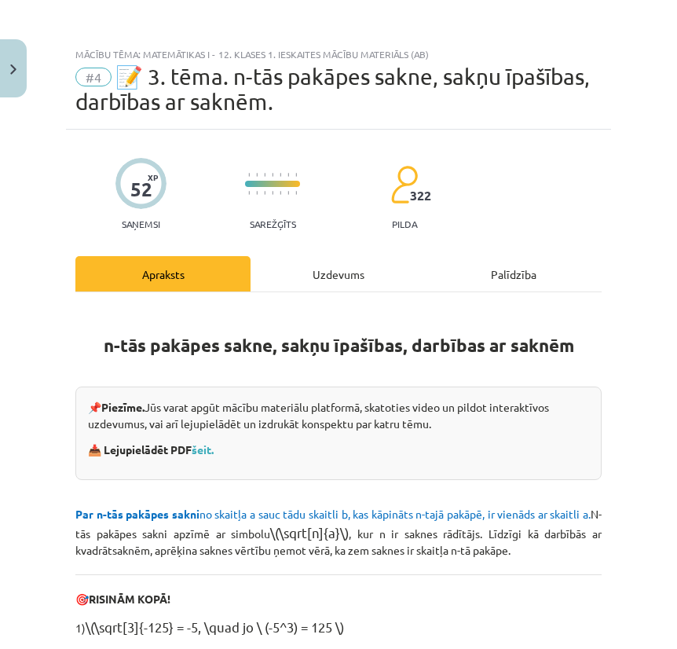
scroll to position [39, 0]
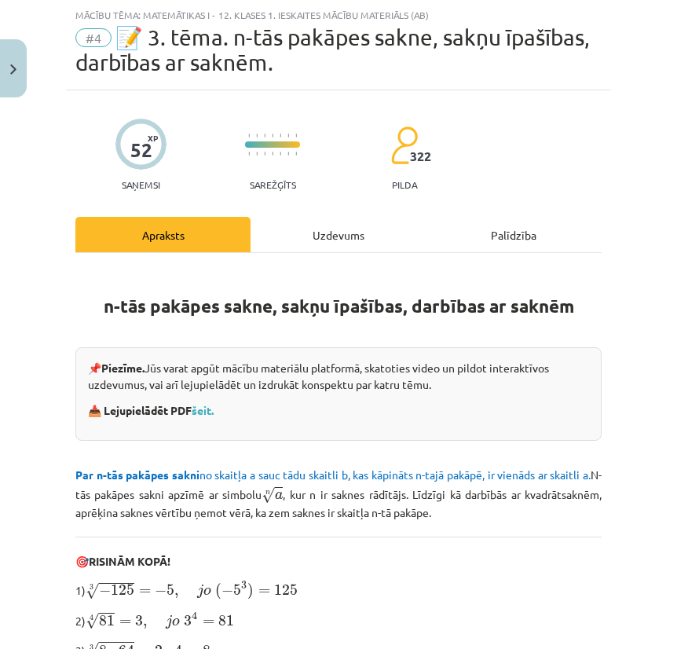
click at [6, 62] on button "Close" at bounding box center [13, 68] width 27 height 58
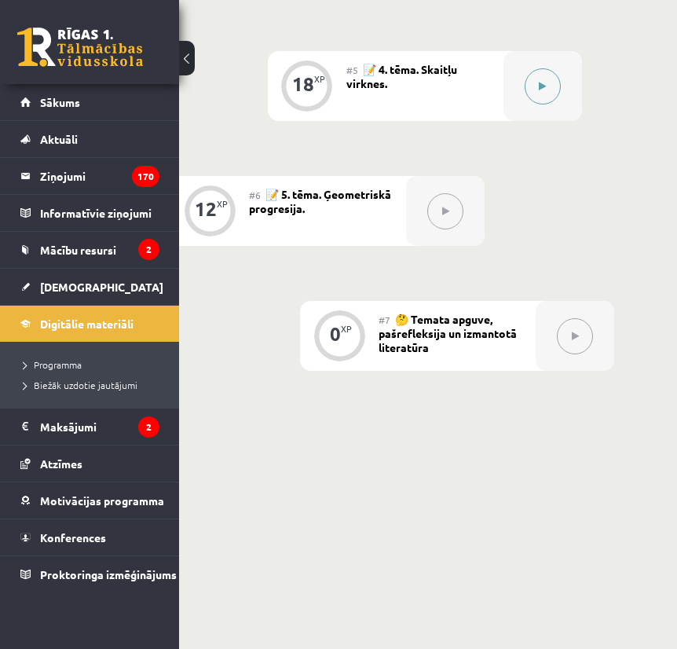
scroll to position [1255, 74]
click at [552, 80] on button at bounding box center [543, 87] width 36 height 36
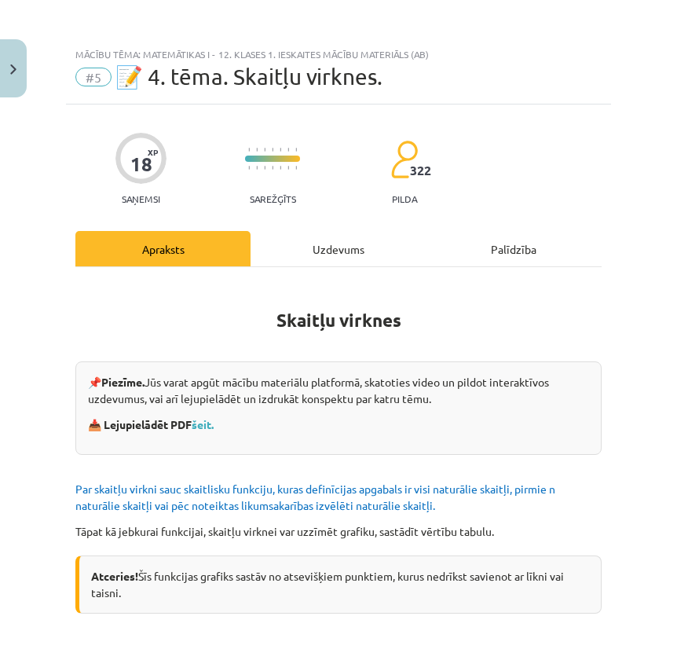
click at [324, 251] on div "Uzdevums" at bounding box center [338, 248] width 175 height 35
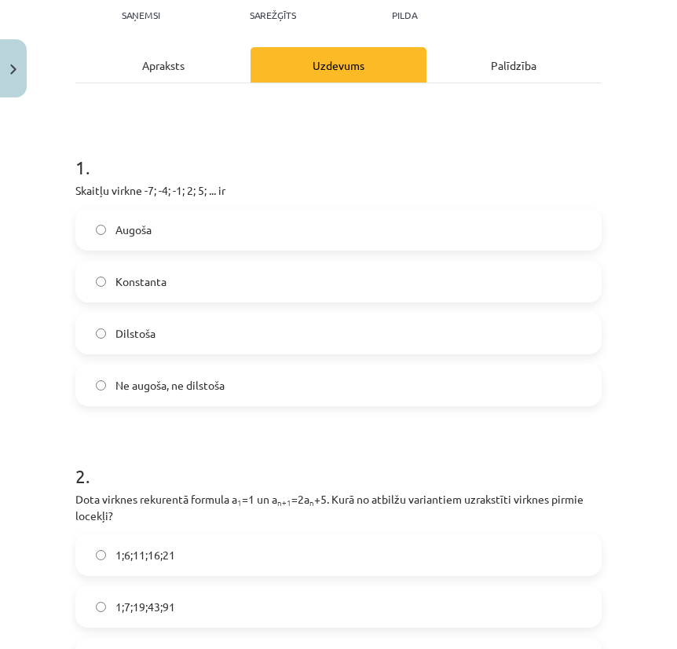
scroll to position [186, 0]
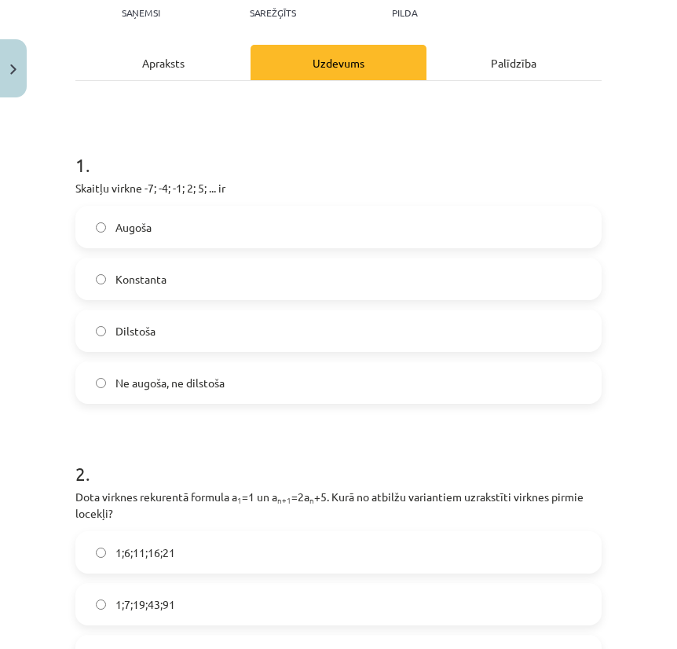
click at [112, 270] on label "Konstanta" at bounding box center [338, 278] width 523 height 39
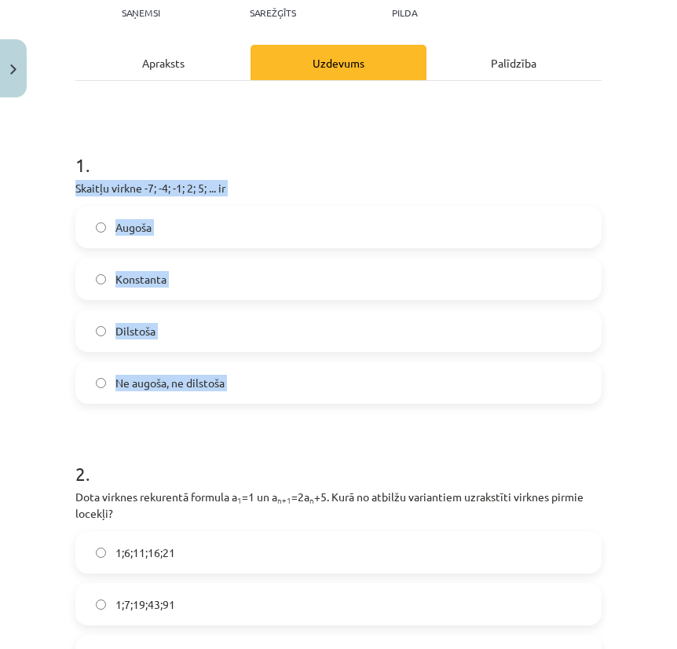
drag, startPoint x: 76, startPoint y: 185, endPoint x: 242, endPoint y: 427, distance: 293.3
copy div "Skaitļu virkne -7; -4; -1; 2; 5; ... ir Augoša Konstanta Dilstoša Ne augoša, ne…"
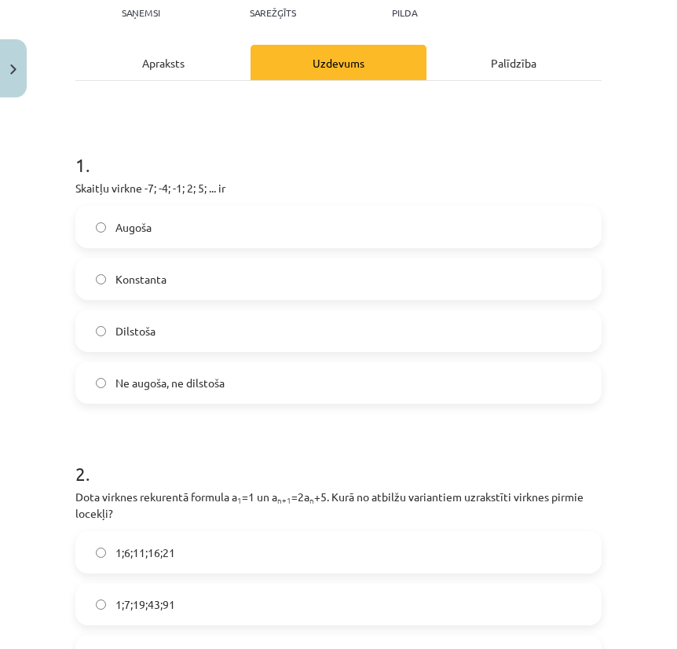
click at [168, 238] on label "Augoša" at bounding box center [338, 226] width 523 height 39
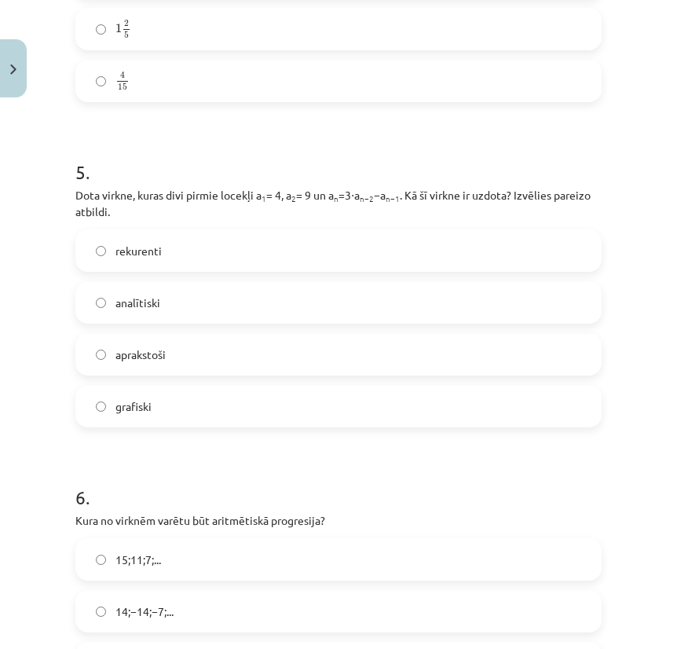
scroll to position [1709, 0]
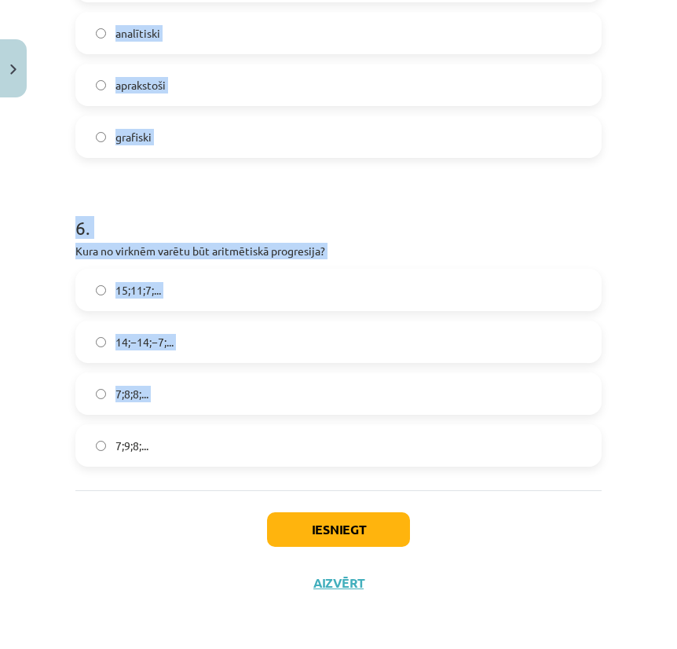
drag, startPoint x: 74, startPoint y: 262, endPoint x: 350, endPoint y: 434, distance: 325.3
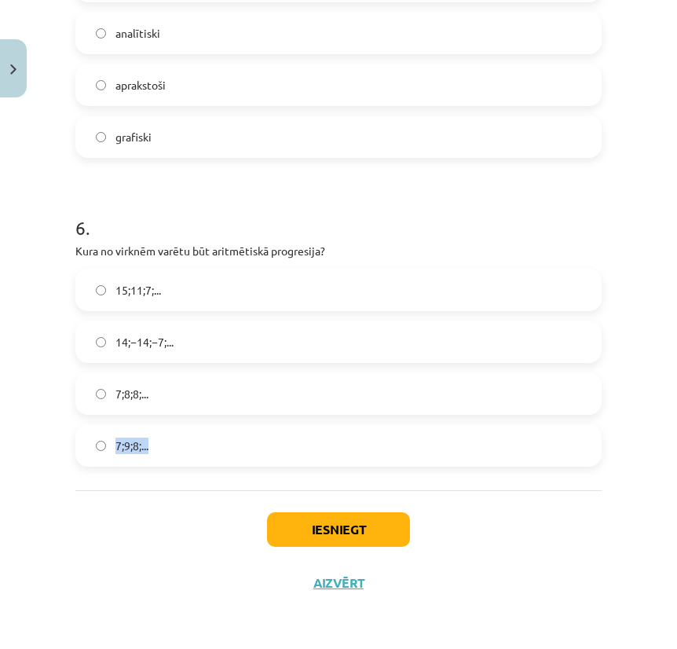
drag, startPoint x: 151, startPoint y: 386, endPoint x: 153, endPoint y: 459, distance: 73.1
click at [153, 459] on div "15;11;7;... 14;−14;−7;... 7;8;8;... 7;9;8;..." at bounding box center [338, 368] width 526 height 198
click at [158, 492] on div "Iesniegt Aizvērt" at bounding box center [338, 545] width 526 height 110
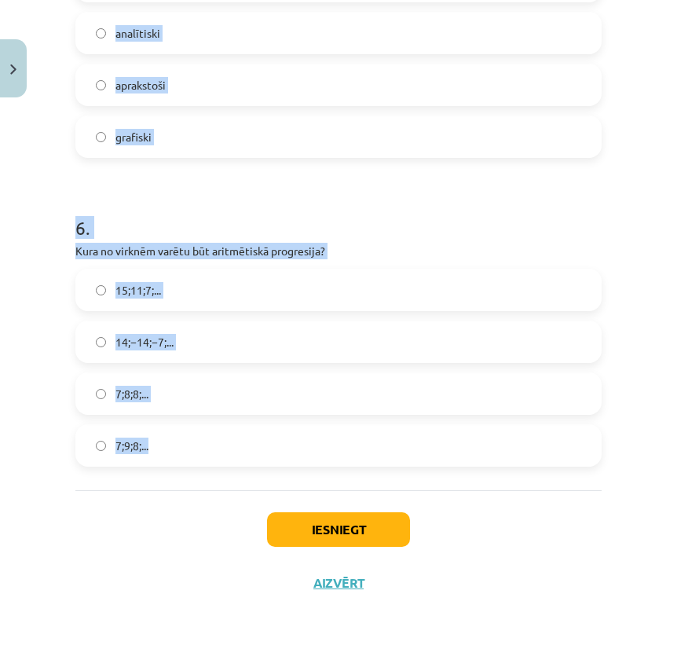
drag, startPoint x: 75, startPoint y: 345, endPoint x: 335, endPoint y: 453, distance: 280.7
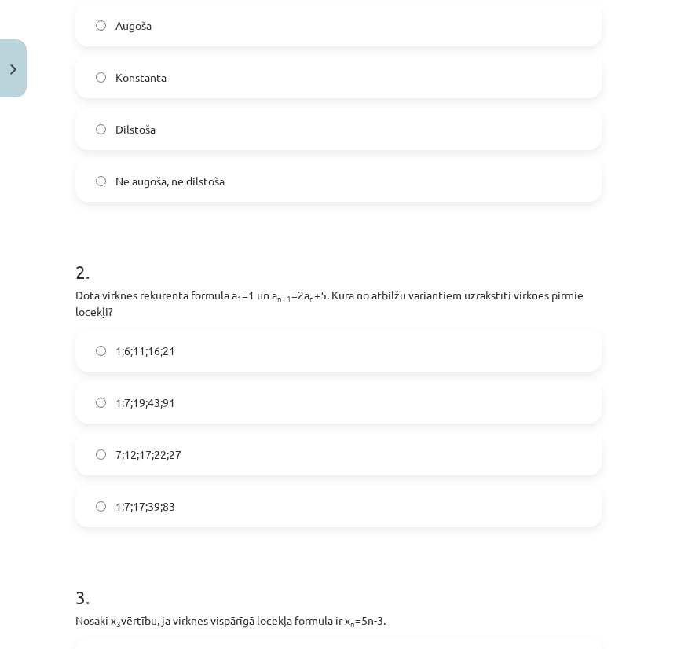
scroll to position [389, 0]
click at [211, 390] on label "1;7;19;43;91" at bounding box center [338, 401] width 523 height 39
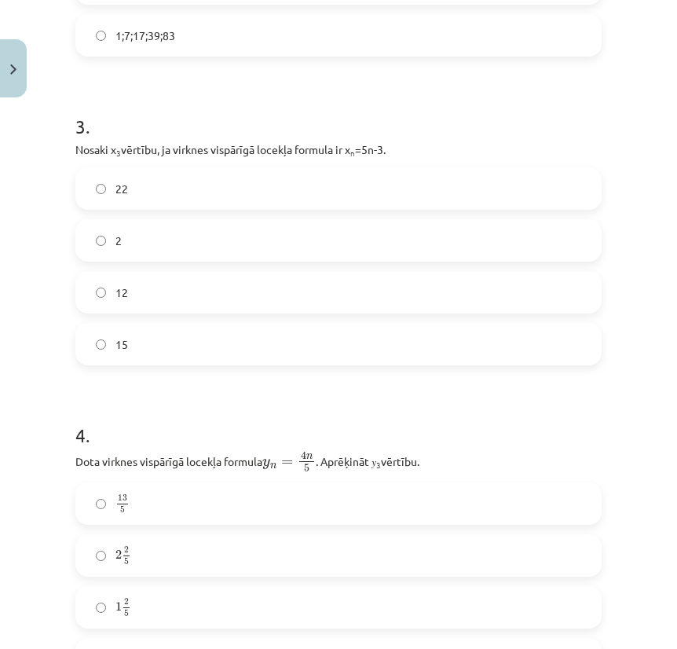
scroll to position [878, 0]
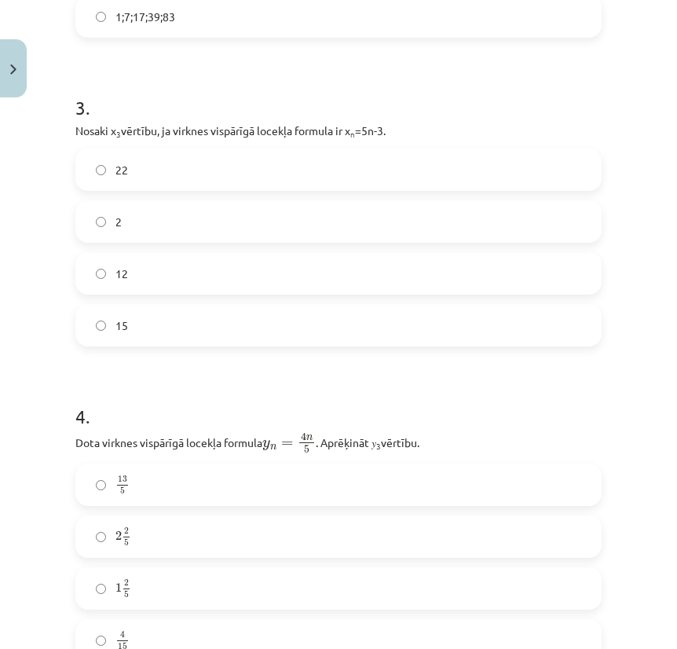
click at [162, 255] on label "12" at bounding box center [338, 273] width 523 height 39
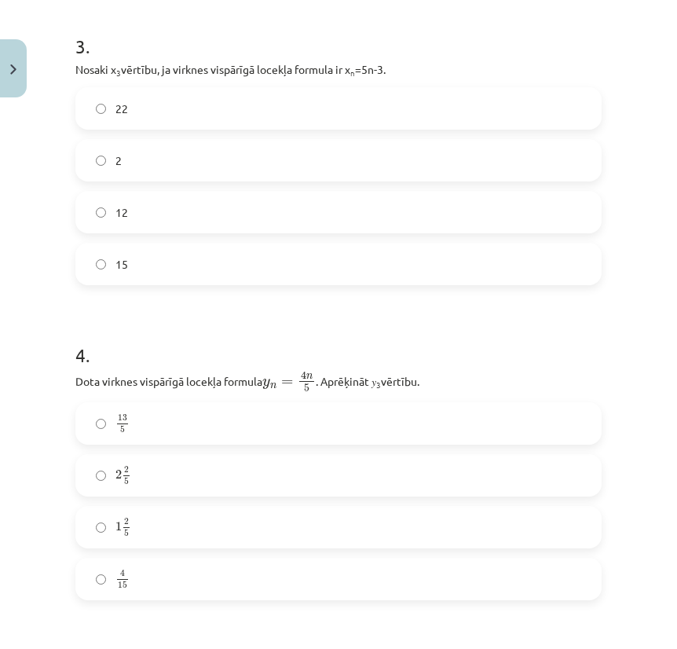
scroll to position [947, 0]
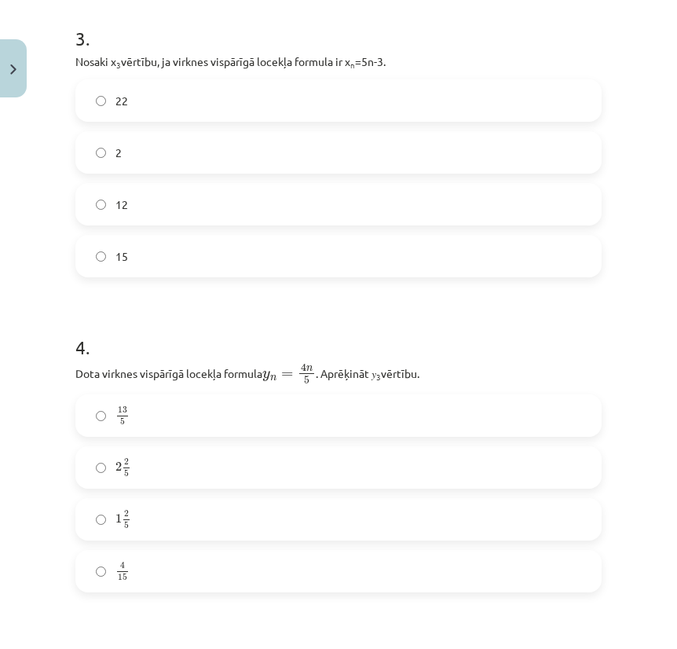
click at [209, 464] on label "2 2 5 2 2 5" at bounding box center [338, 467] width 523 height 39
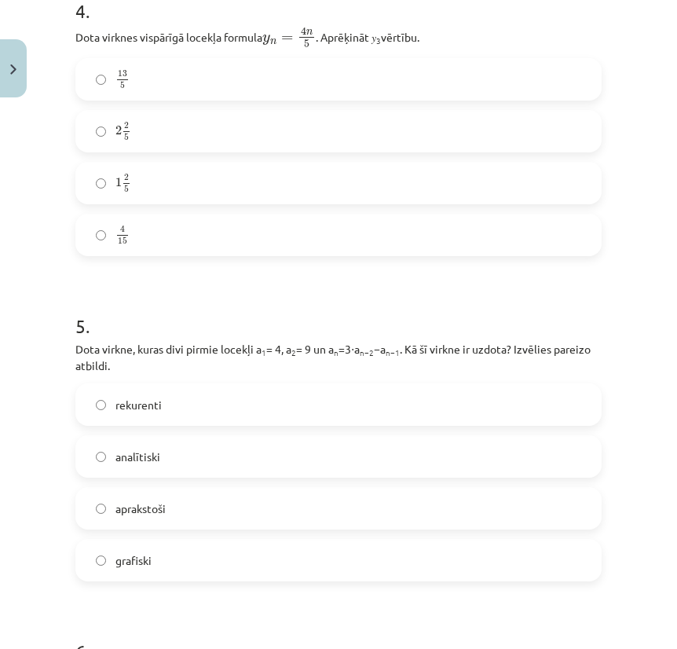
scroll to position [1285, 0]
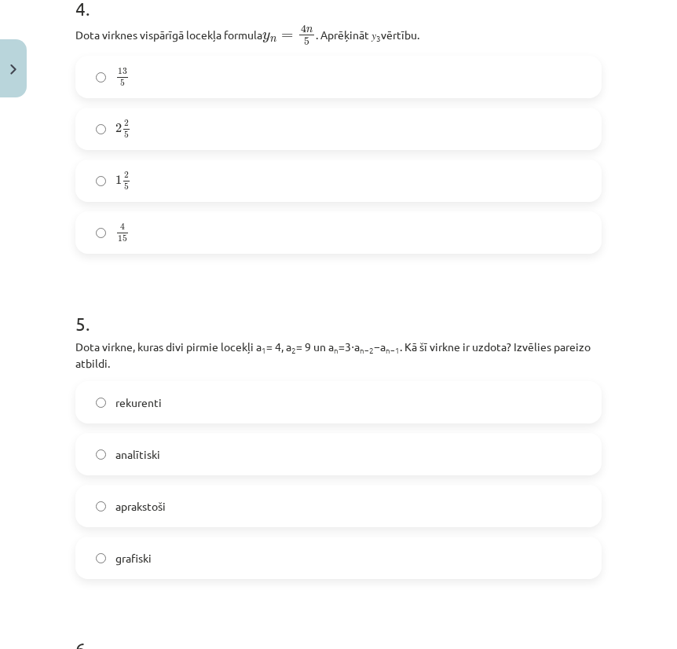
click at [213, 401] on label "rekurenti" at bounding box center [338, 402] width 523 height 39
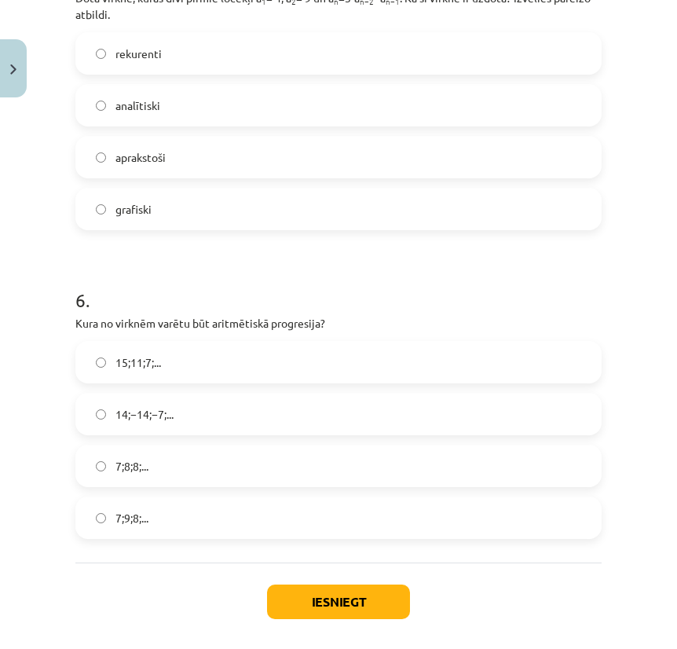
scroll to position [1644, 0]
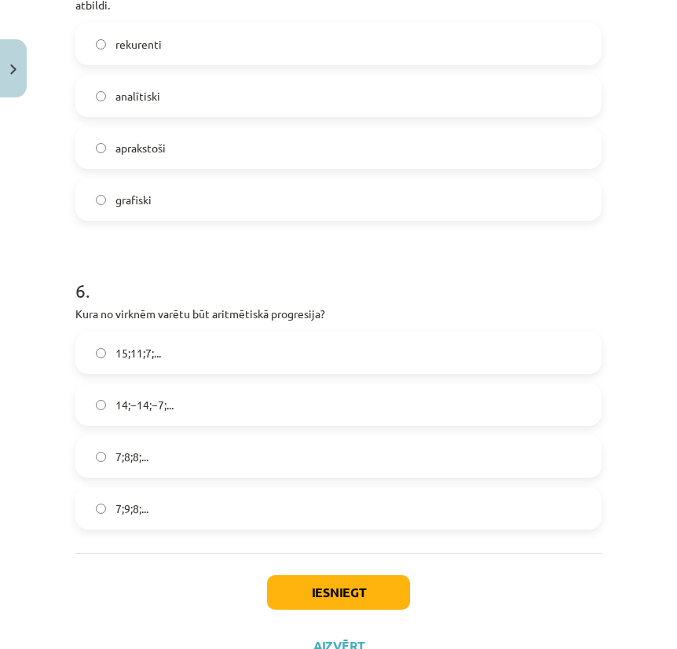
click at [233, 365] on label "15;11;7;..." at bounding box center [338, 352] width 523 height 39
click at [302, 588] on button "Iesniegt" at bounding box center [338, 592] width 143 height 35
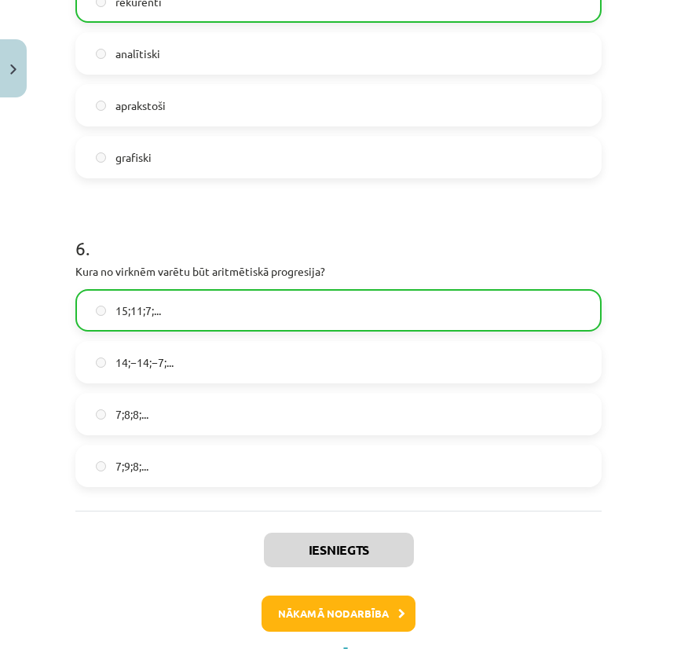
click at [310, 614] on button "Nākamā nodarbība" at bounding box center [339, 614] width 154 height 36
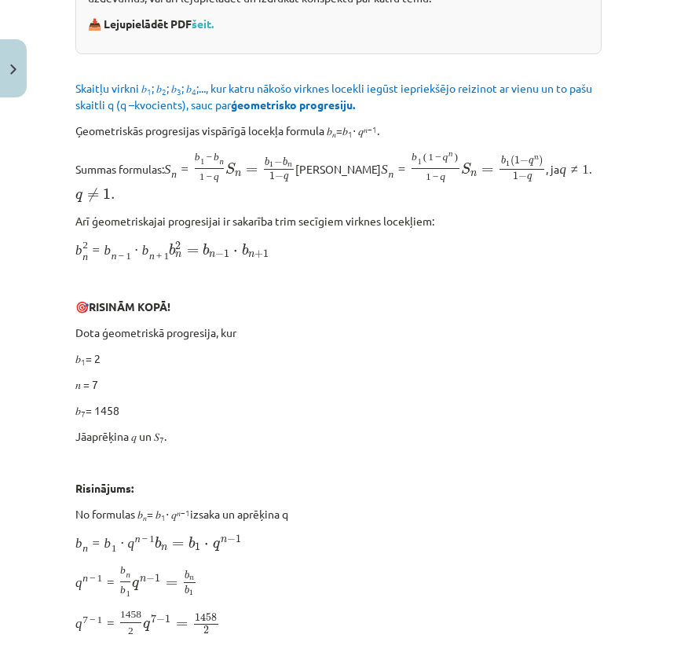
scroll to position [39, 0]
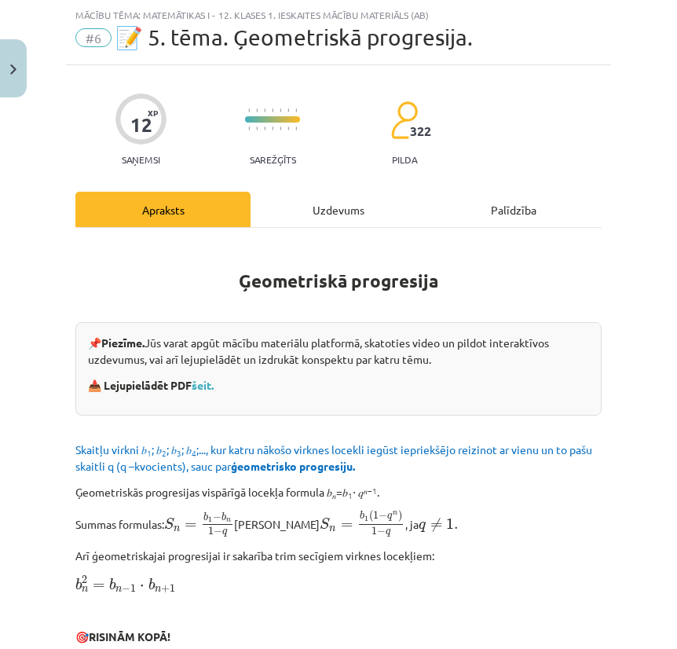
click at [313, 199] on div "Uzdevums" at bounding box center [338, 209] width 175 height 35
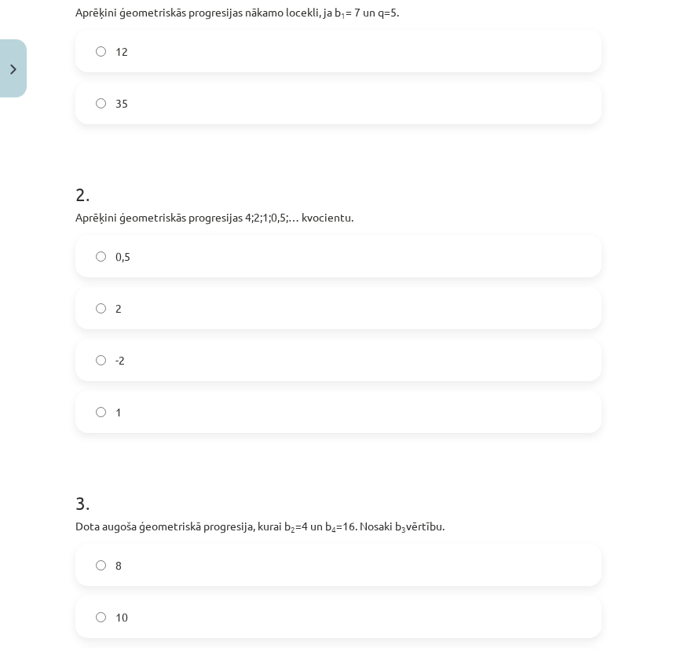
scroll to position [640, 0]
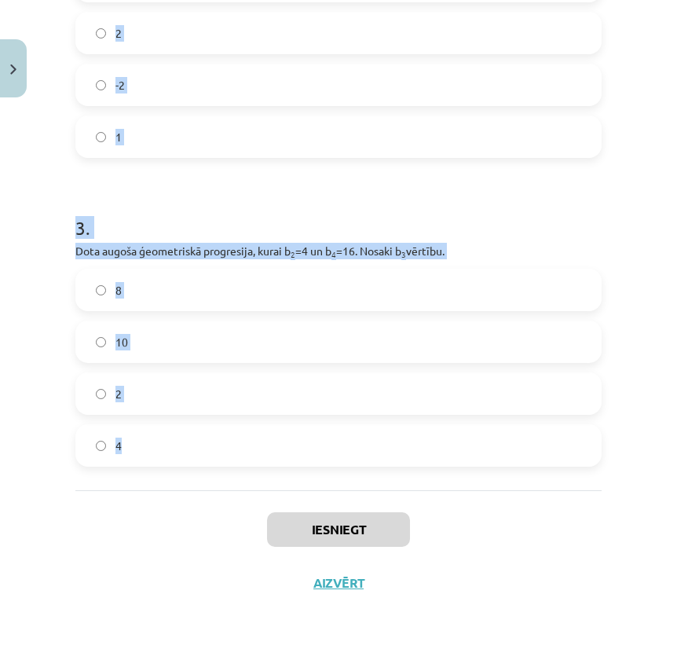
drag, startPoint x: 75, startPoint y: 375, endPoint x: 448, endPoint y: 471, distance: 384.7
click at [448, 471] on div "1 . Aprēķini ģeometriskās progresijas nākamo locekli, ja b 1 = 7 un q=5. 12 35 …" at bounding box center [338, 60] width 526 height 860
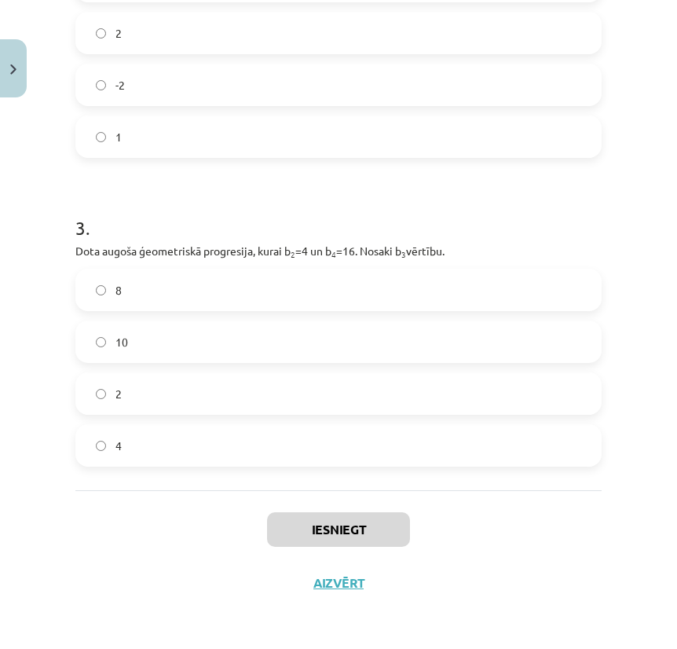
click at [505, 504] on div "Iesniegt Aizvērt" at bounding box center [338, 545] width 526 height 110
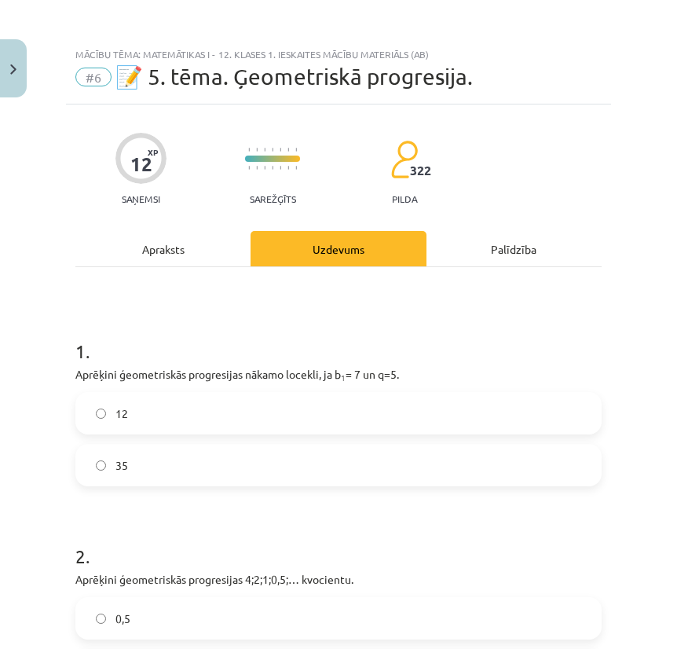
scroll to position [0, 0]
click at [177, 450] on label "35" at bounding box center [338, 464] width 523 height 39
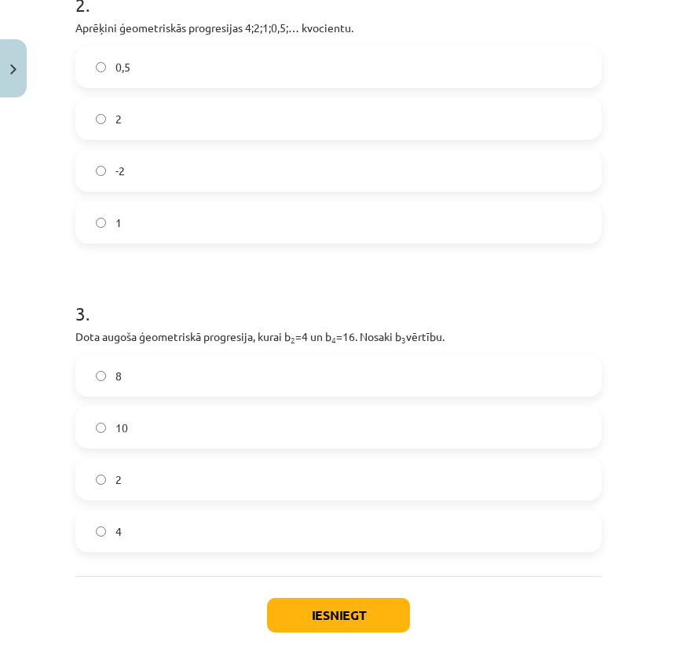
scroll to position [550, 0]
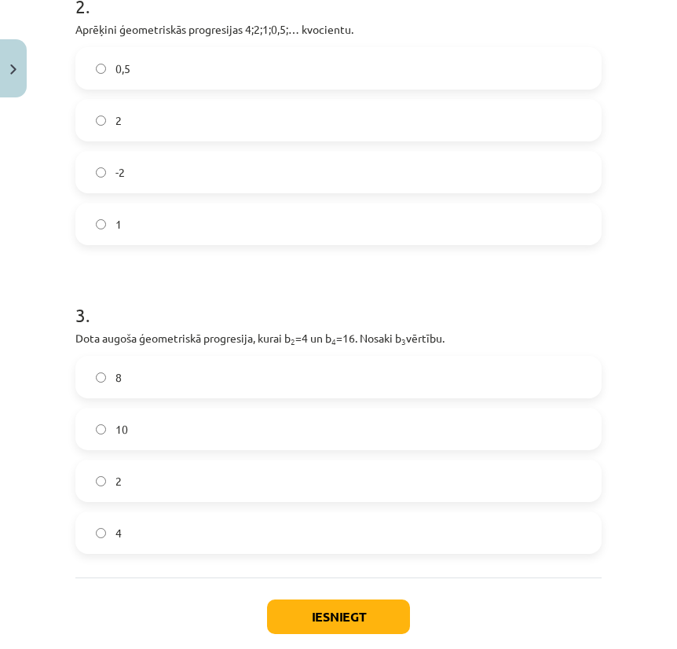
click at [259, 54] on label "0,5" at bounding box center [338, 68] width 523 height 39
click at [201, 380] on label "8" at bounding box center [338, 376] width 523 height 39
click at [325, 624] on button "Iesniegt" at bounding box center [338, 616] width 143 height 35
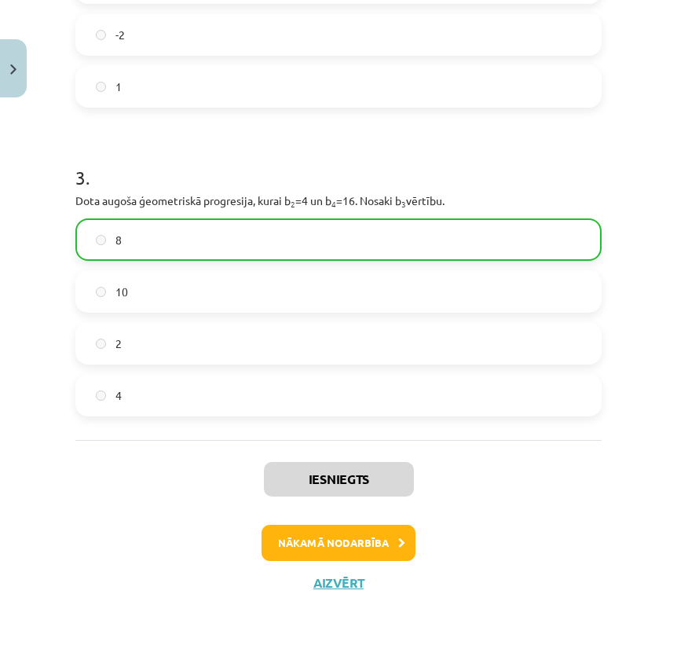
click at [368, 555] on button "Nākamā nodarbība" at bounding box center [339, 543] width 154 height 36
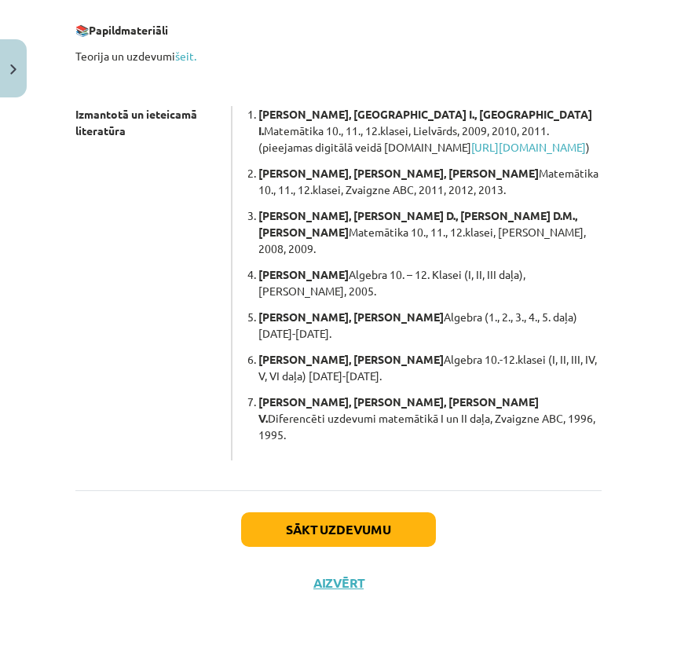
scroll to position [504, 0]
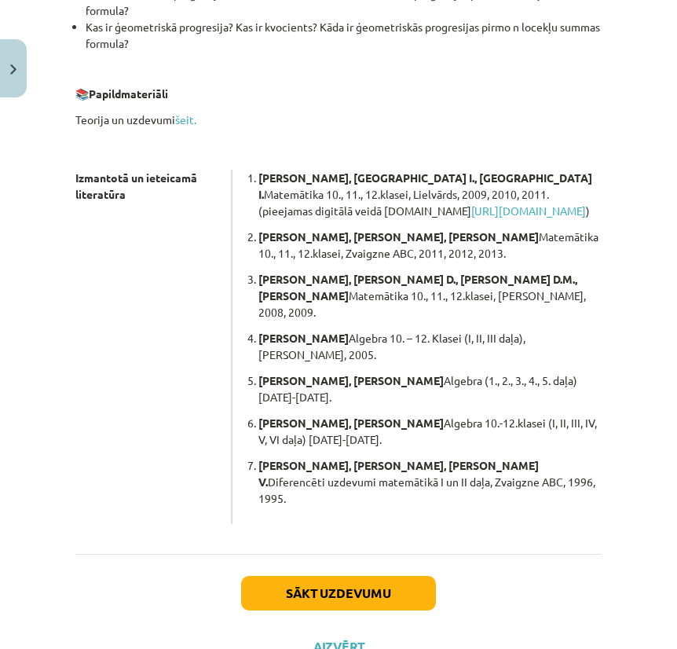
click at [381, 576] on button "Sākt uzdevumu" at bounding box center [338, 593] width 195 height 35
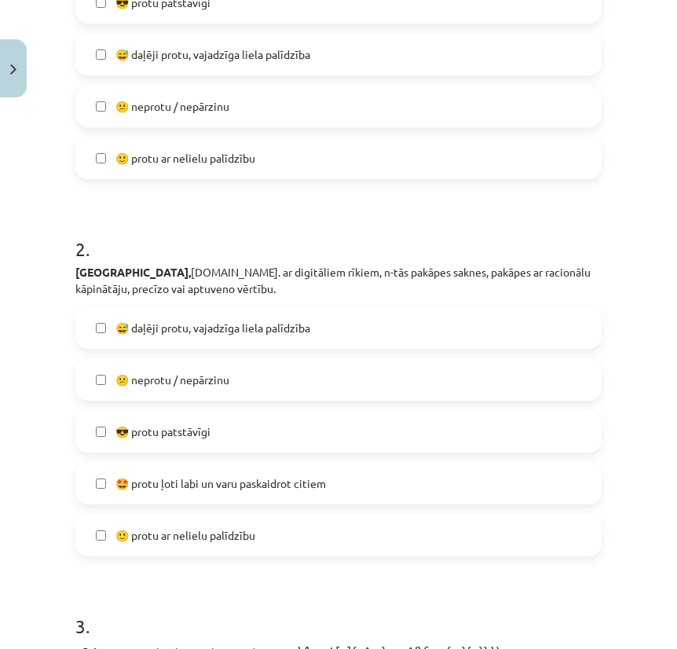
scroll to position [39, 0]
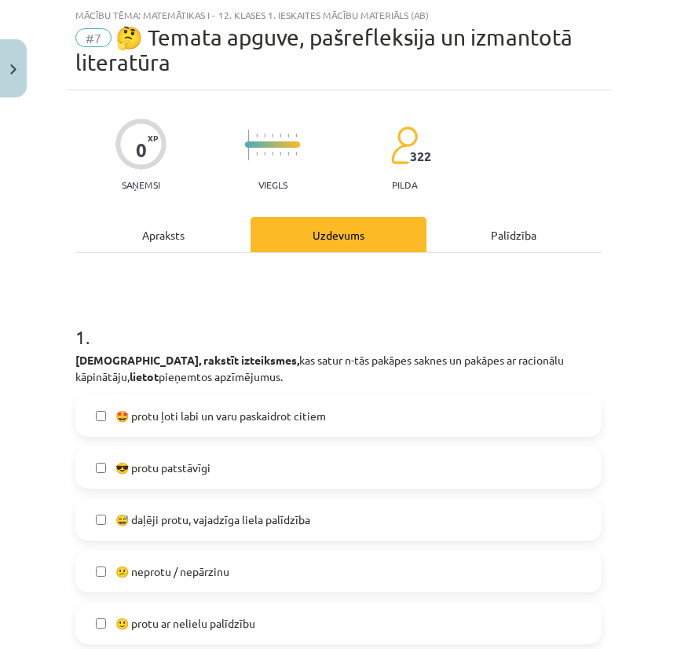
click at [312, 471] on label "😎 protu patstāvīgi" at bounding box center [338, 467] width 523 height 39
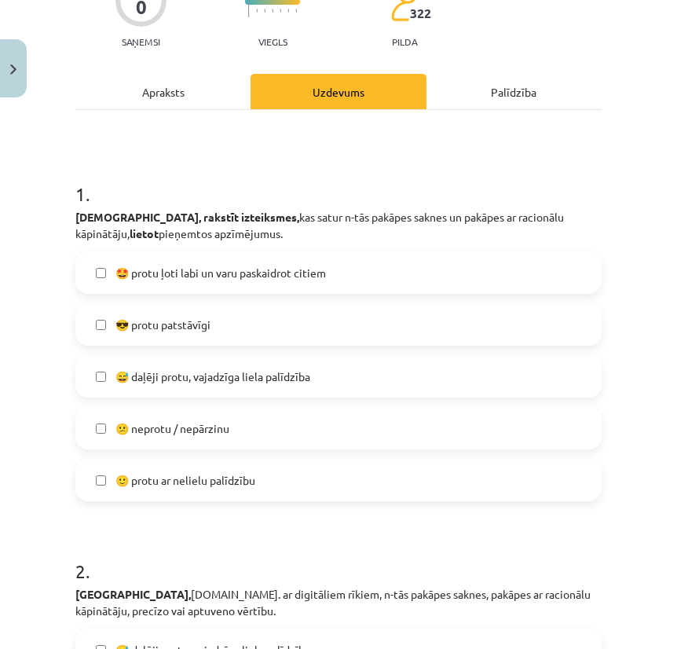
scroll to position [221, 0]
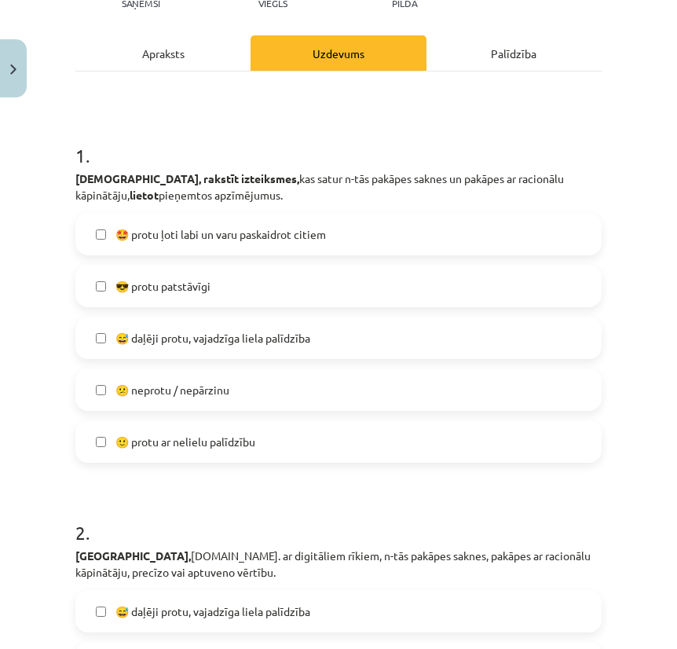
click at [324, 437] on label "🙂 protu ar nelielu palīdzību" at bounding box center [338, 441] width 523 height 39
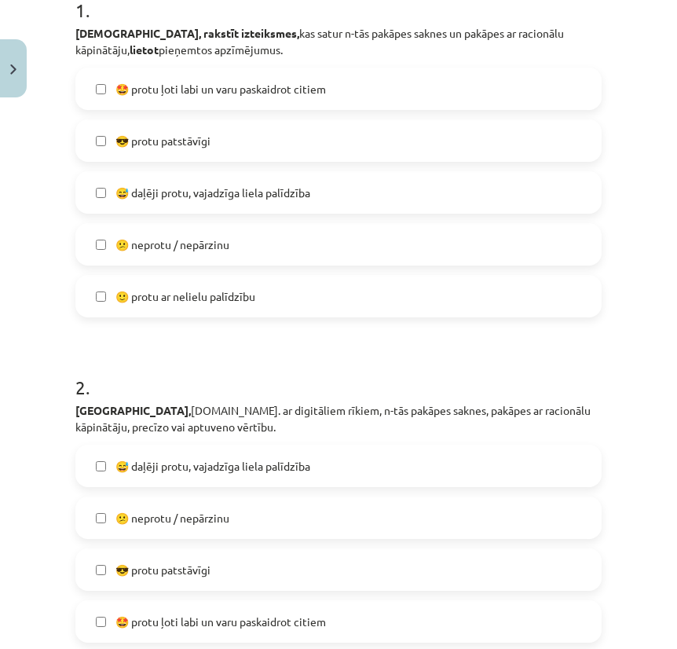
scroll to position [365, 0]
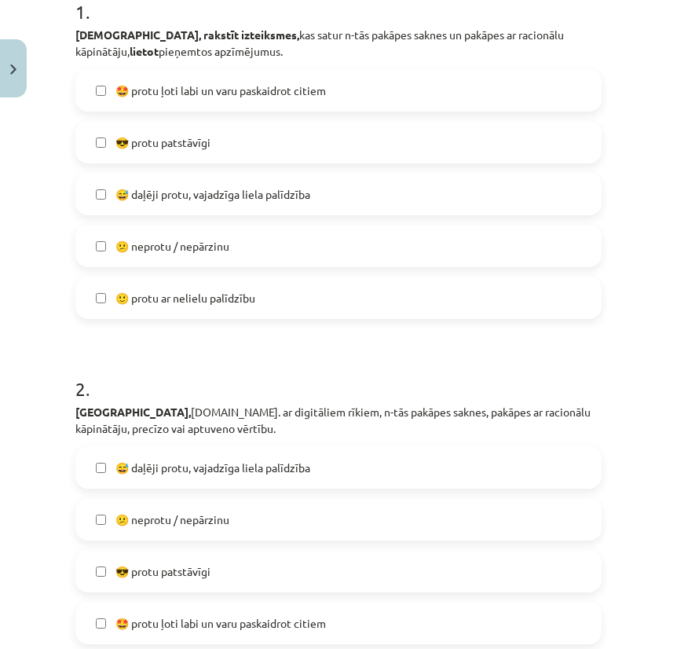
click at [313, 138] on label "😎 protu patstāvīgi" at bounding box center [338, 142] width 523 height 39
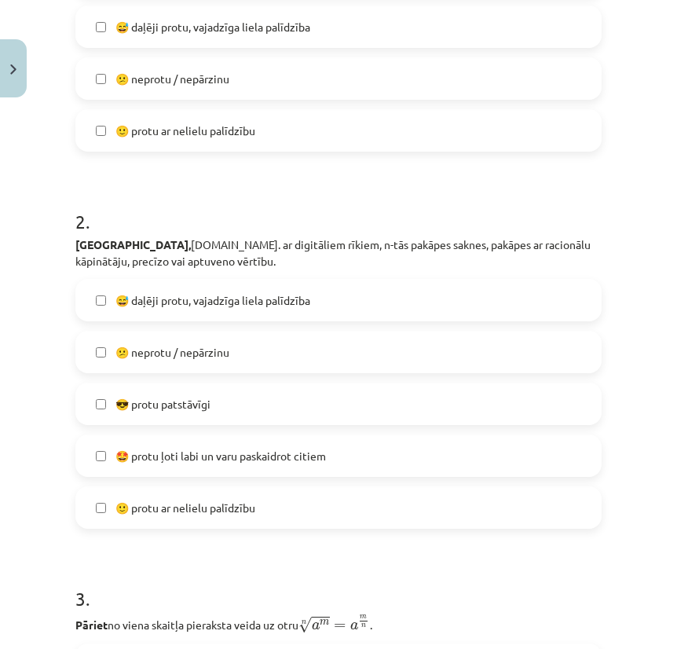
scroll to position [547, 0]
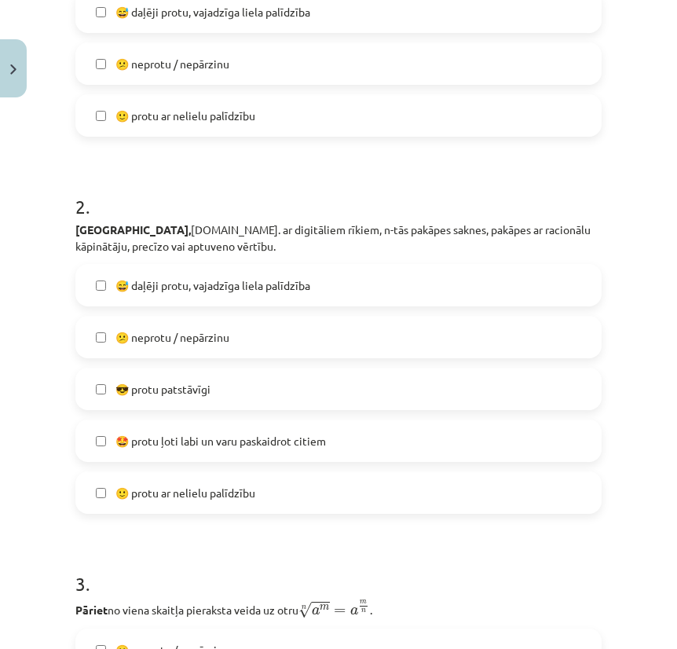
click at [232, 495] on span "🙂 protu ar nelielu palīdzību" at bounding box center [185, 493] width 140 height 16
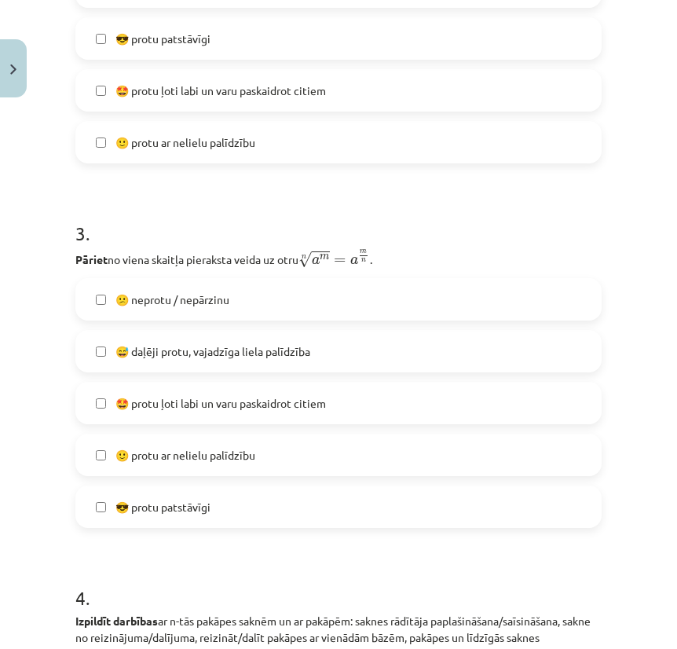
scroll to position [896, 0]
click at [239, 445] on label "🙂 protu ar nelielu palīdzību" at bounding box center [338, 455] width 523 height 39
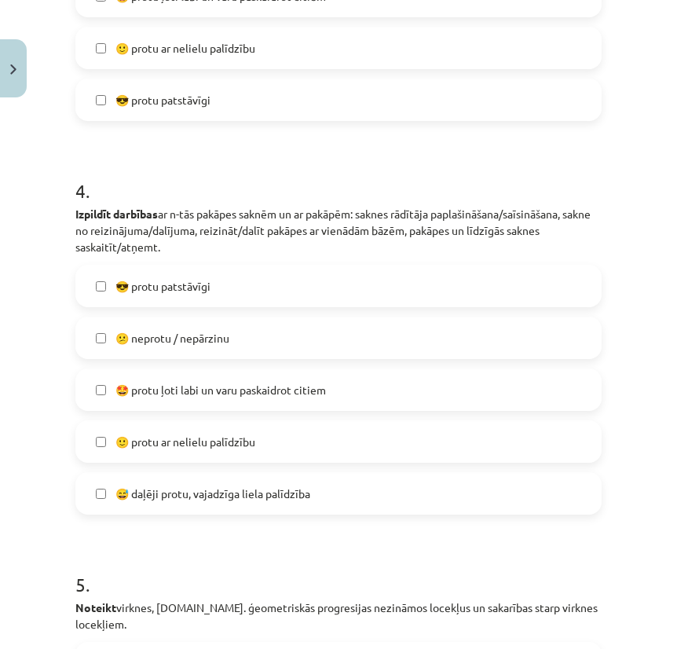
scroll to position [1322, 0]
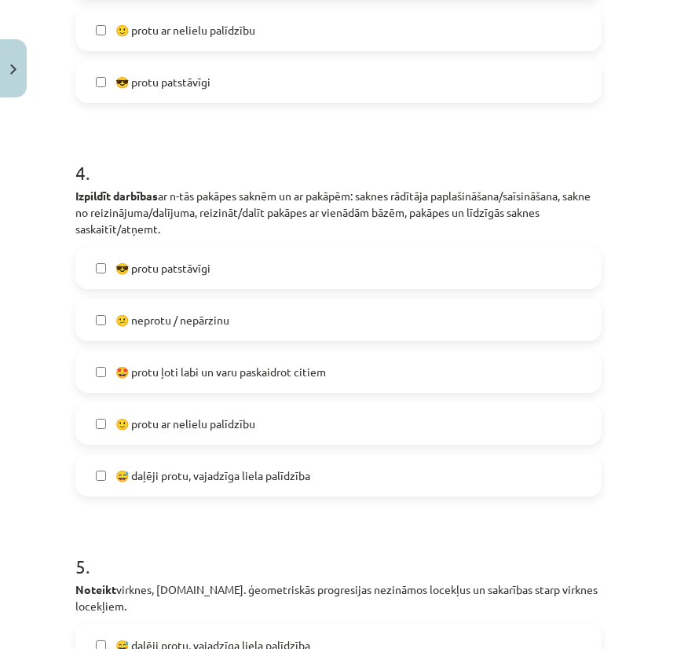
click at [241, 276] on label "😎 protu patstāvīgi" at bounding box center [338, 267] width 523 height 39
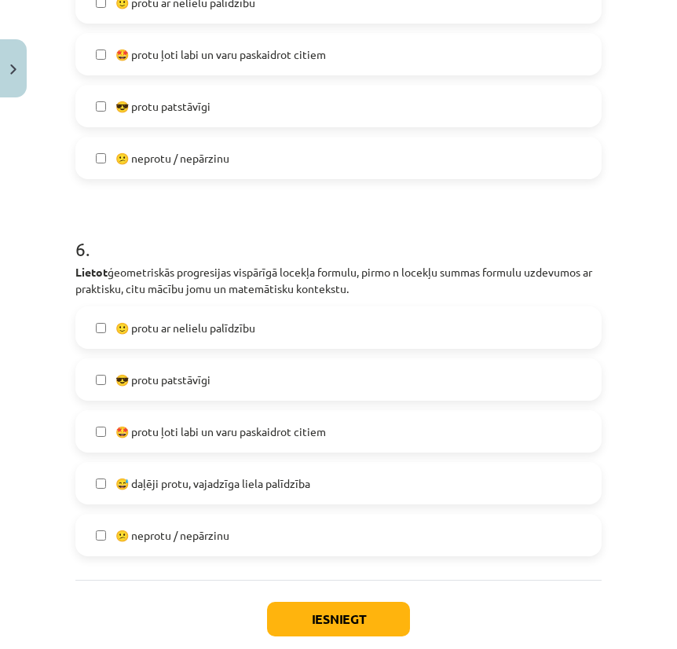
scroll to position [2018, 0]
click at [219, 359] on label "😎 protu patstāvīgi" at bounding box center [338, 378] width 523 height 39
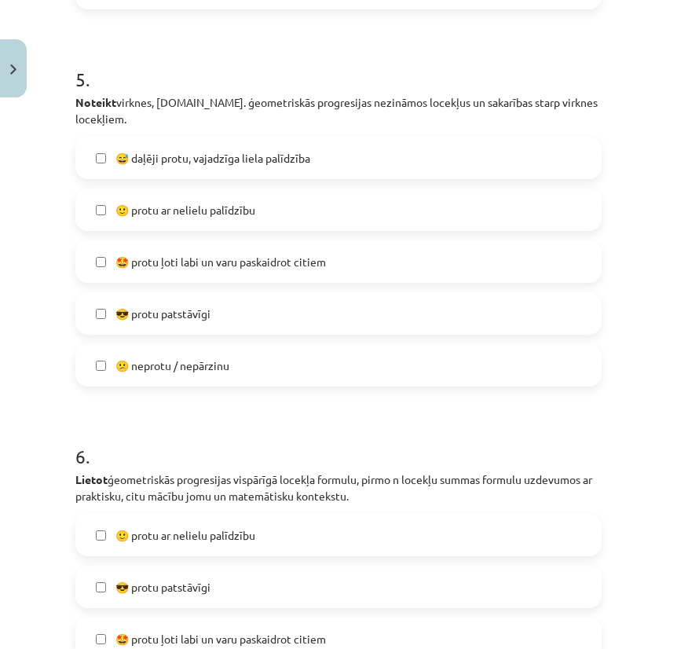
scroll to position [1809, 0]
click at [231, 295] on label "😎 protu patstāvīgi" at bounding box center [338, 314] width 523 height 39
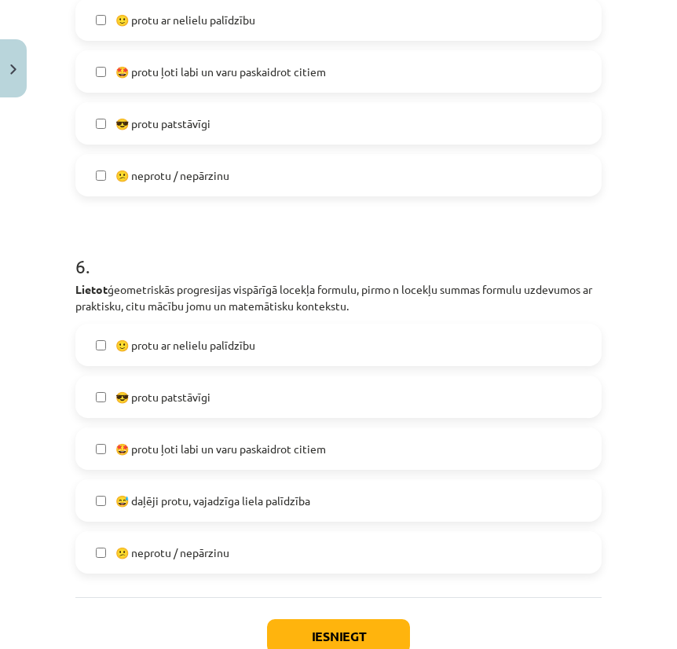
scroll to position [2003, 0]
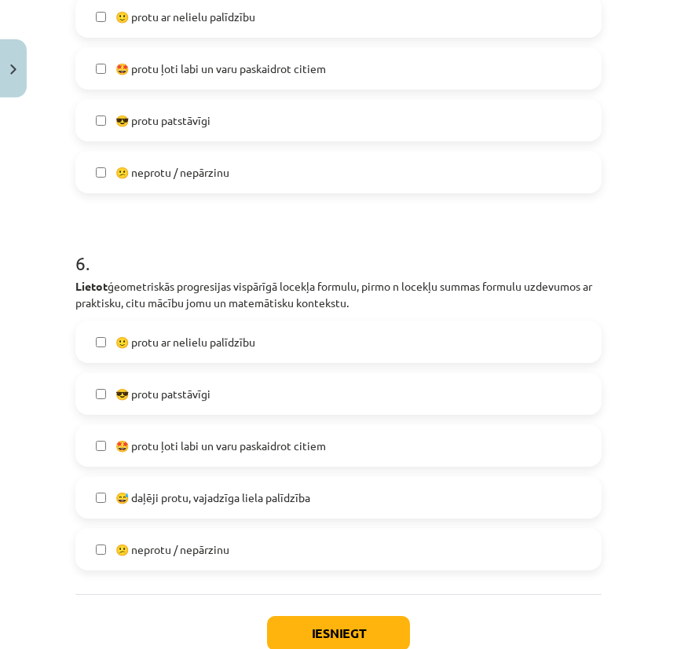
click at [291, 625] on button "Iesniegt" at bounding box center [338, 633] width 143 height 35
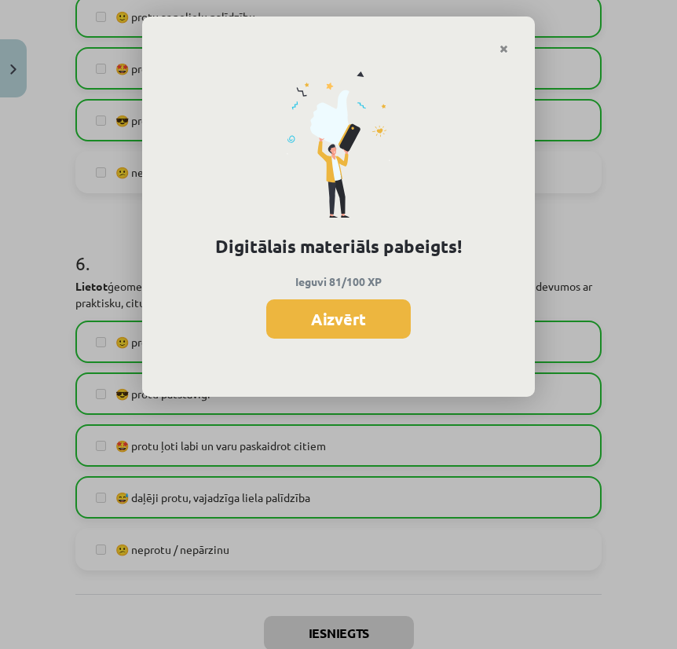
scroll to position [1202, 74]
click at [371, 311] on button "Aizvērt" at bounding box center [338, 318] width 145 height 39
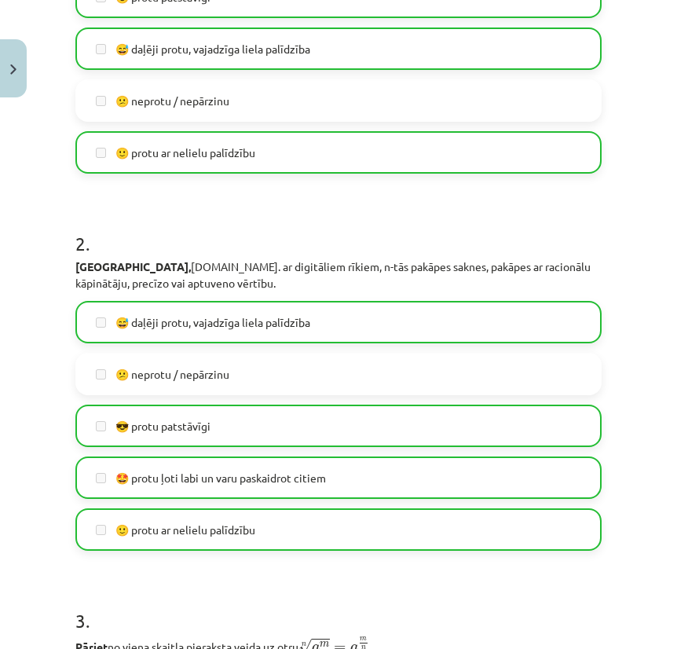
scroll to position [365, 0]
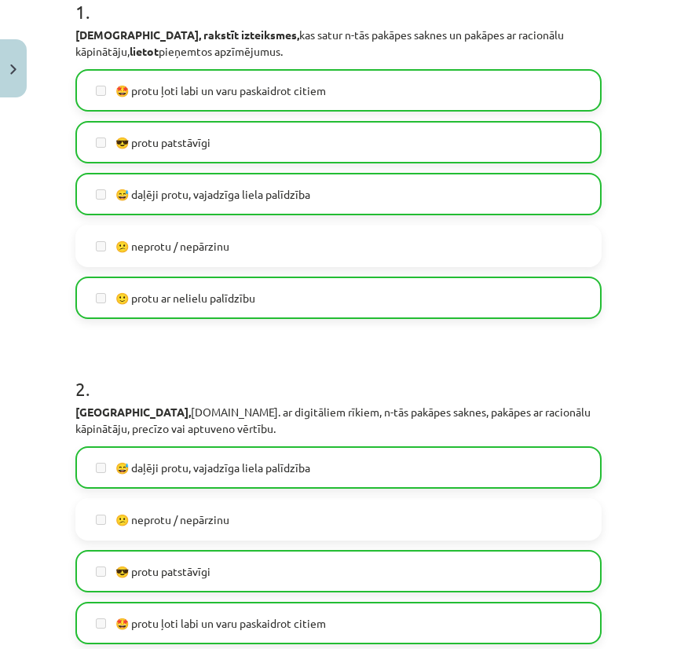
click at [16, 75] on button "Close" at bounding box center [13, 68] width 27 height 58
click at [75, 299] on link "[DEMOGRAPHIC_DATA]" at bounding box center [89, 287] width 139 height 36
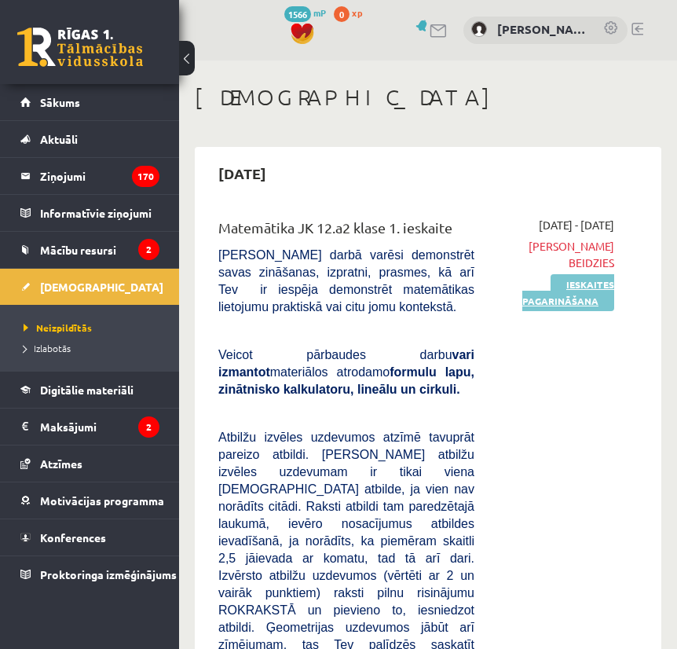
click at [547, 302] on link "Ieskaites pagarināšana" at bounding box center [568, 292] width 92 height 37
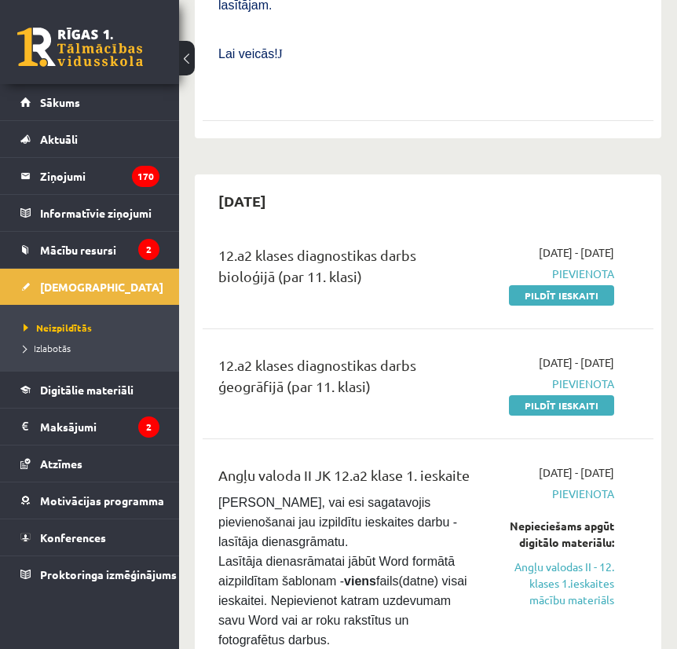
scroll to position [1068, 0]
